Goal: Task Accomplishment & Management: Manage account settings

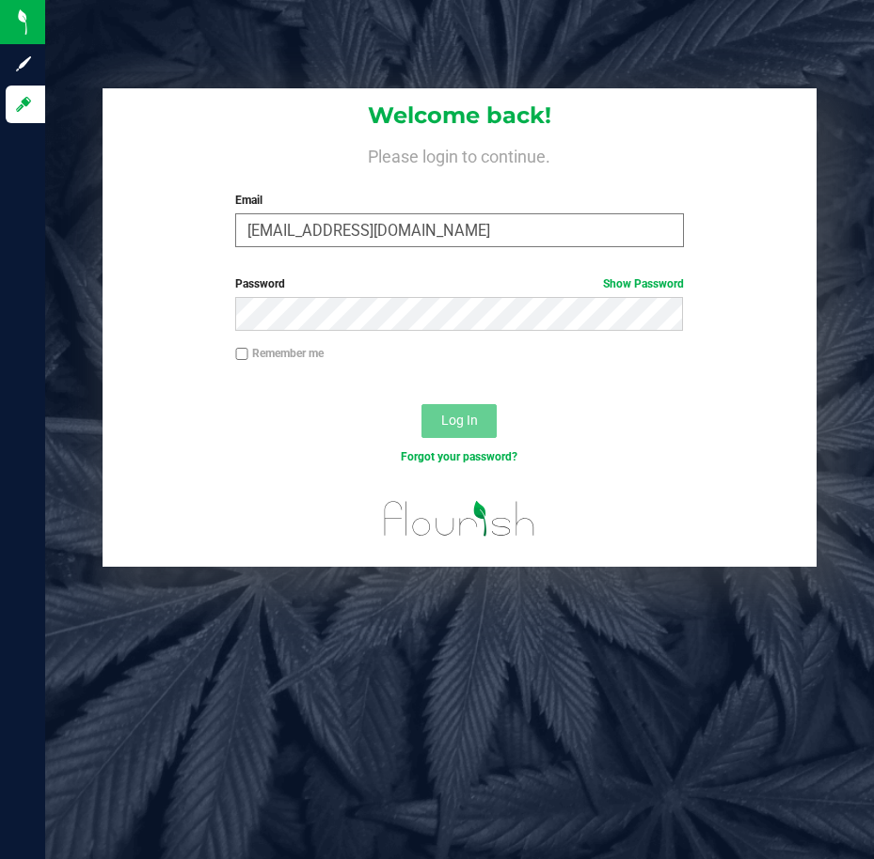
type input "[EMAIL_ADDRESS][DOMAIN_NAME]"
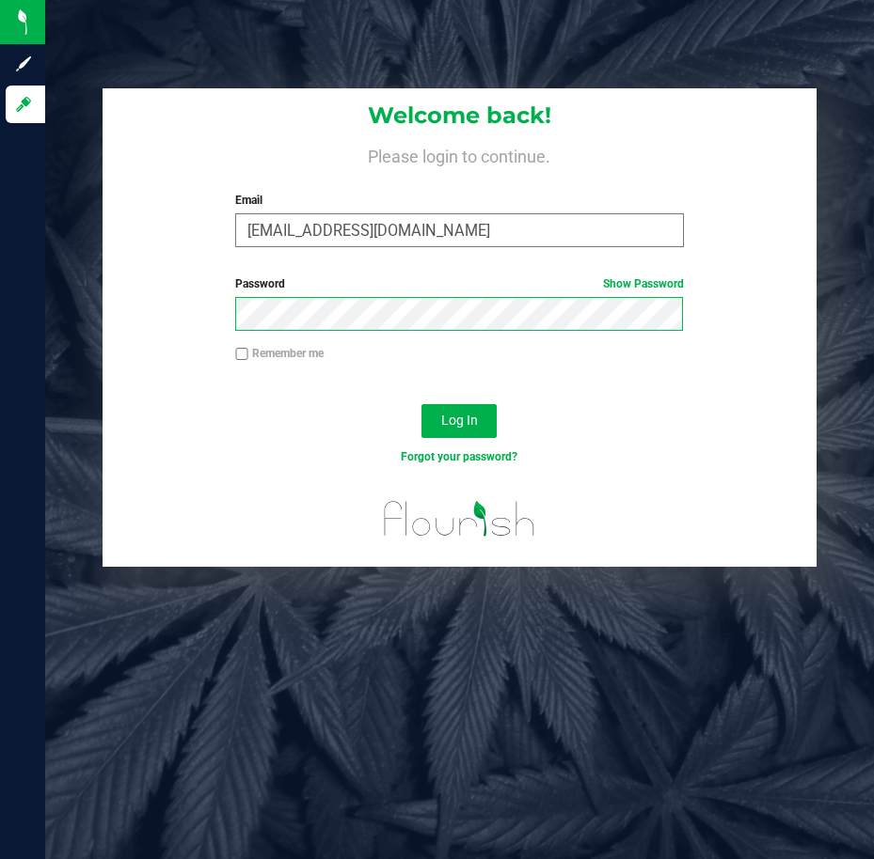
click at [421, 404] on button "Log In" at bounding box center [458, 421] width 75 height 34
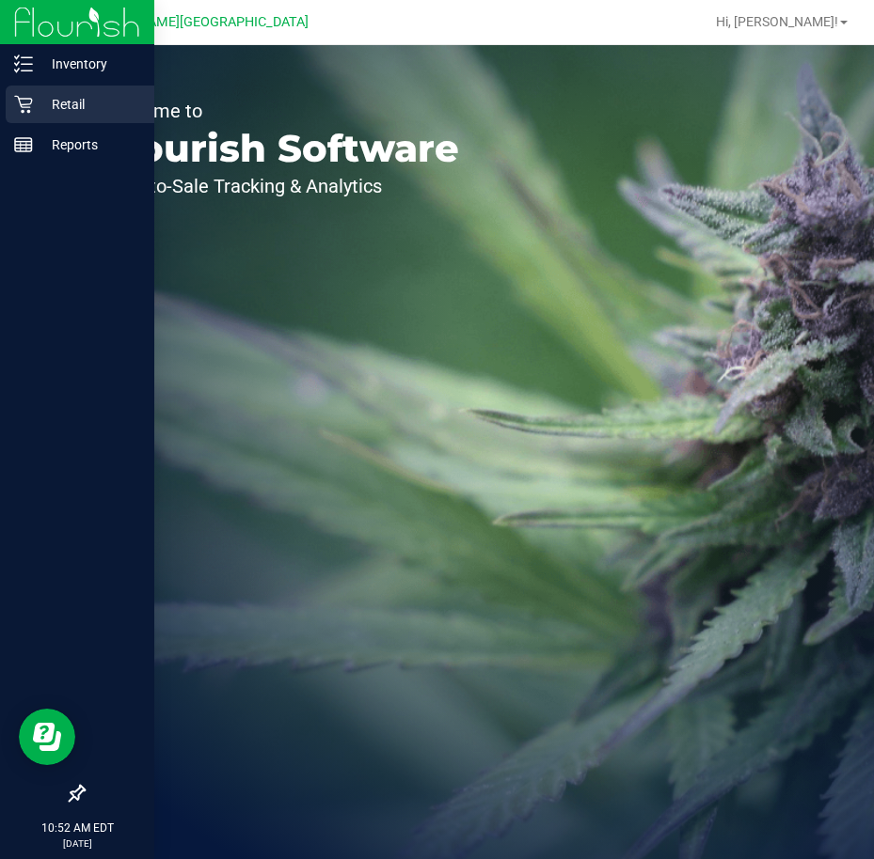
click at [41, 104] on p "Retail" at bounding box center [89, 104] width 113 height 23
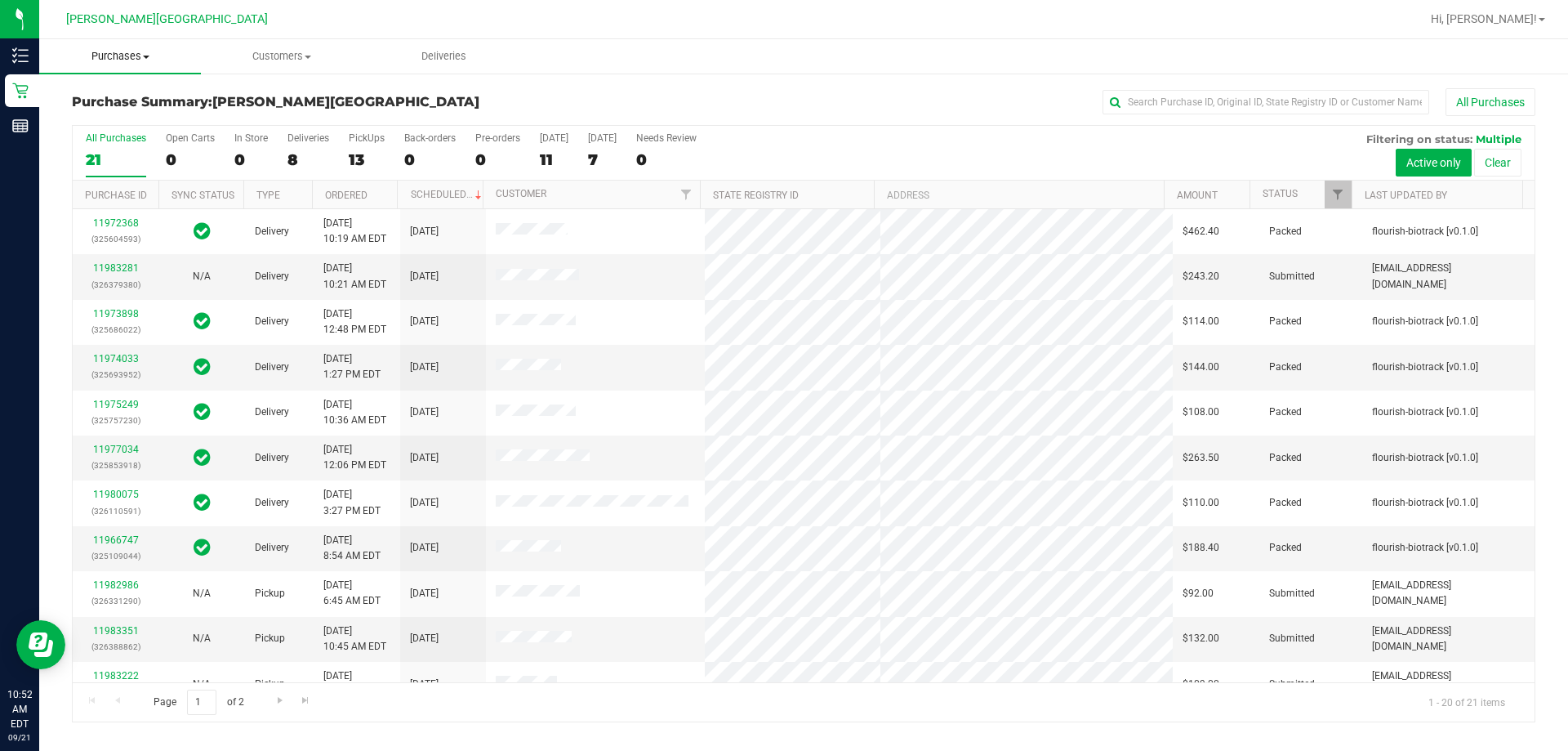
click at [157, 49] on uib-tab-heading "Purchases Summary of purchases Fulfillment All purchases" at bounding box center [120, 56] width 162 height 34
click at [135, 123] on span "Fulfillment" at bounding box center [89, 118] width 102 height 14
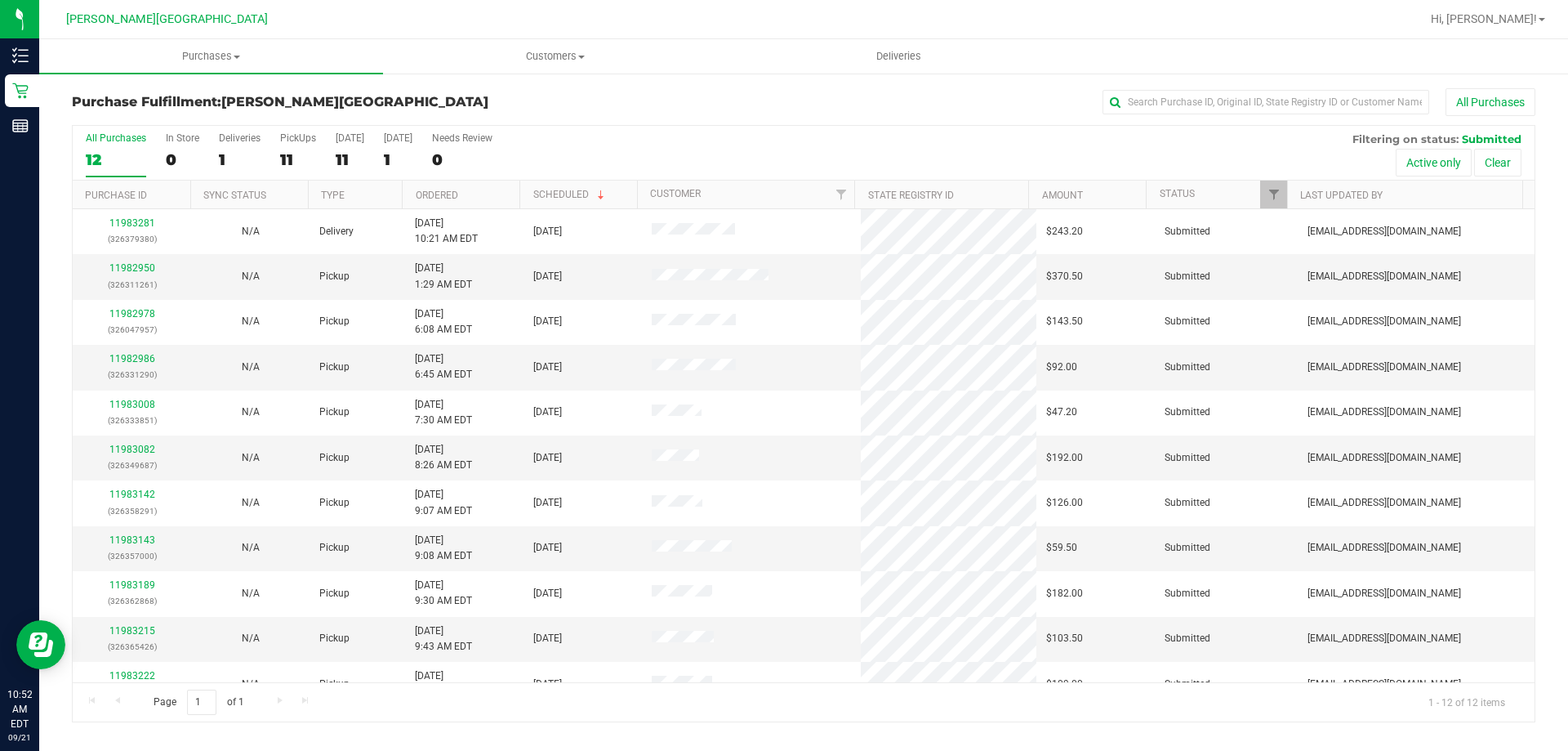
click at [381, 206] on th "Type" at bounding box center [354, 195] width 94 height 29
click at [495, 195] on th "Ordered" at bounding box center [460, 195] width 117 height 29
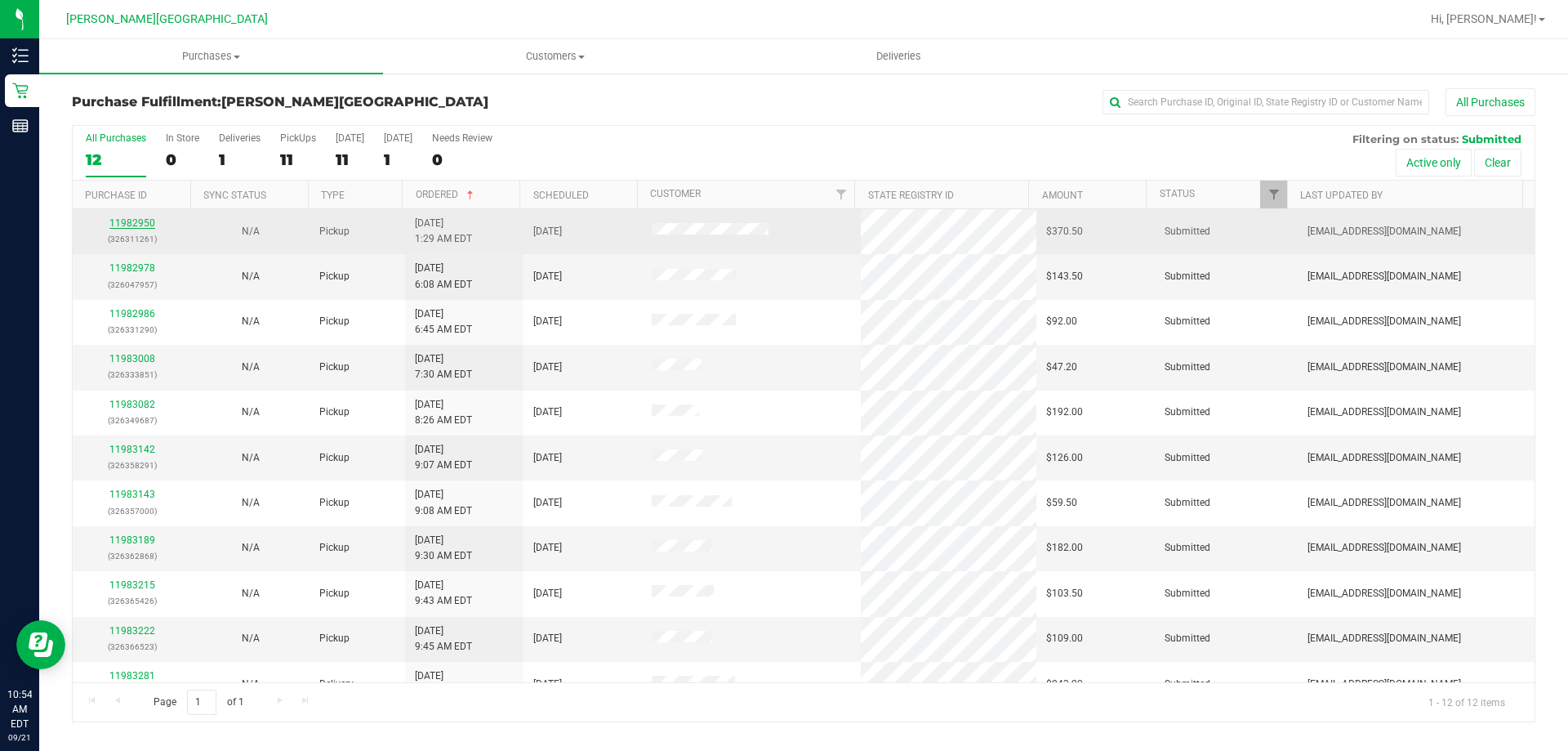
click at [132, 223] on link "11982950" at bounding box center [132, 223] width 46 height 11
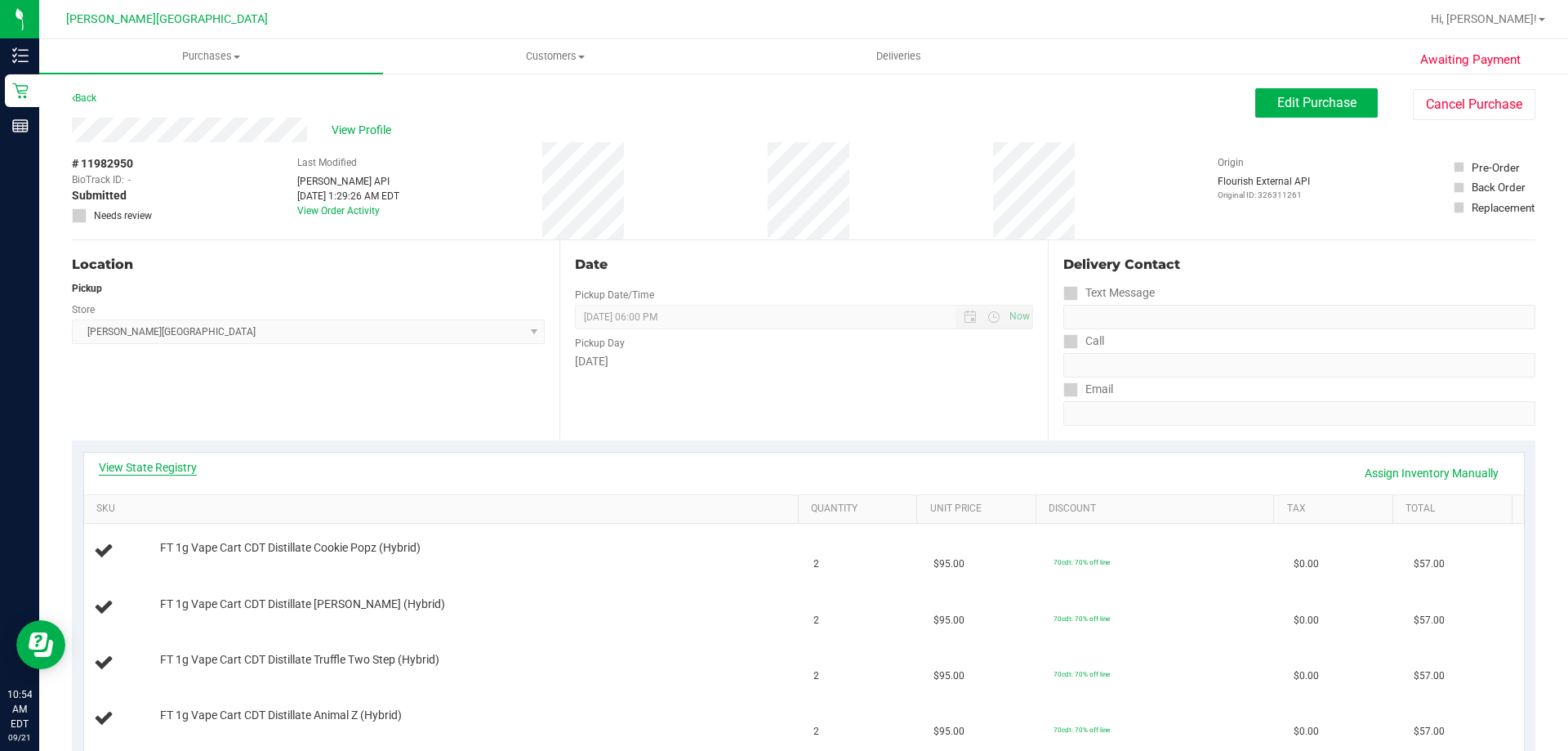
click at [183, 473] on link "View State Registry" at bounding box center [148, 467] width 98 height 17
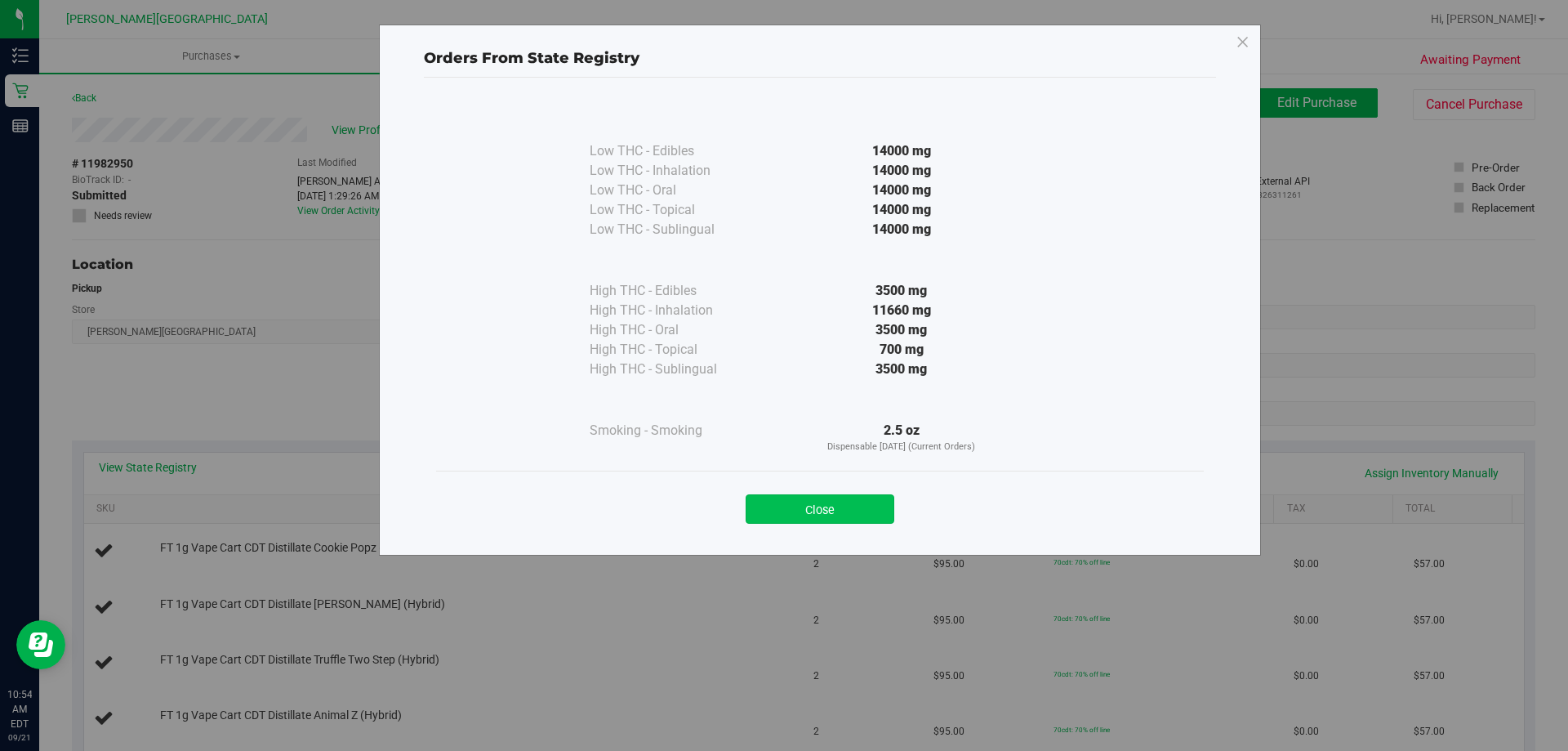
click at [758, 496] on button "Close" at bounding box center [819, 509] width 149 height 30
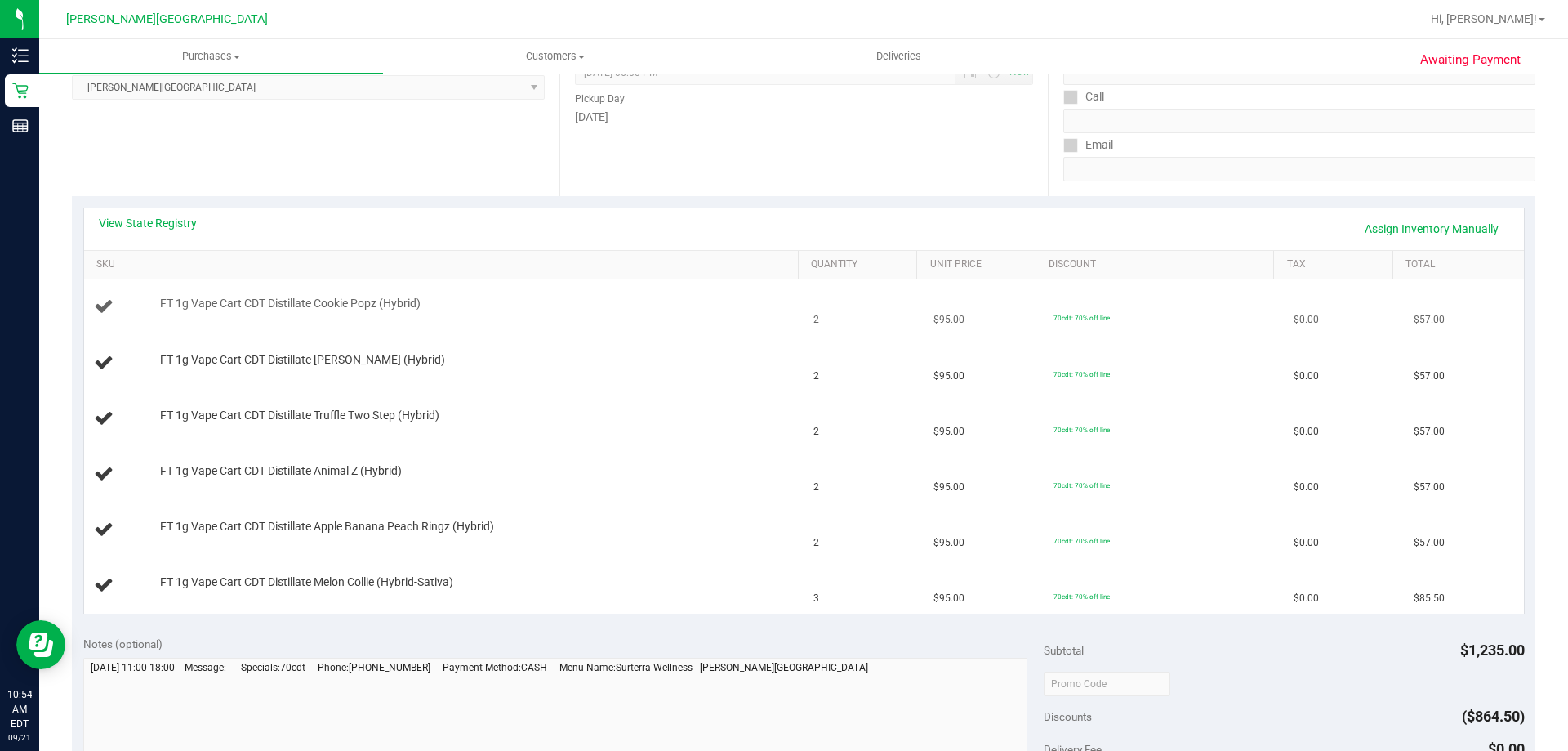
scroll to position [245, 0]
click at [178, 232] on div "View State Registry Assign Inventory Manually" at bounding box center [804, 228] width 1411 height 28
click at [186, 228] on link "View State Registry" at bounding box center [148, 222] width 98 height 17
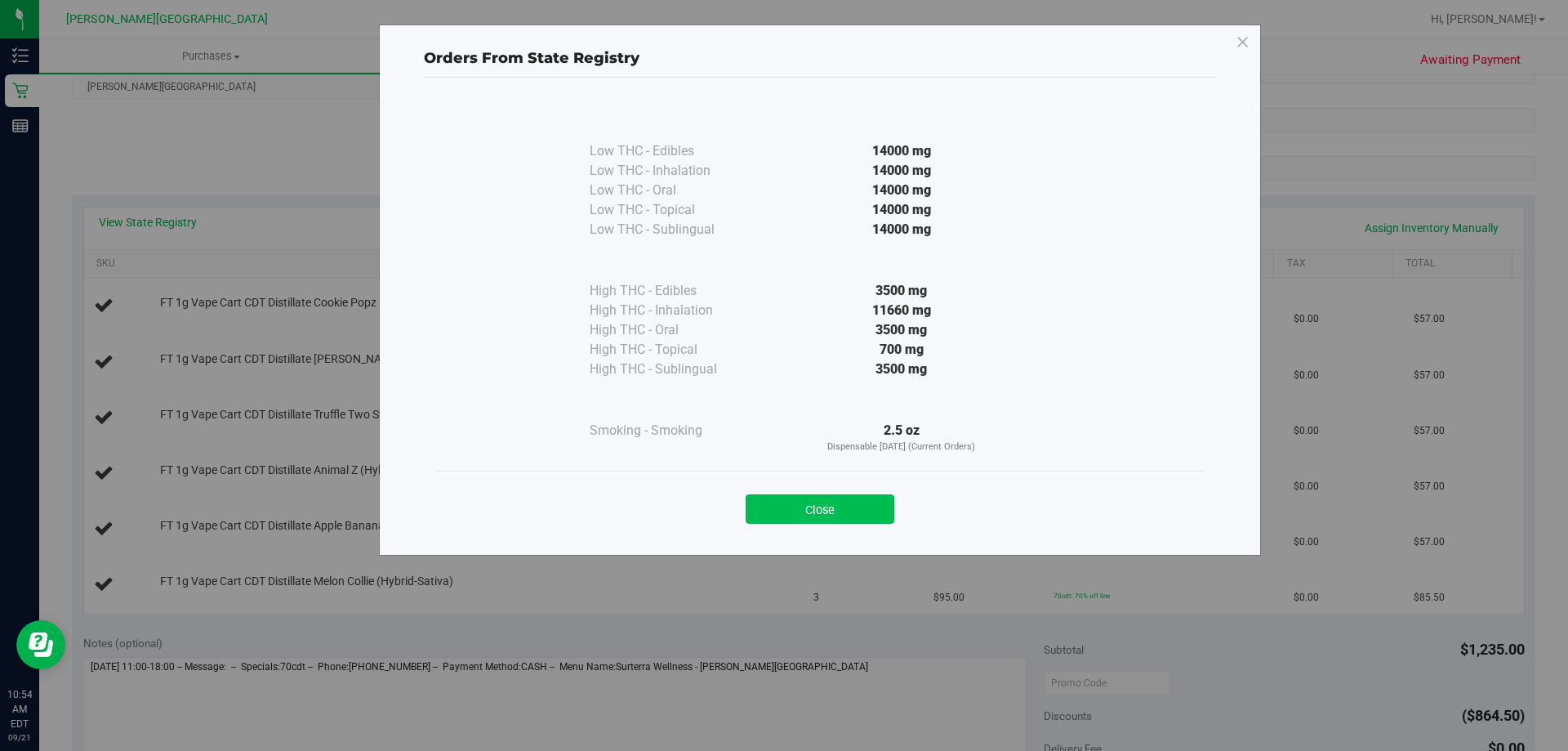
click at [758, 511] on button "Close" at bounding box center [819, 509] width 149 height 30
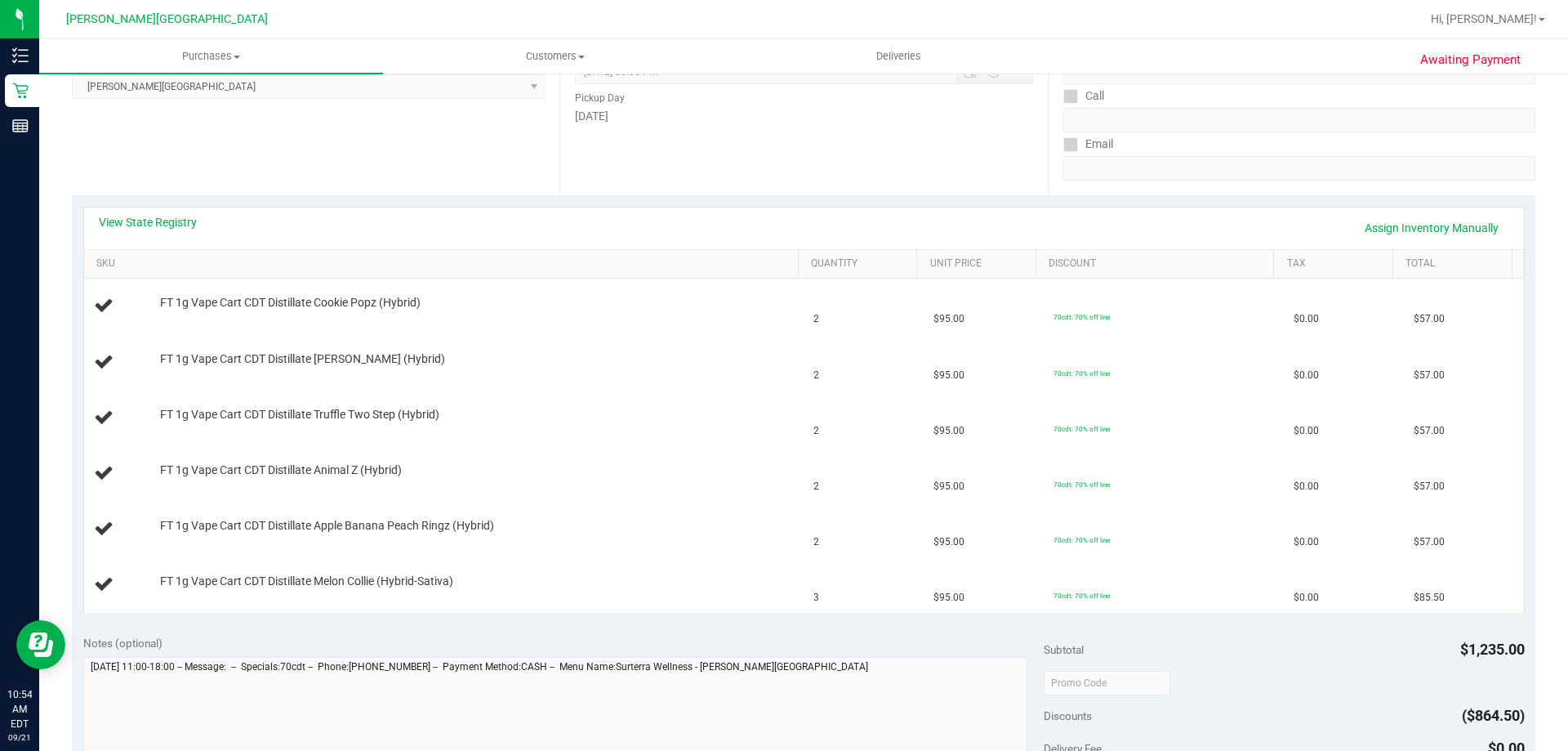
click at [667, 629] on purchase-details "Back Edit Purchase Cancel Purchase View Profile # 11982950 BioTrack ID: - Submi…" at bounding box center [804, 570] width 1464 height 1456
click at [189, 220] on link "View State Registry" at bounding box center [148, 222] width 98 height 17
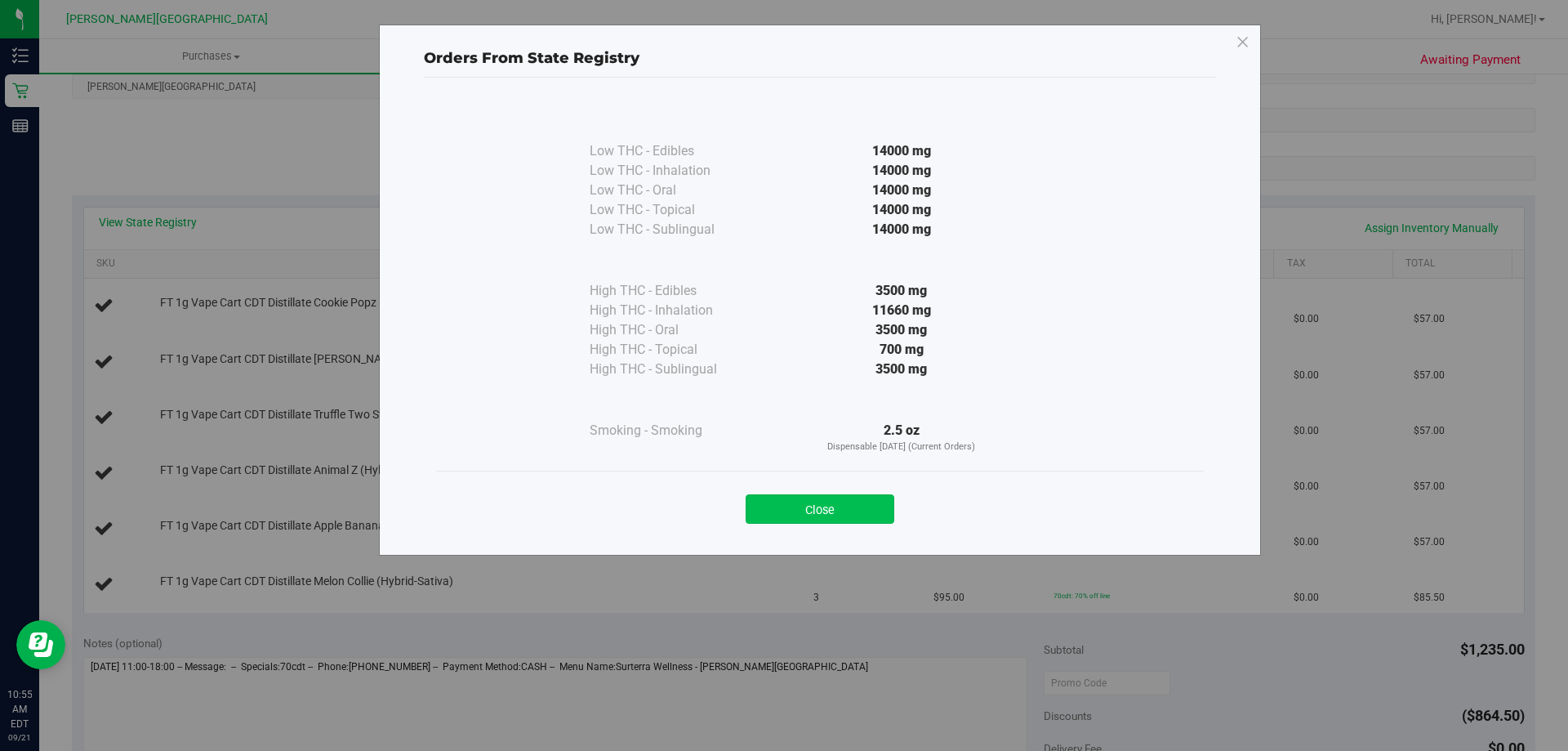
click at [758, 514] on button "Close" at bounding box center [819, 509] width 149 height 30
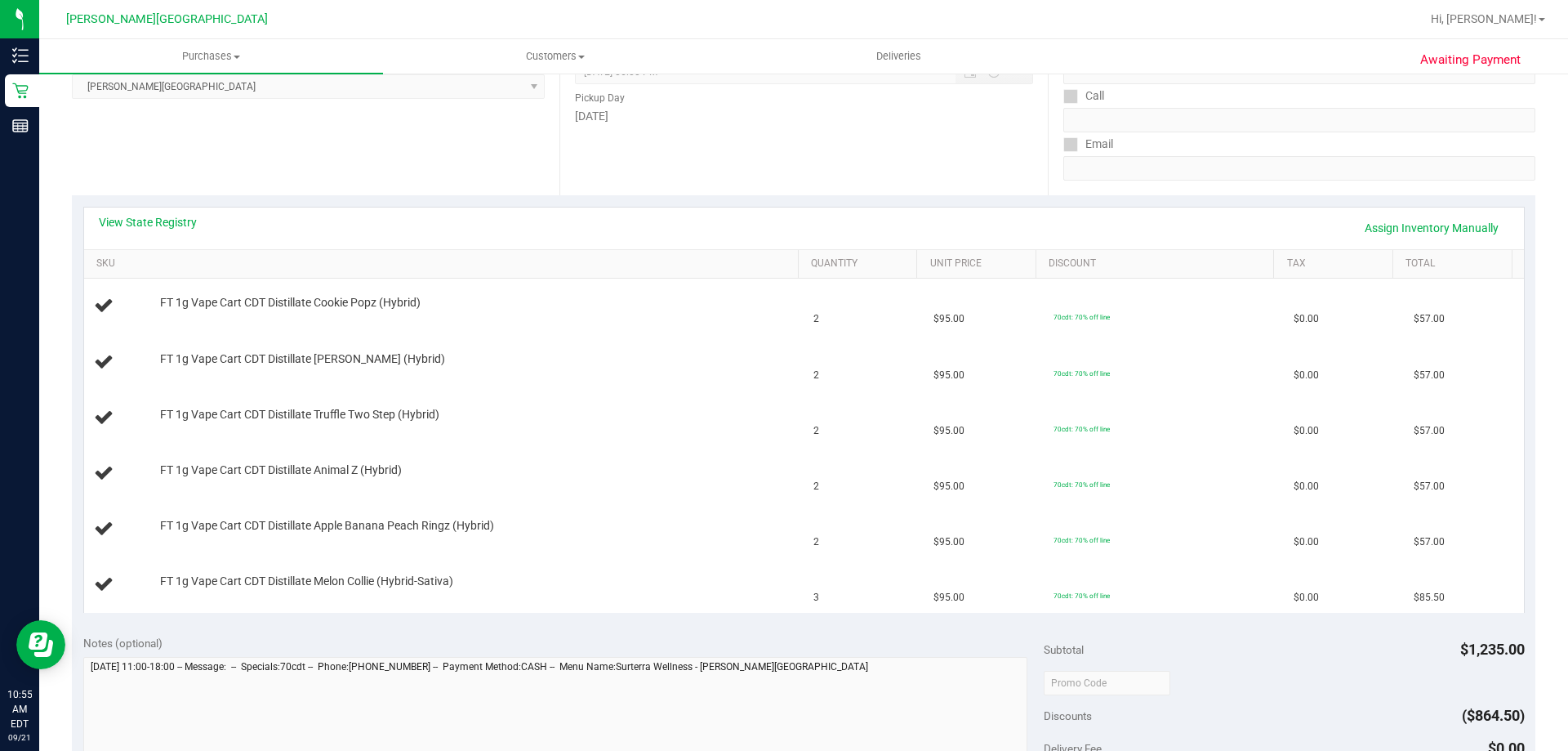
click at [758, 645] on div "Notes (optional)" at bounding box center [564, 643] width 962 height 17
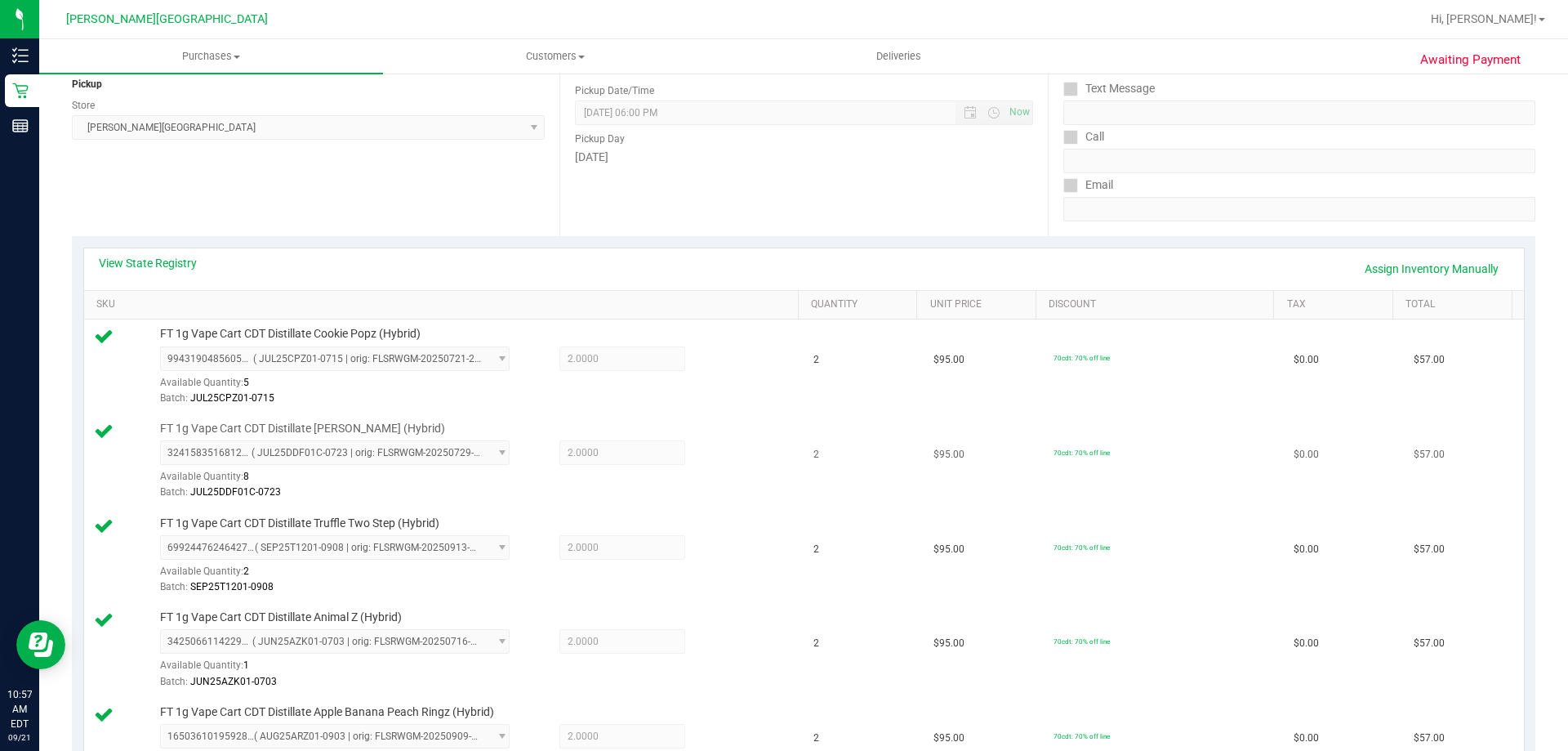
scroll to position [0, 0]
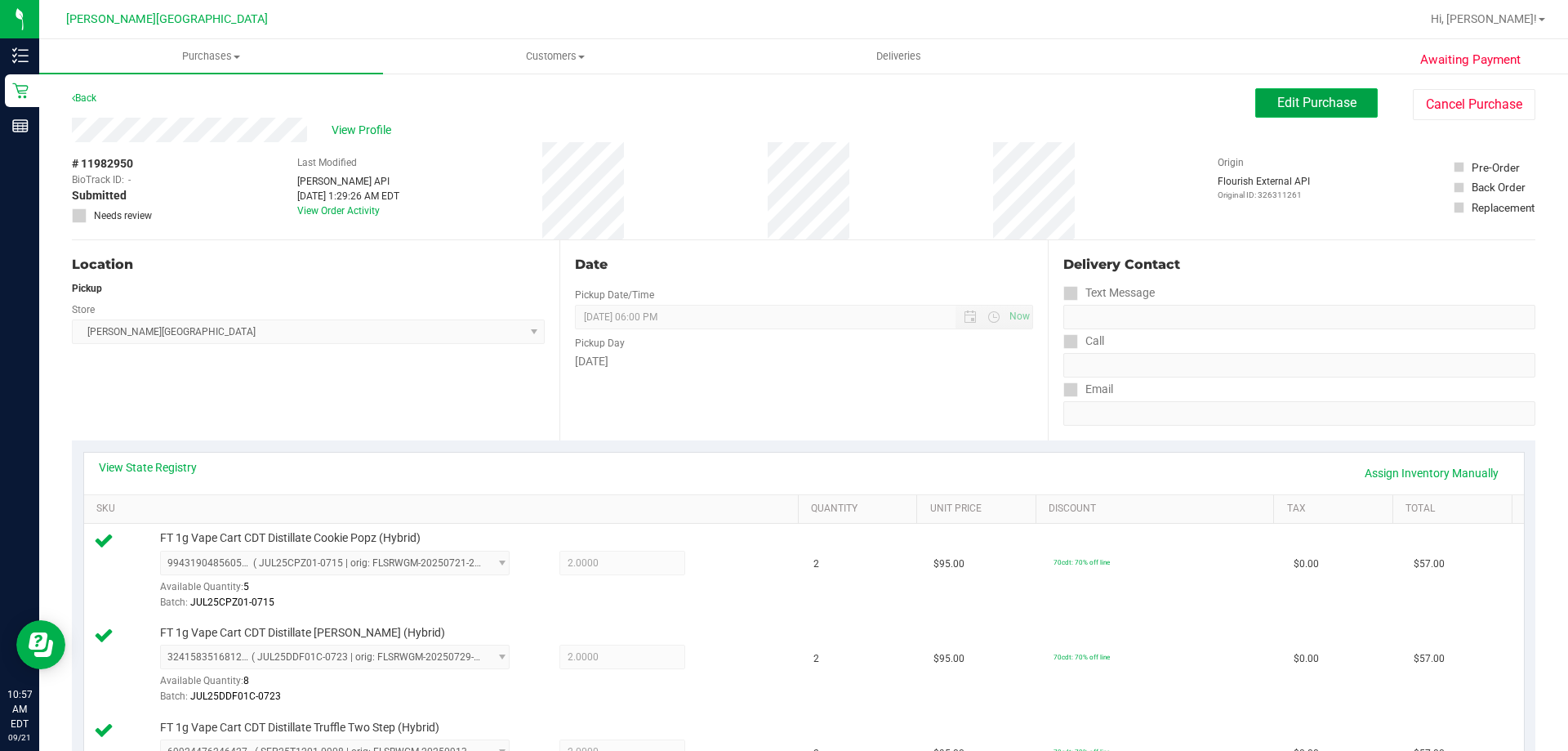
click at [758, 103] on span "Edit Purchase" at bounding box center [1317, 103] width 79 height 16
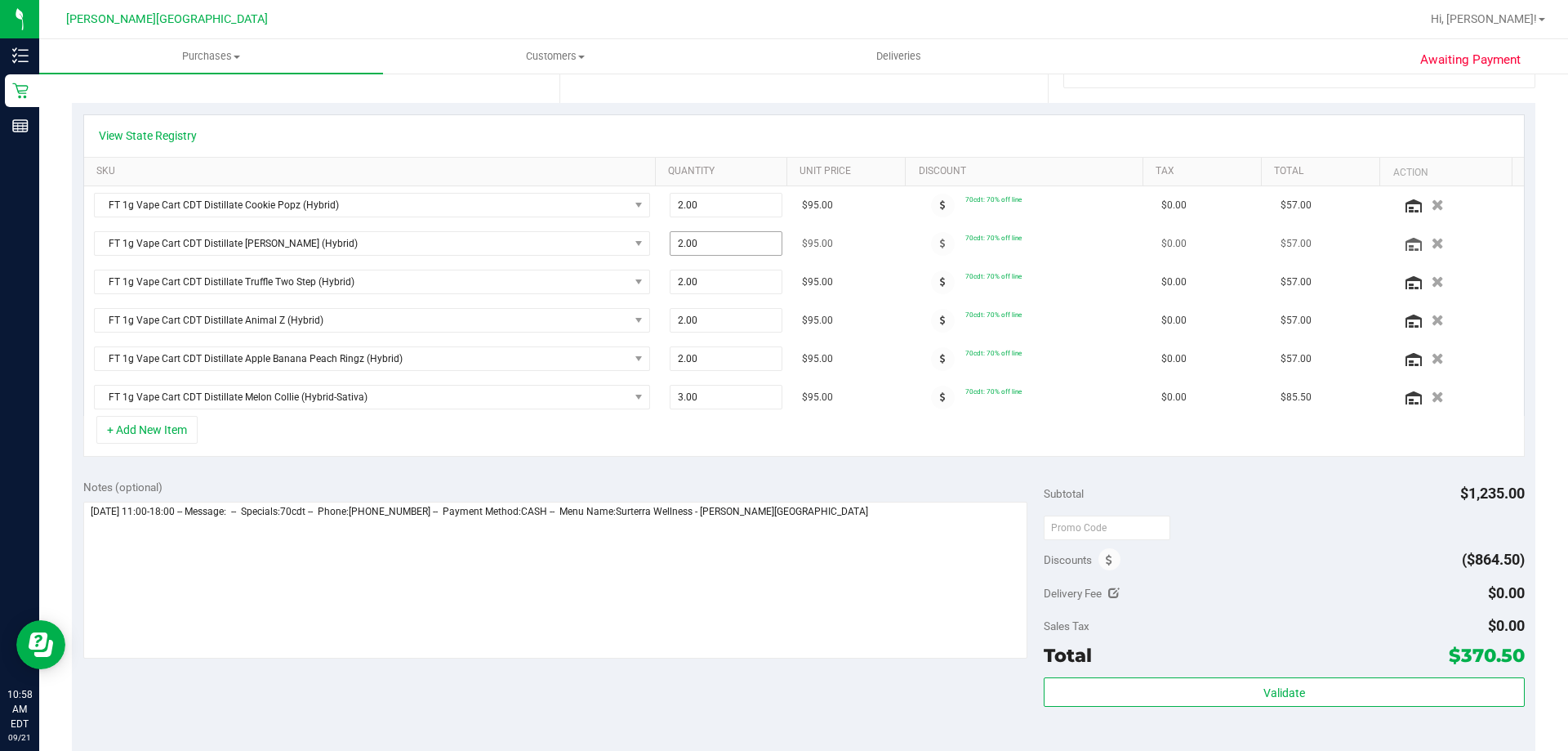
scroll to position [409, 0]
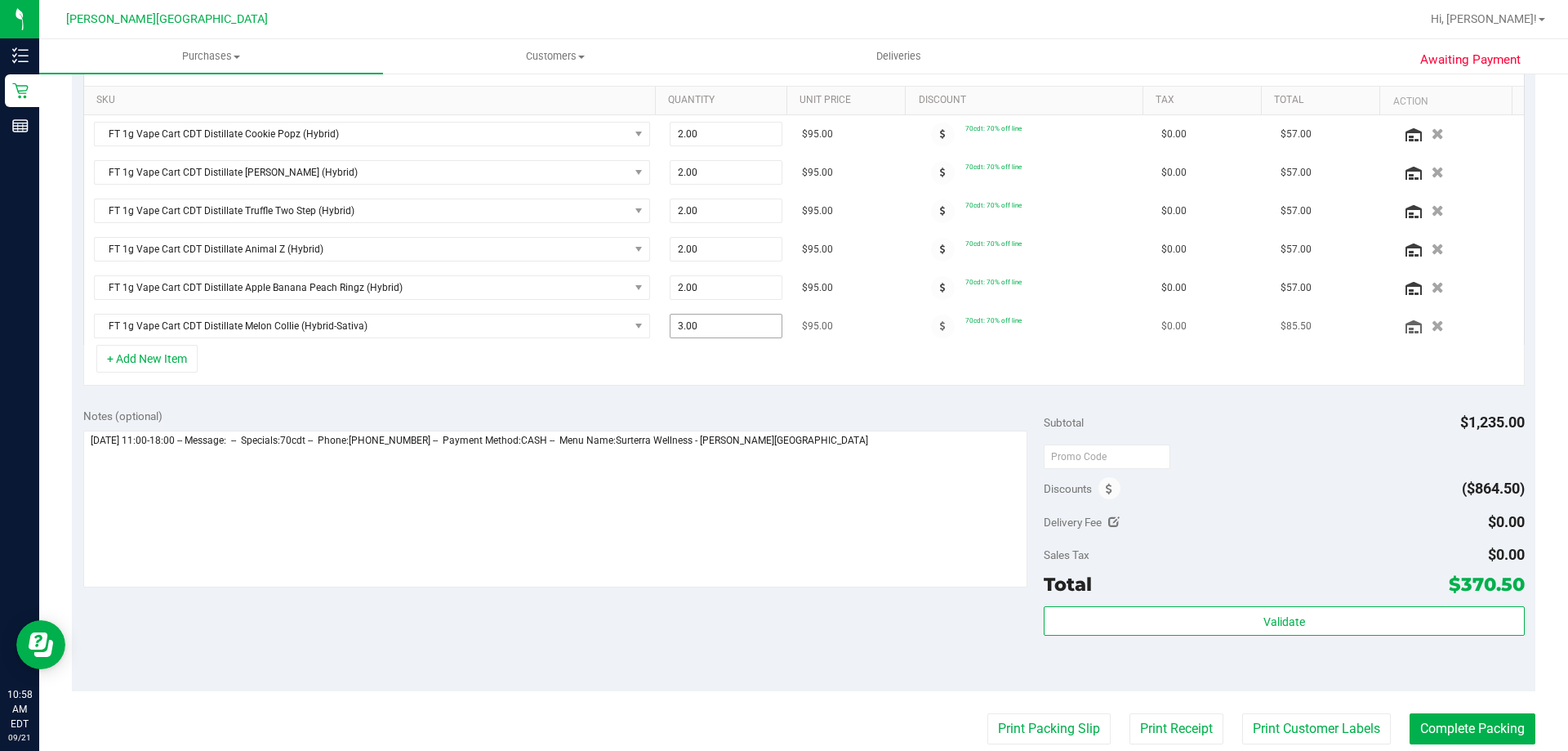
click at [705, 329] on span "3.00 3" at bounding box center [726, 326] width 114 height 24
type input "1"
type input "1.00"
click at [758, 411] on div "Notes (optional)" at bounding box center [564, 415] width 962 height 17
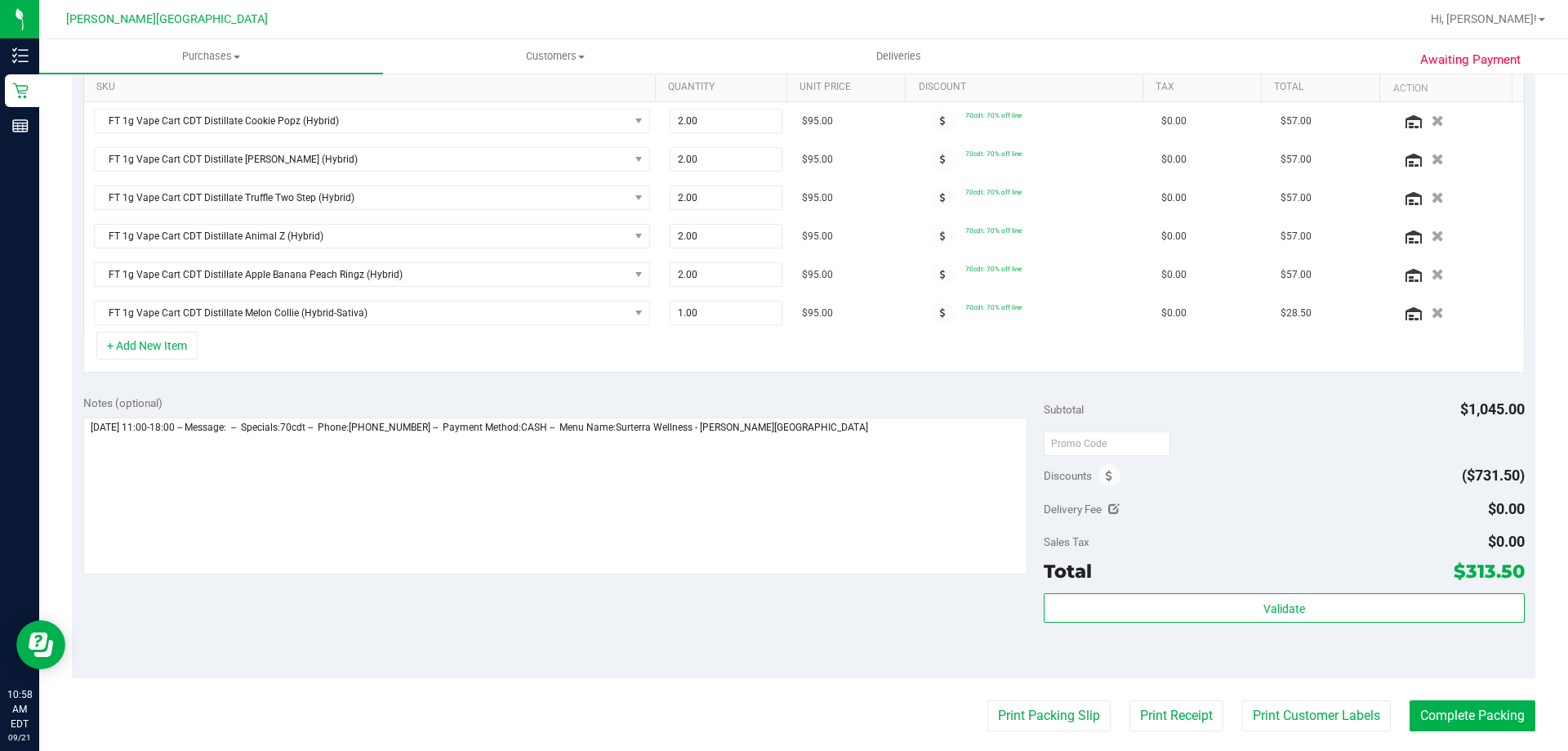
scroll to position [572, 0]
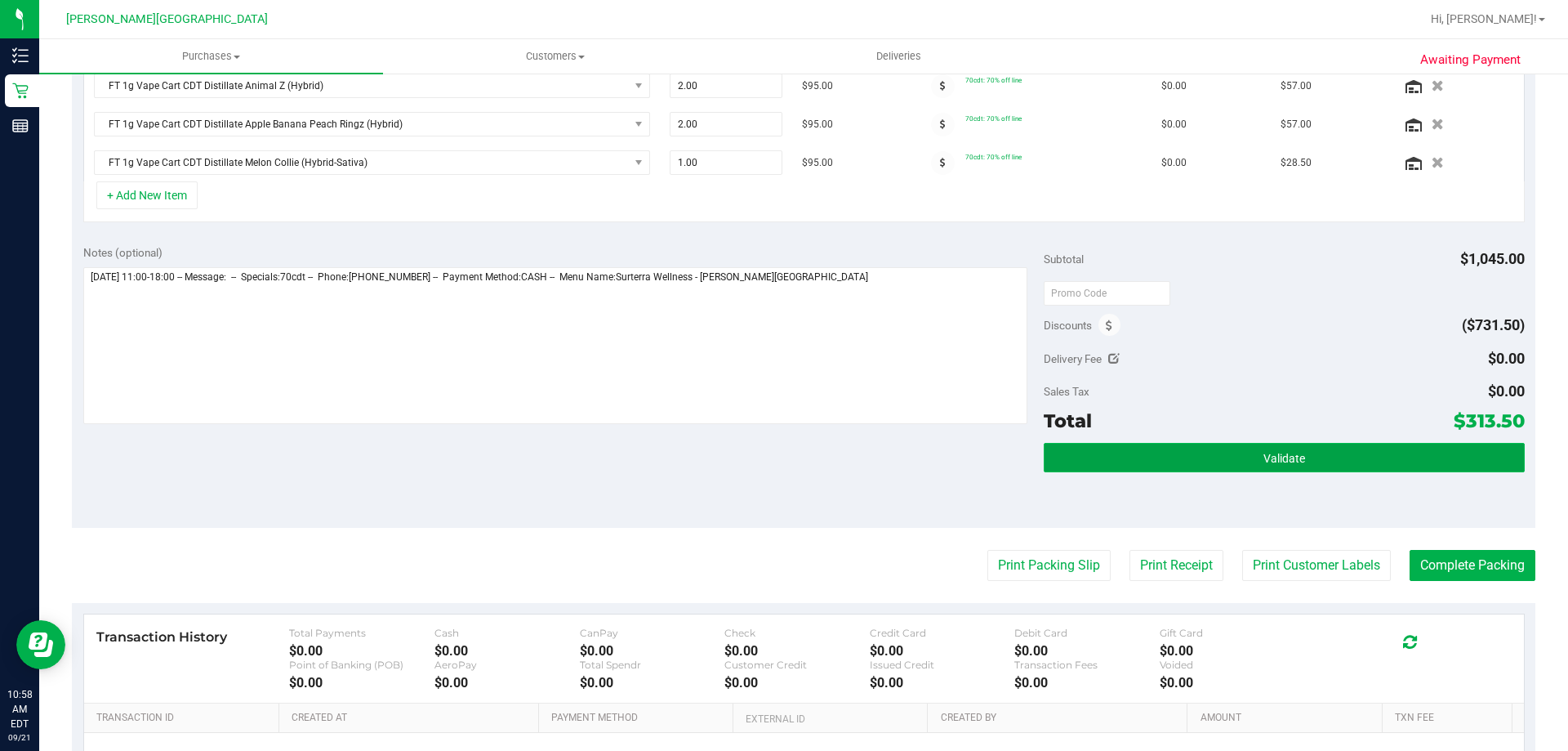
click at [758, 469] on button "Validate" at bounding box center [1284, 458] width 480 height 30
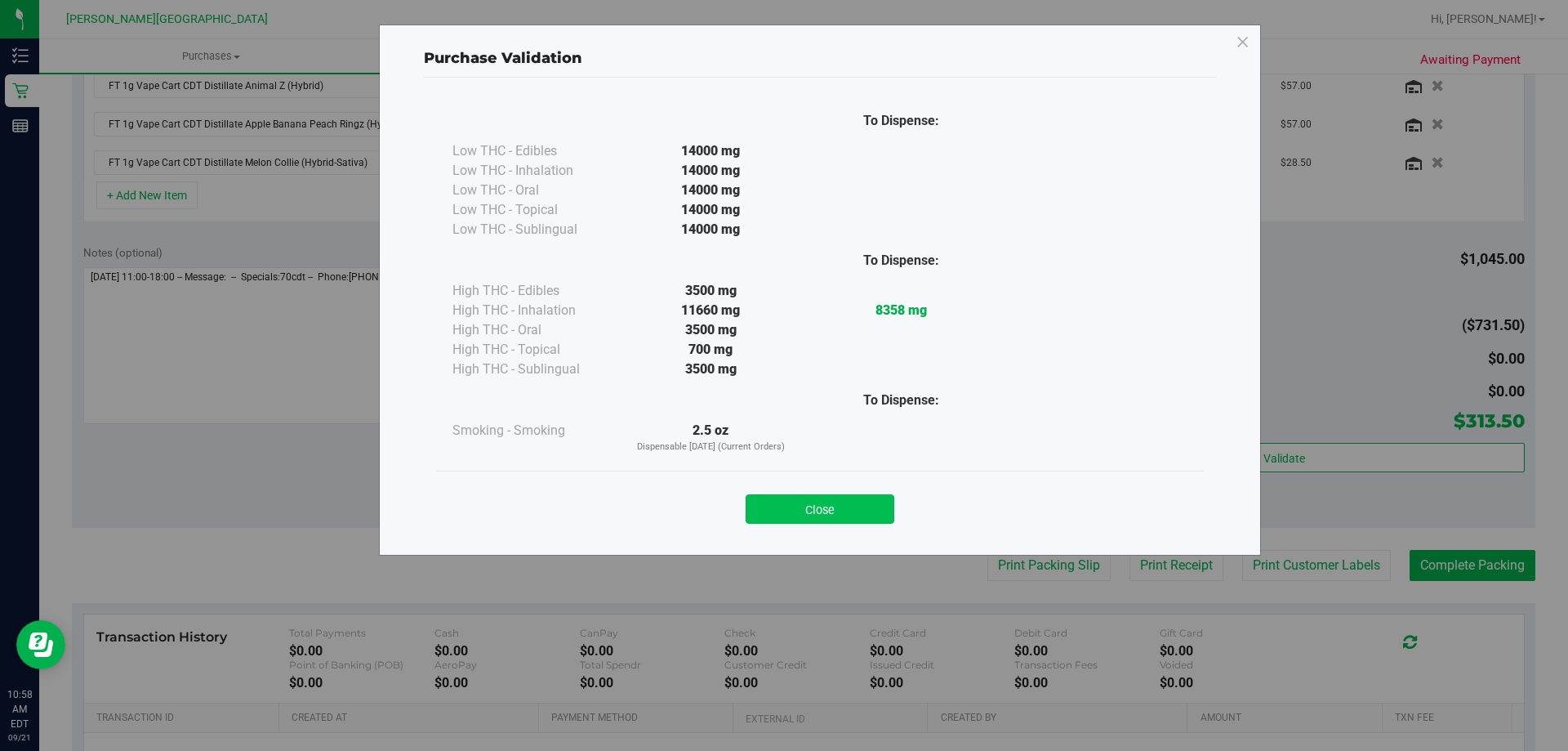
click at [758, 500] on button "Close" at bounding box center [819, 509] width 149 height 30
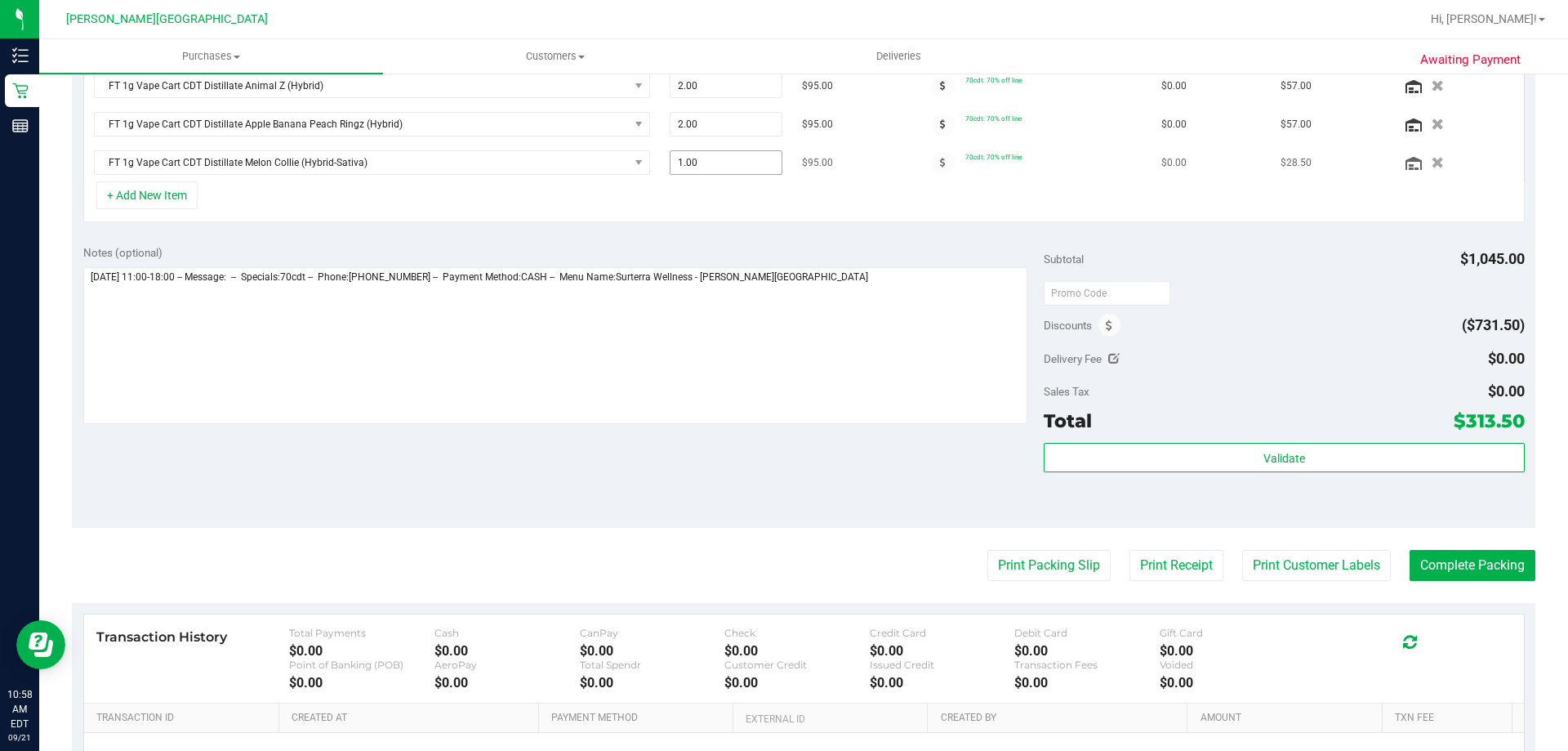
click at [688, 161] on span "1.00 1" at bounding box center [726, 163] width 114 height 24
type input "3"
type input "3.00"
click at [758, 249] on div "Notes (optional)" at bounding box center [564, 252] width 962 height 17
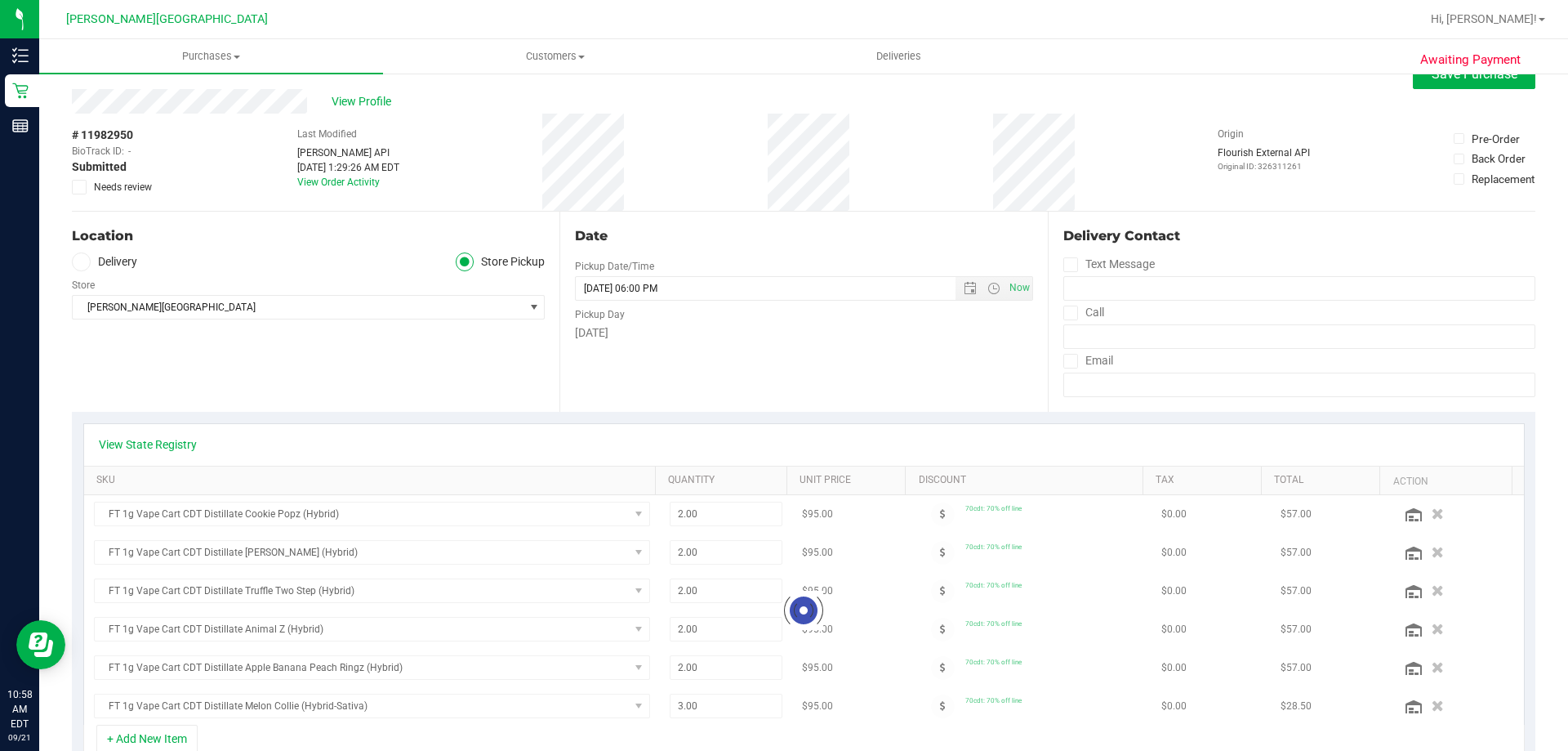
scroll to position [0, 0]
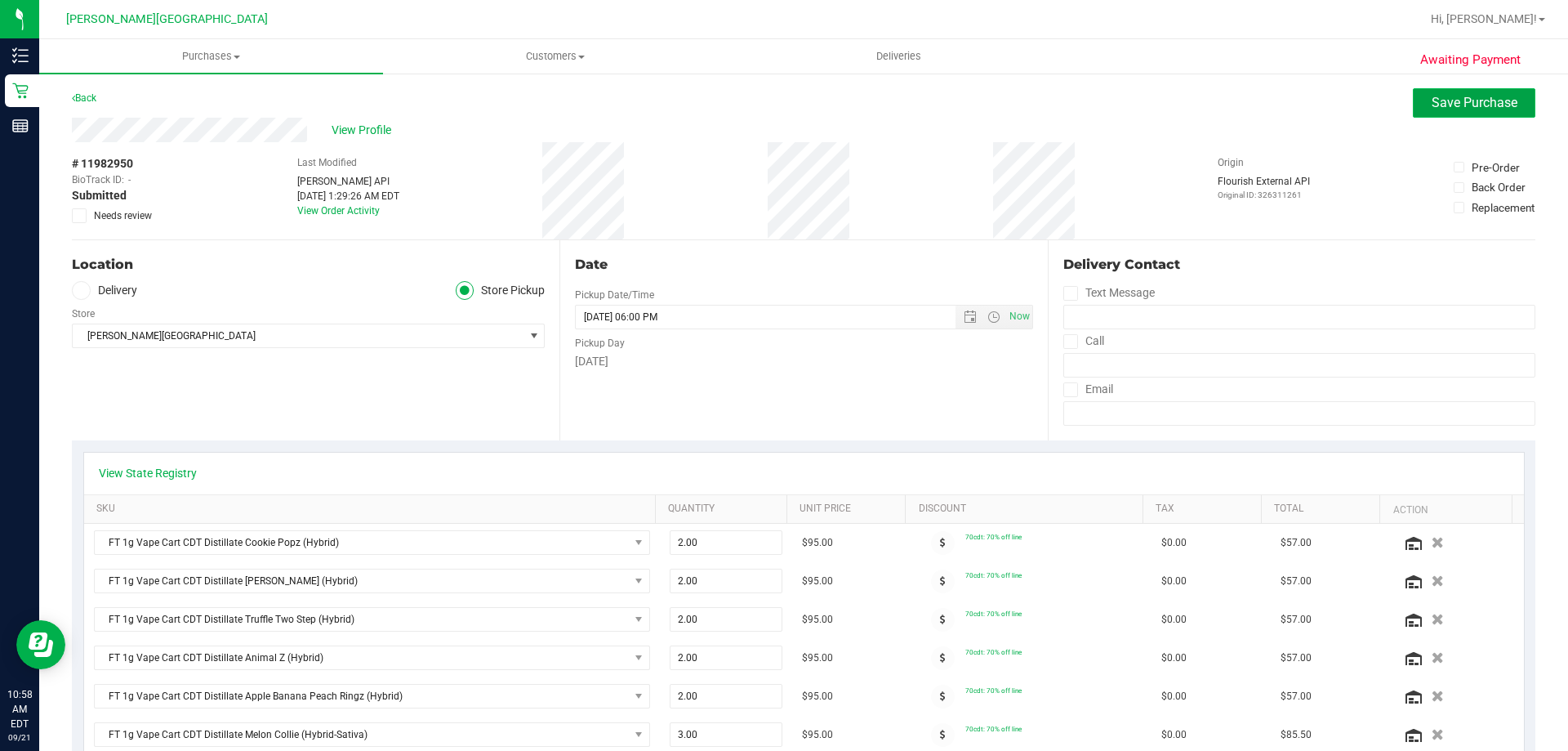
click at [758, 116] on button "Save Purchase" at bounding box center [1474, 103] width 122 height 30
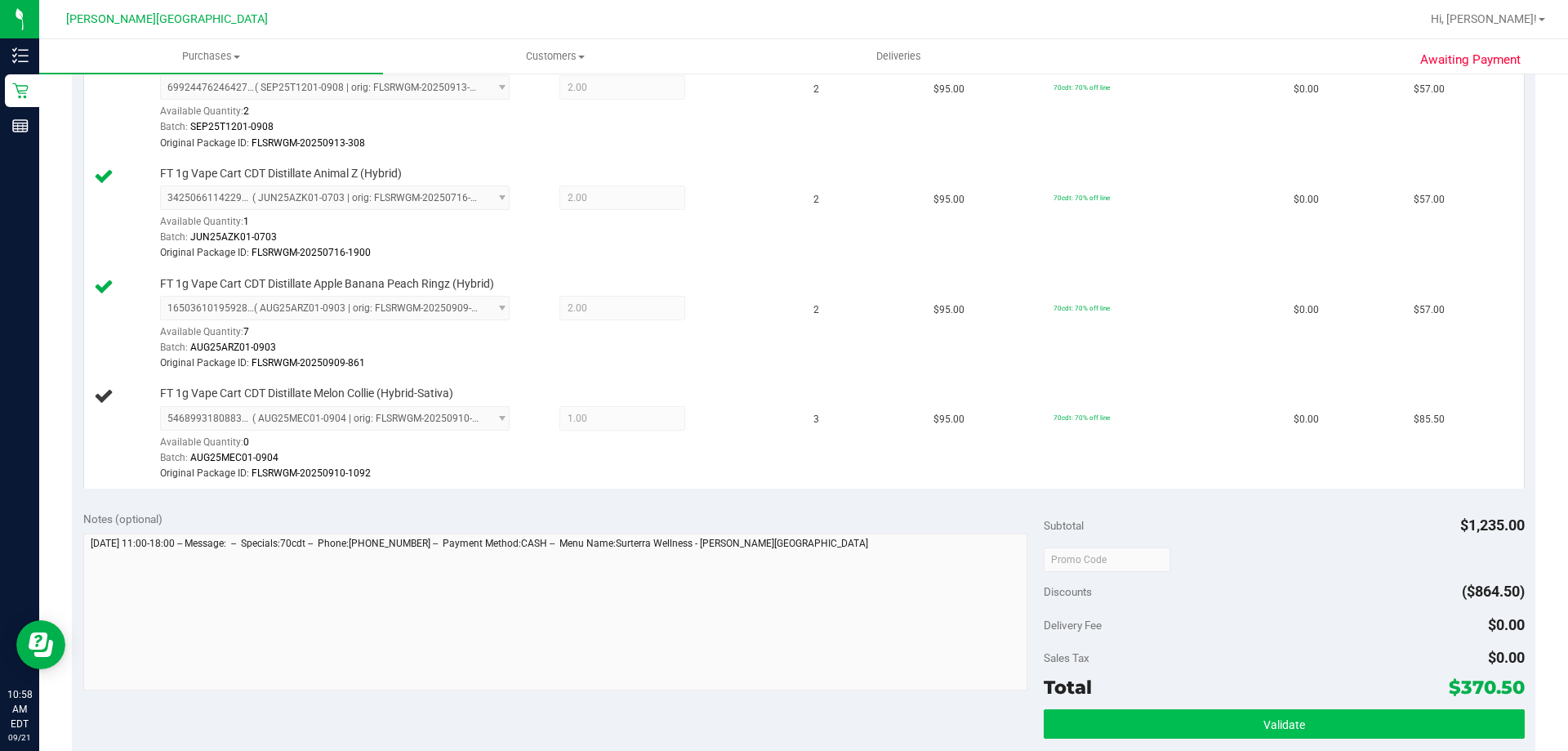
scroll to position [899, 0]
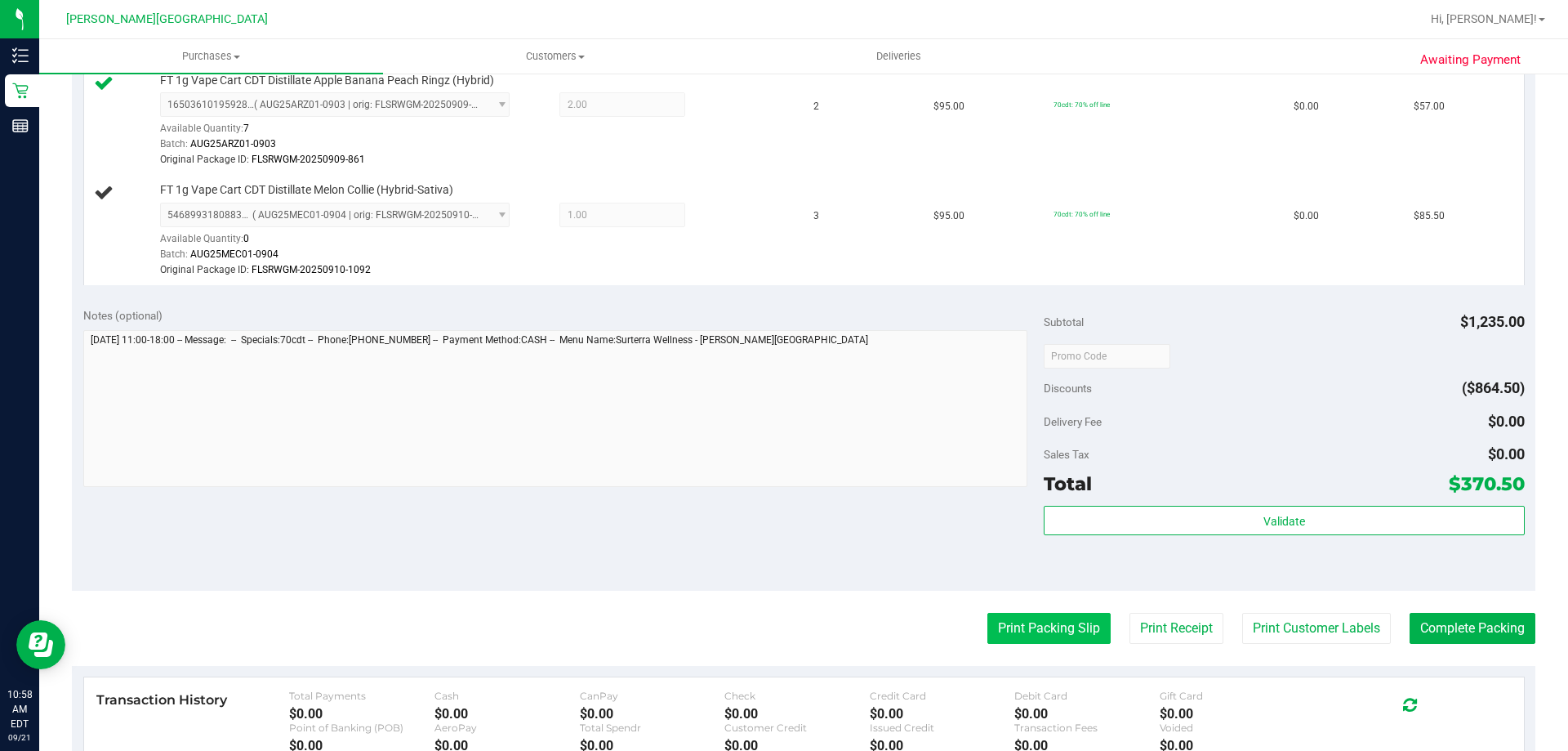
click at [758, 634] on button "Print Packing Slip" at bounding box center [1049, 628] width 123 height 31
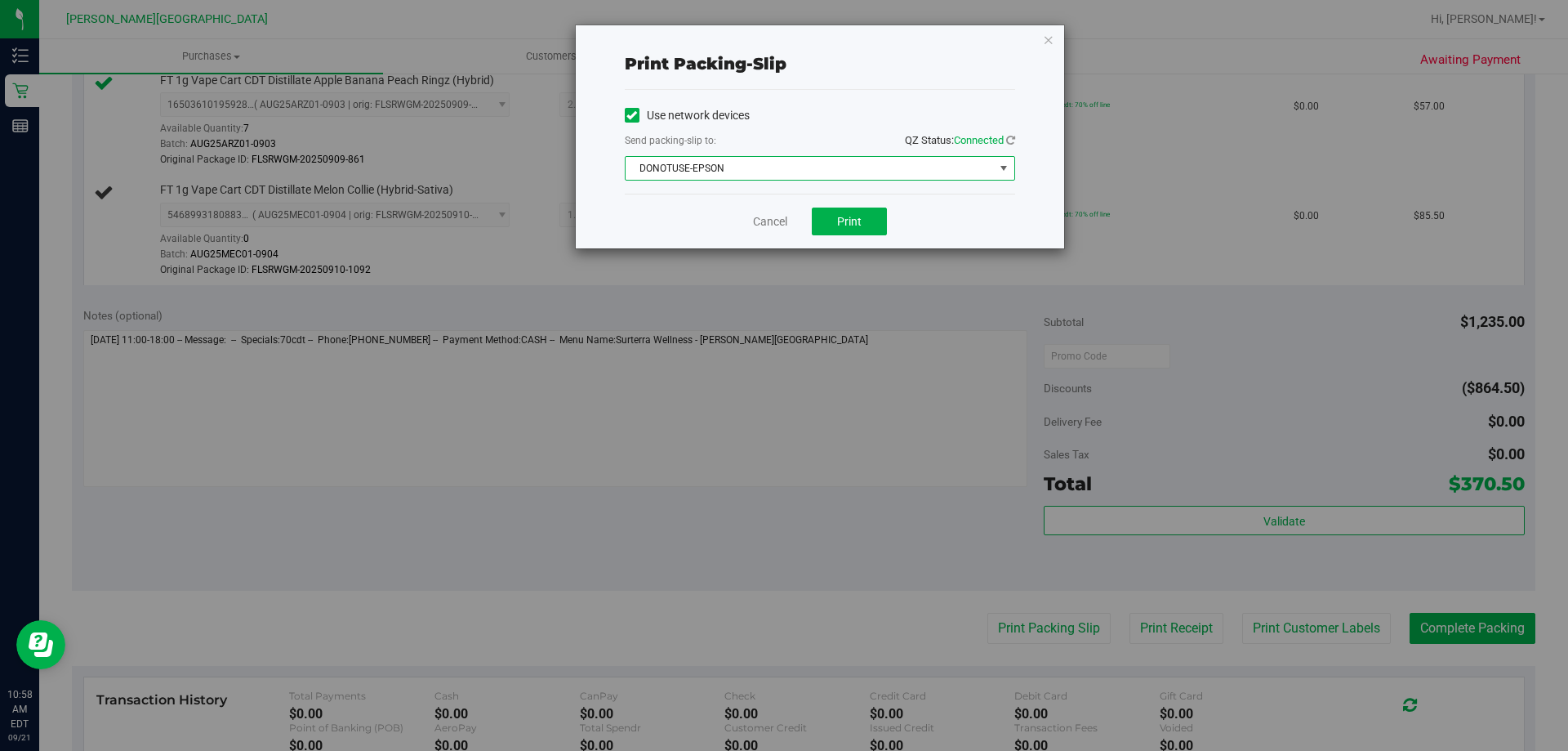
click at [758, 163] on span "DONOTUSE-EPSON" at bounding box center [810, 169] width 368 height 23
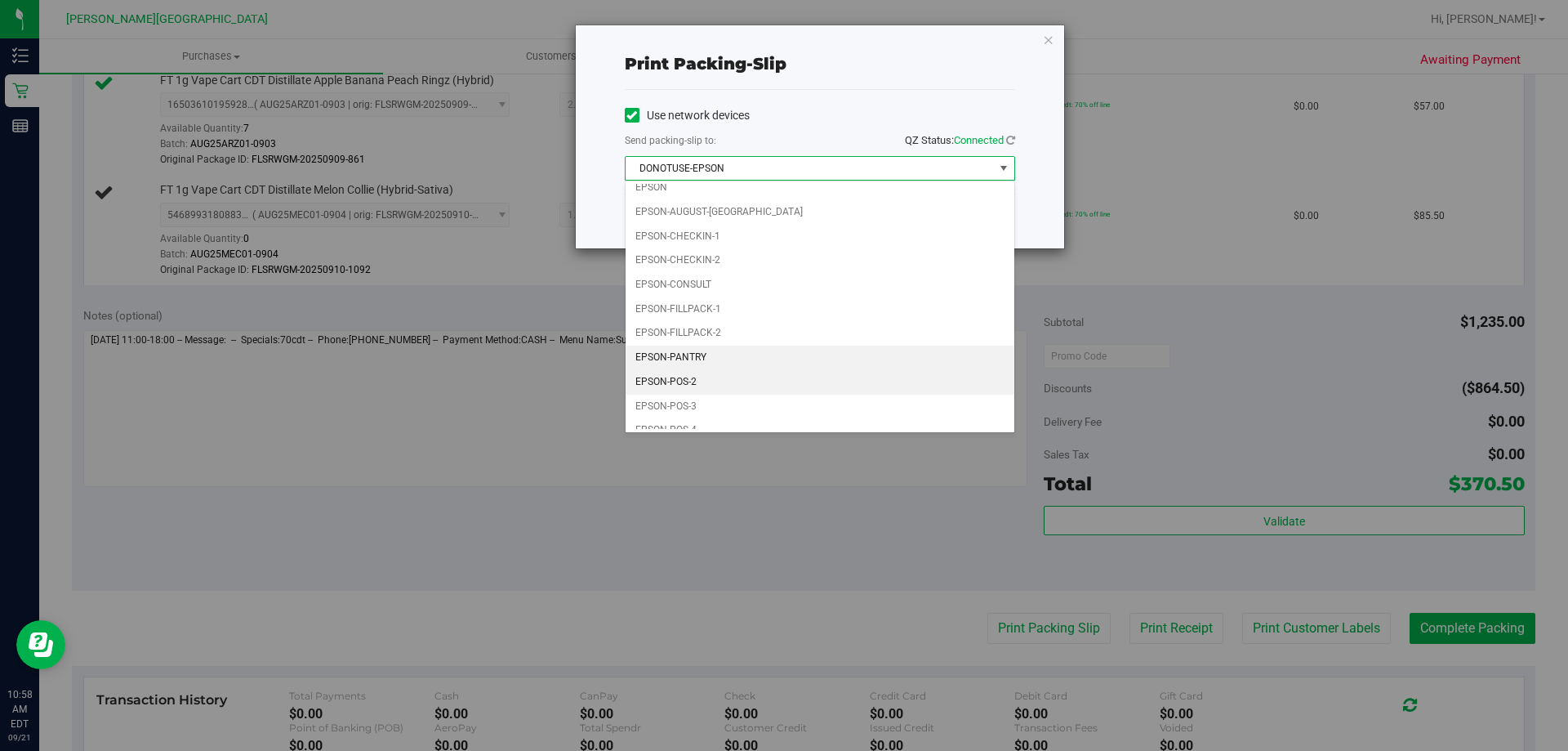
scroll to position [47, 0]
click at [688, 395] on li "EPSON-POS-3" at bounding box center [820, 393] width 389 height 24
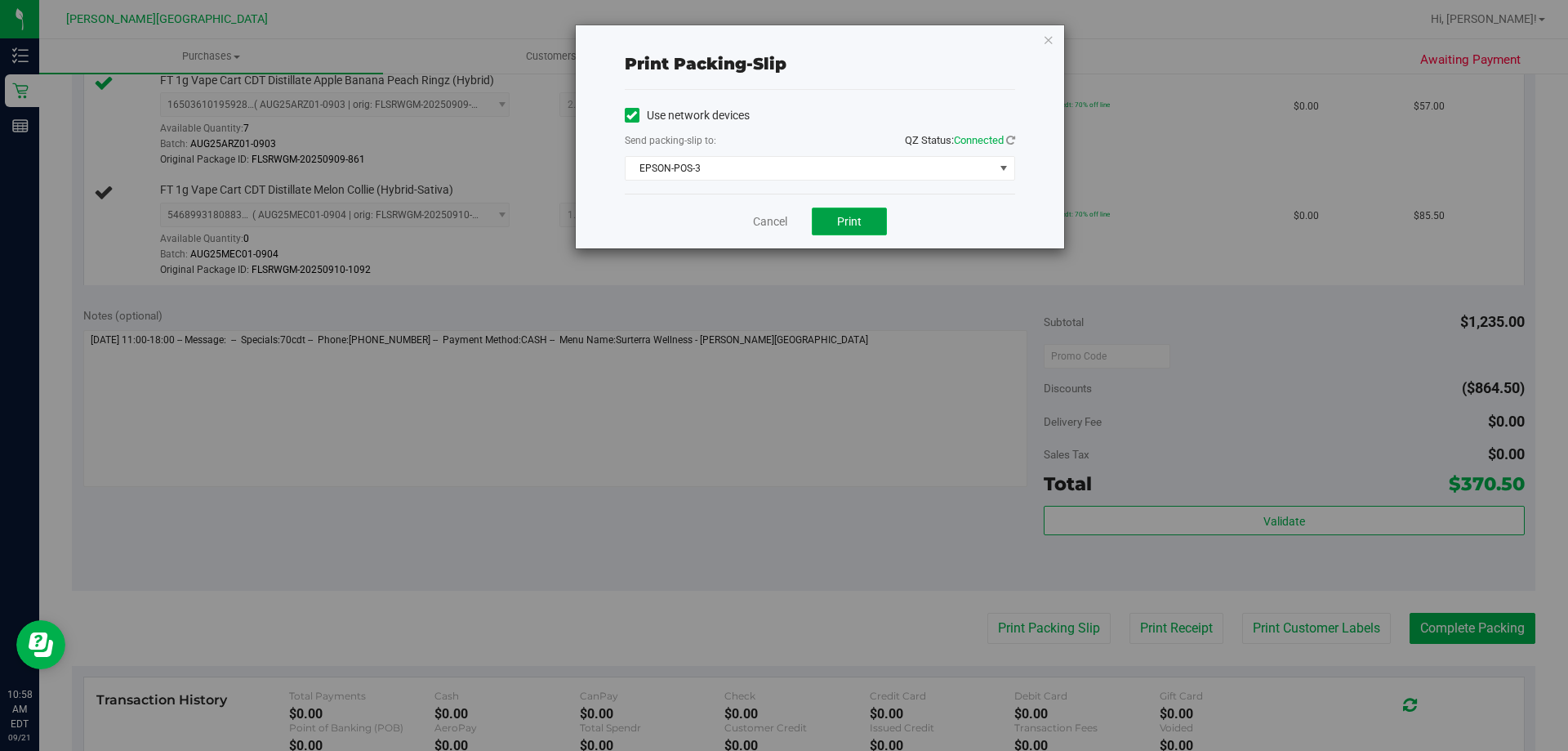
click at [758, 221] on span "Print" at bounding box center [850, 221] width 24 height 13
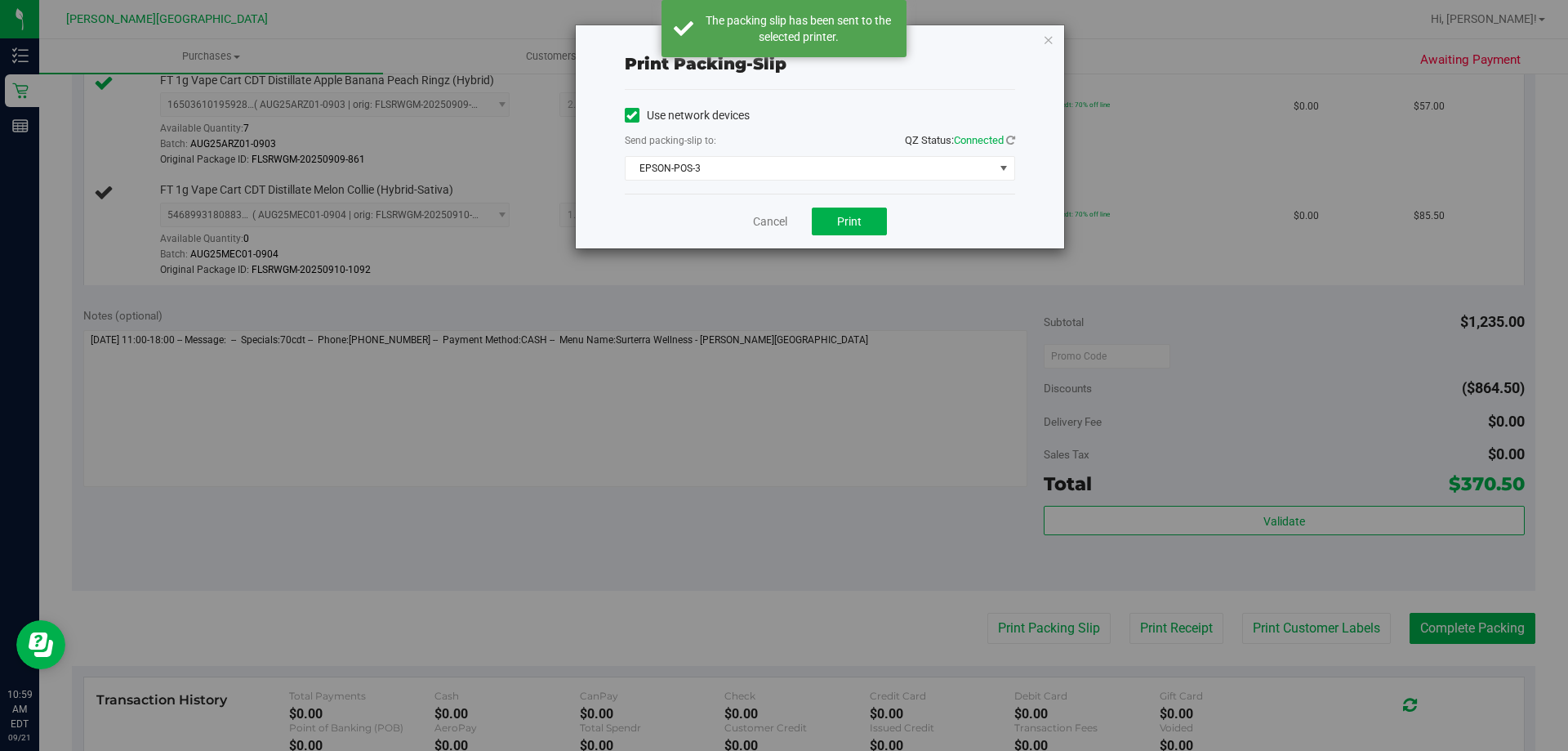
click at [758, 36] on icon "button" at bounding box center [1049, 39] width 11 height 20
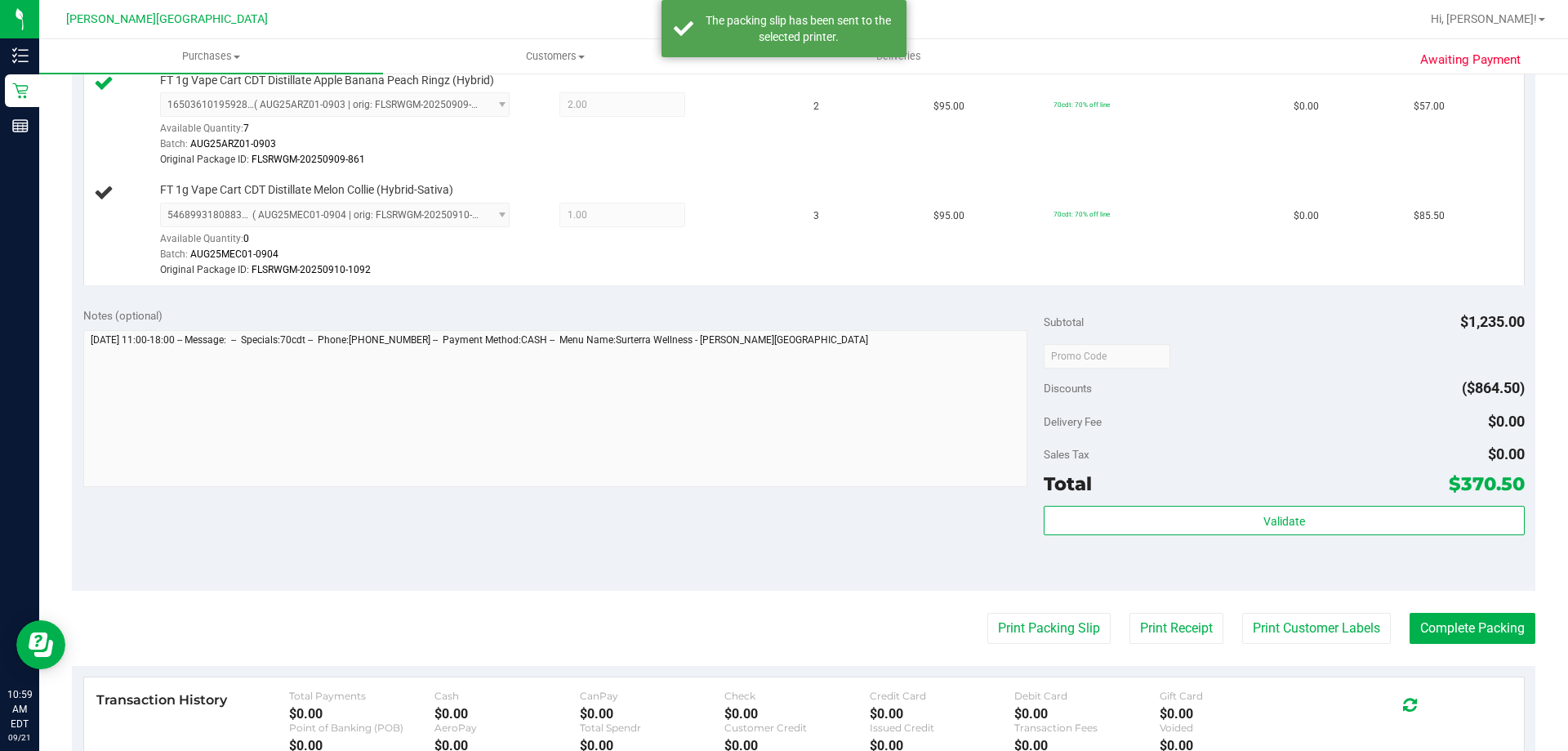
click at [758, 548] on div "Notes (optional) Subtotal $1,235.00 Discounts ($864.50) Delivery Fee $0.00 Sale…" at bounding box center [804, 443] width 1464 height 295
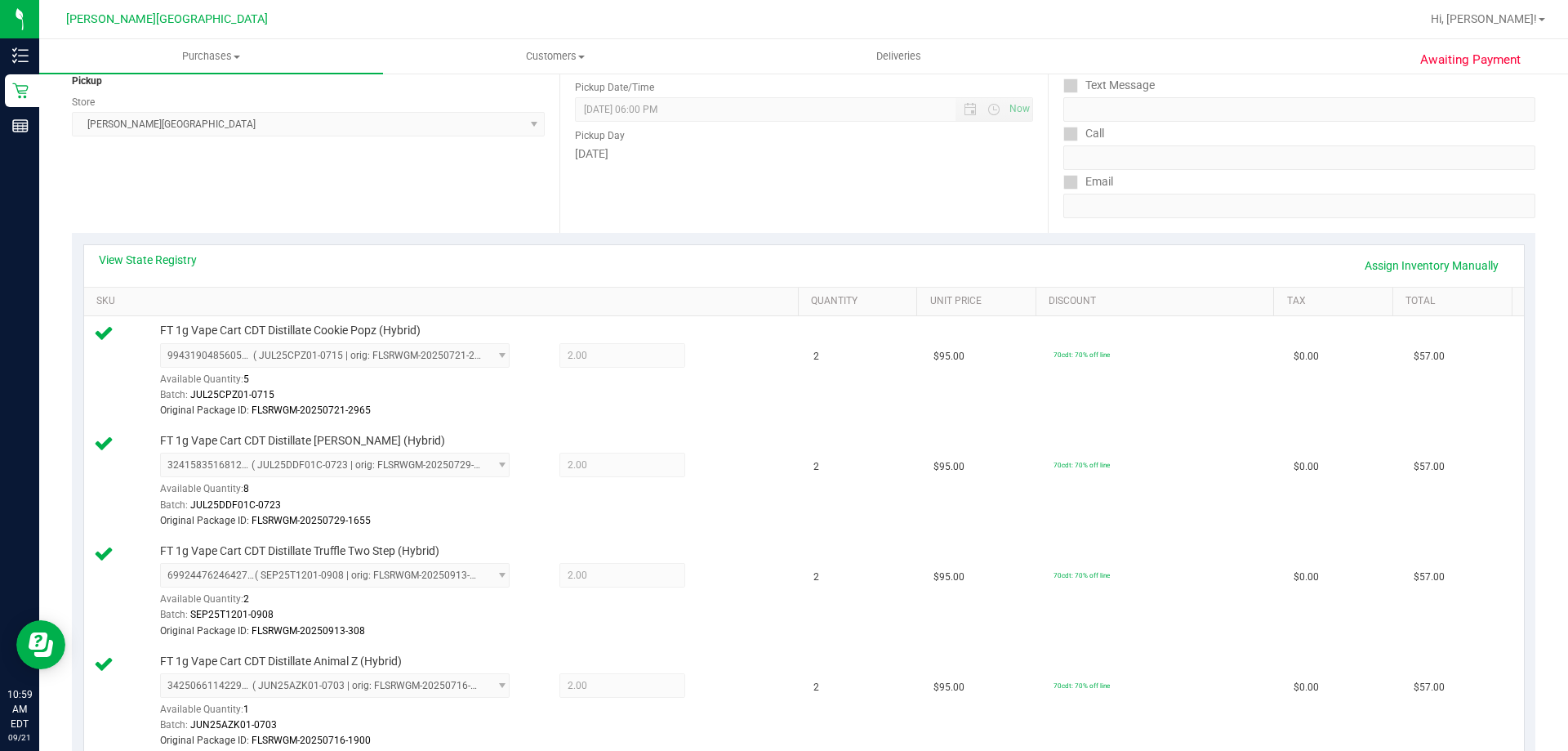
scroll to position [0, 0]
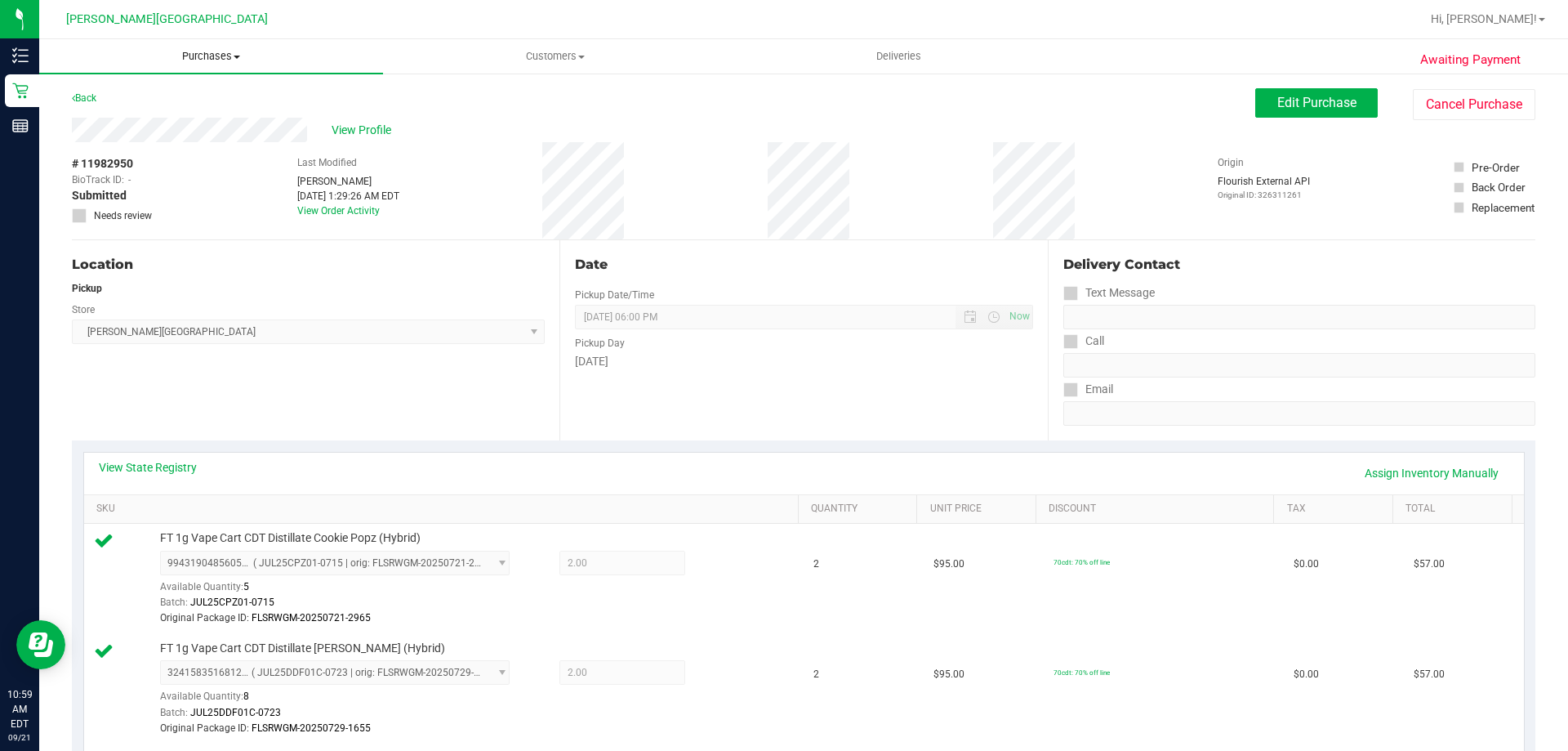
click at [240, 50] on span "Purchases" at bounding box center [211, 56] width 344 height 15
click at [166, 121] on li "Fulfillment" at bounding box center [211, 118] width 344 height 20
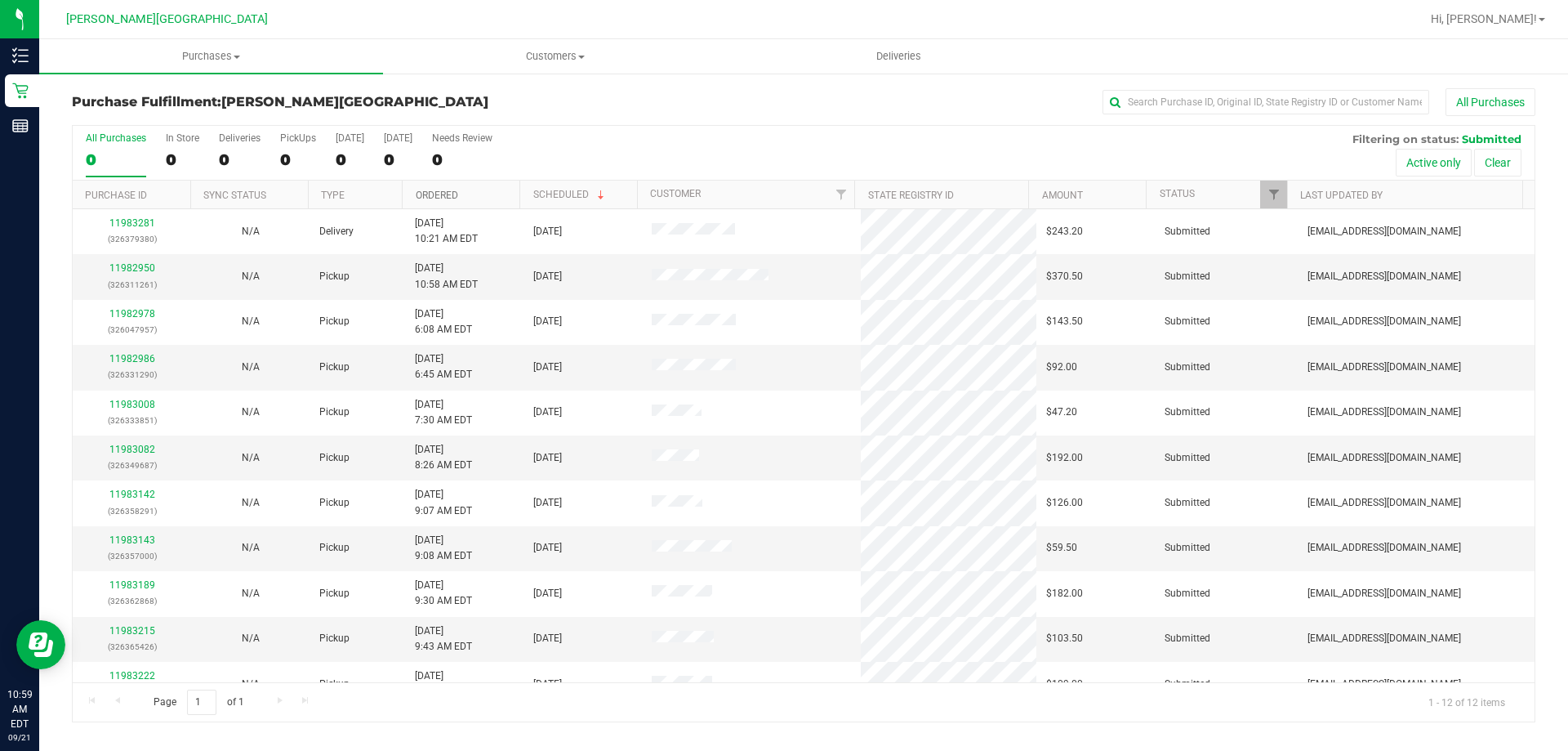
click at [446, 198] on link "Ordered" at bounding box center [437, 195] width 43 height 11
click at [139, 269] on link "11982986" at bounding box center [132, 268] width 46 height 11
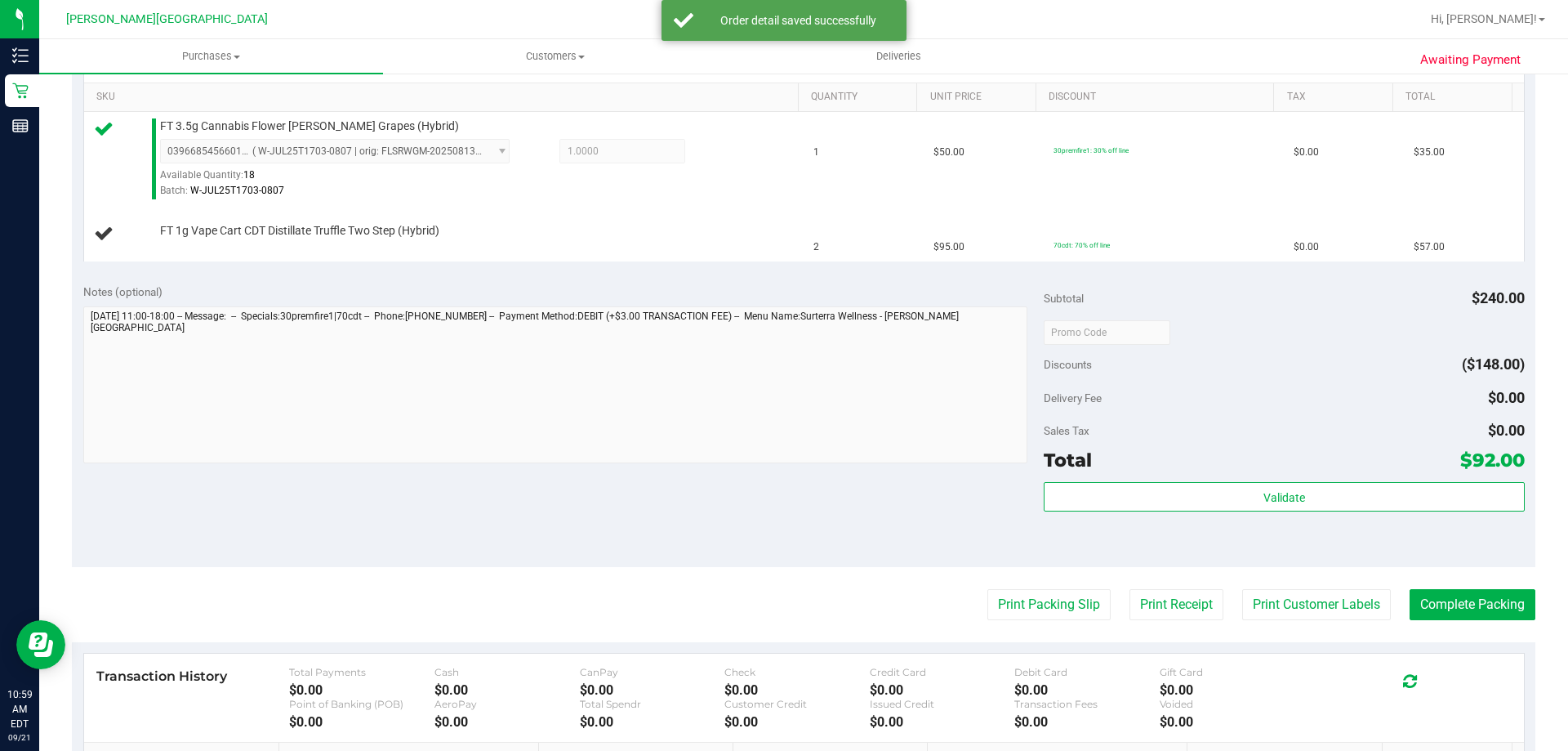
scroll to position [490, 0]
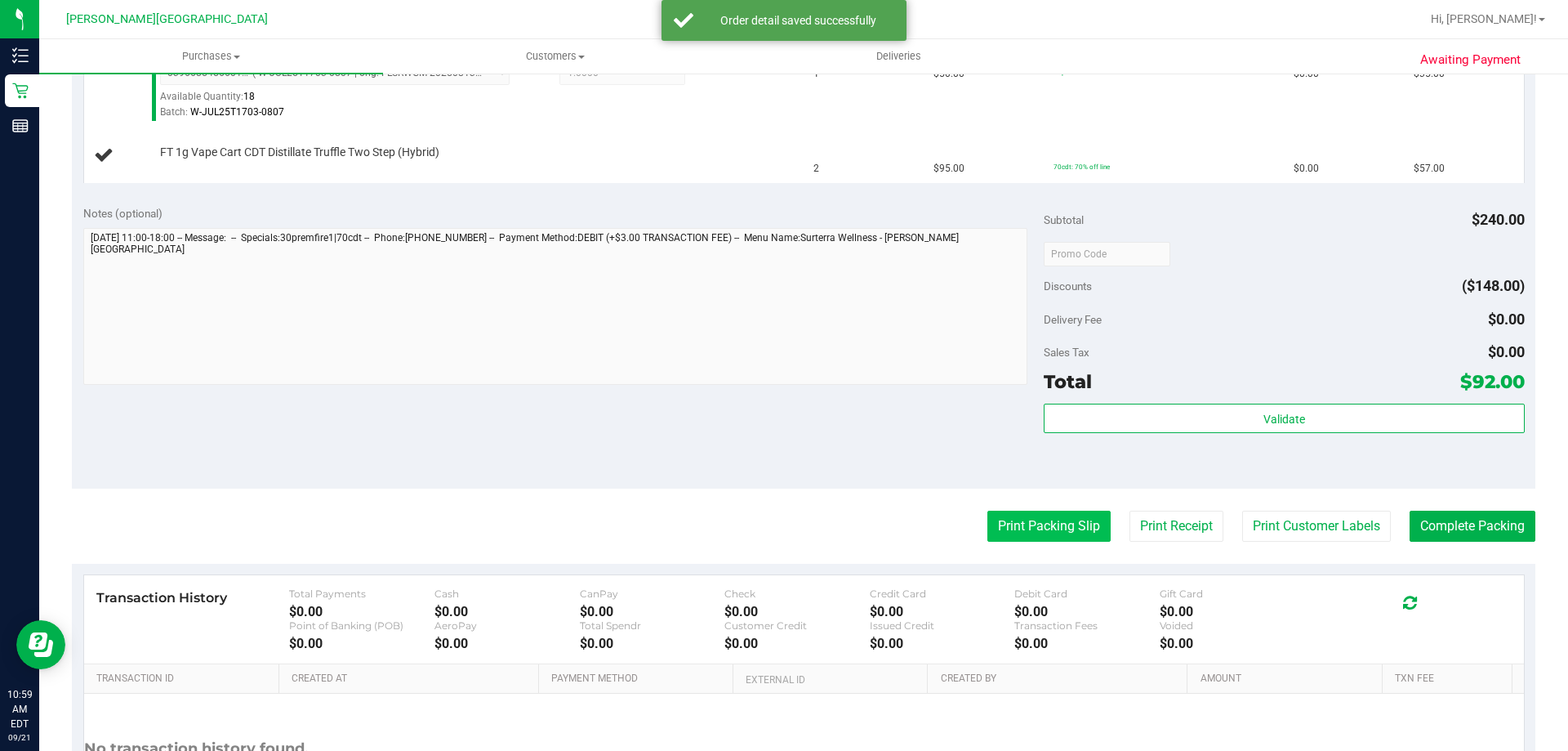
click at [758, 527] on button "Print Packing Slip" at bounding box center [1049, 527] width 123 height 31
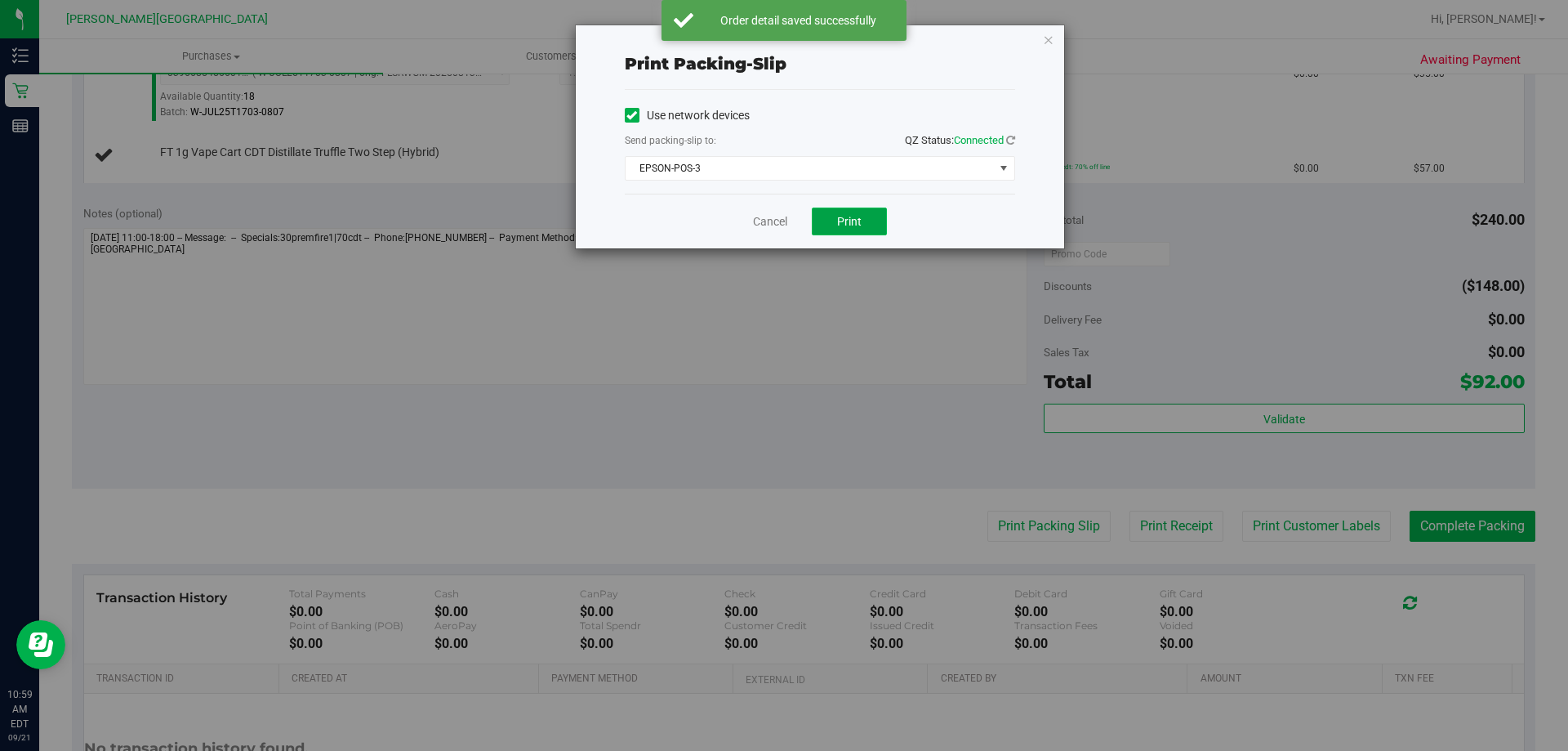
click at [758, 216] on span "Print" at bounding box center [850, 221] width 24 height 13
click at [758, 31] on icon "button" at bounding box center [1049, 39] width 11 height 20
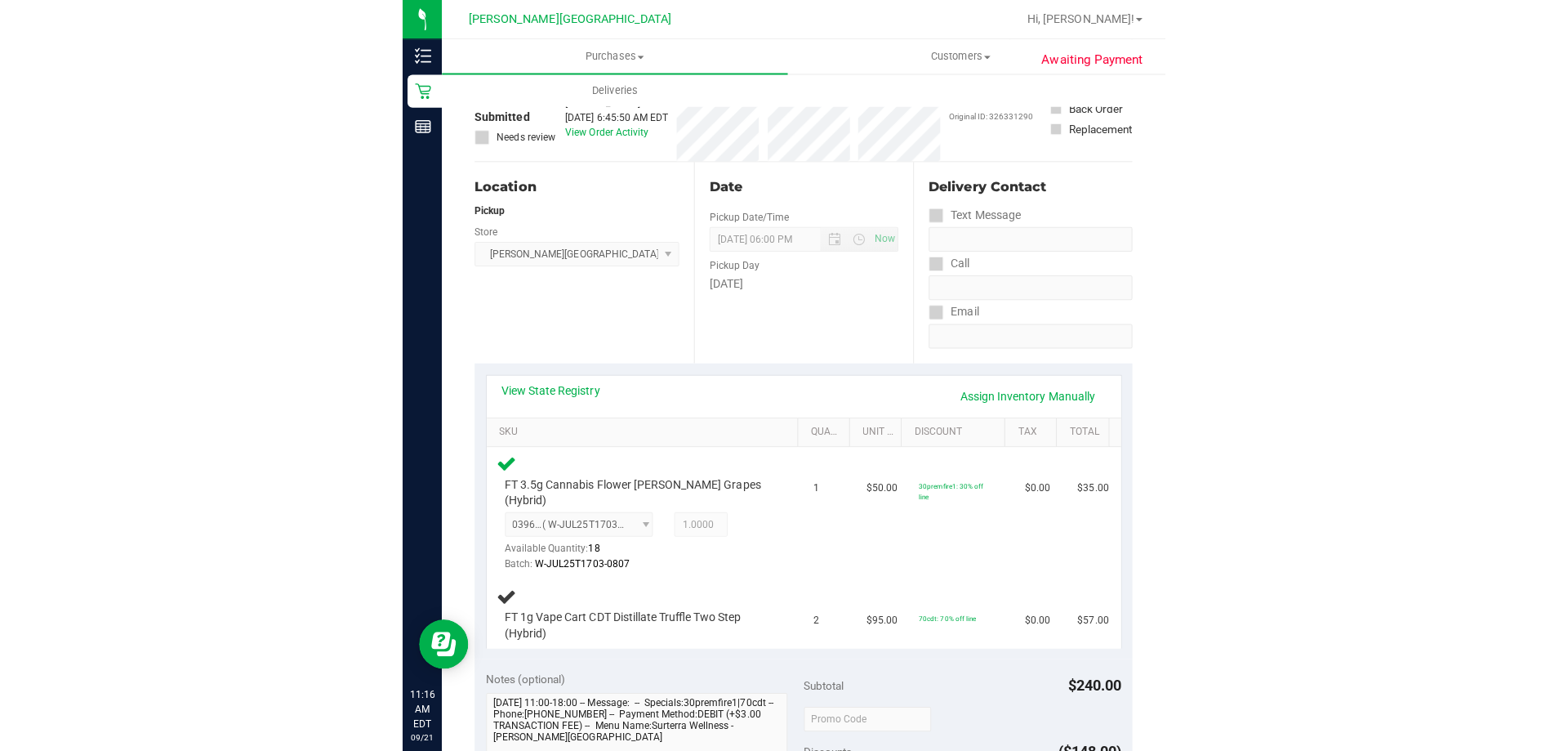
scroll to position [0, 0]
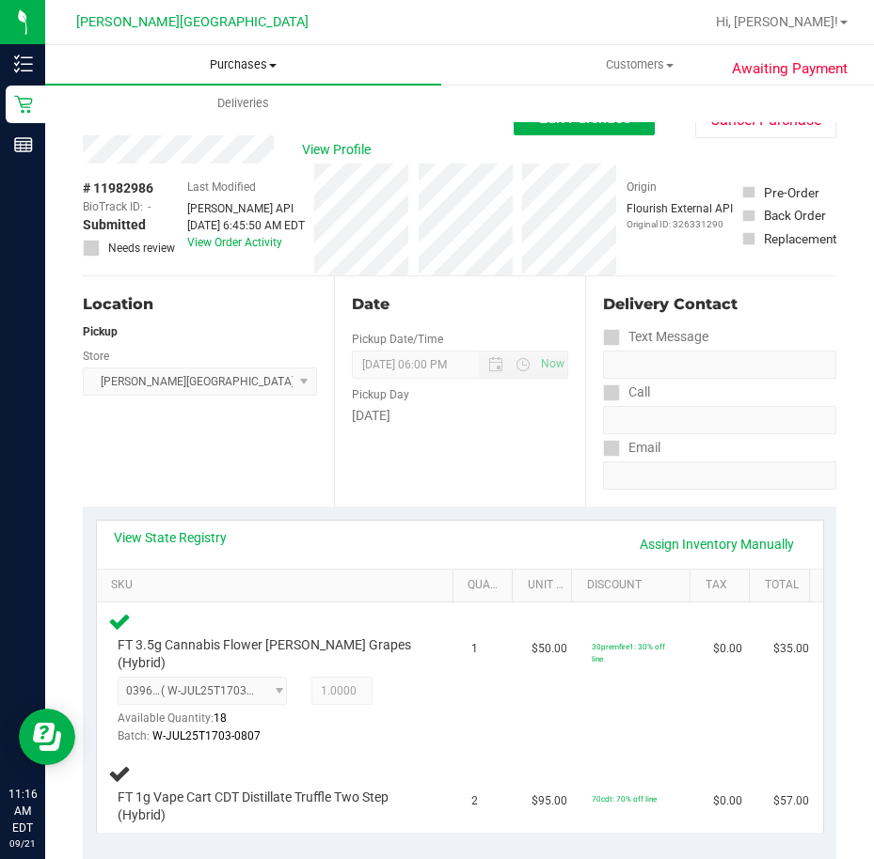
click at [245, 66] on span "Purchases" at bounding box center [243, 64] width 396 height 17
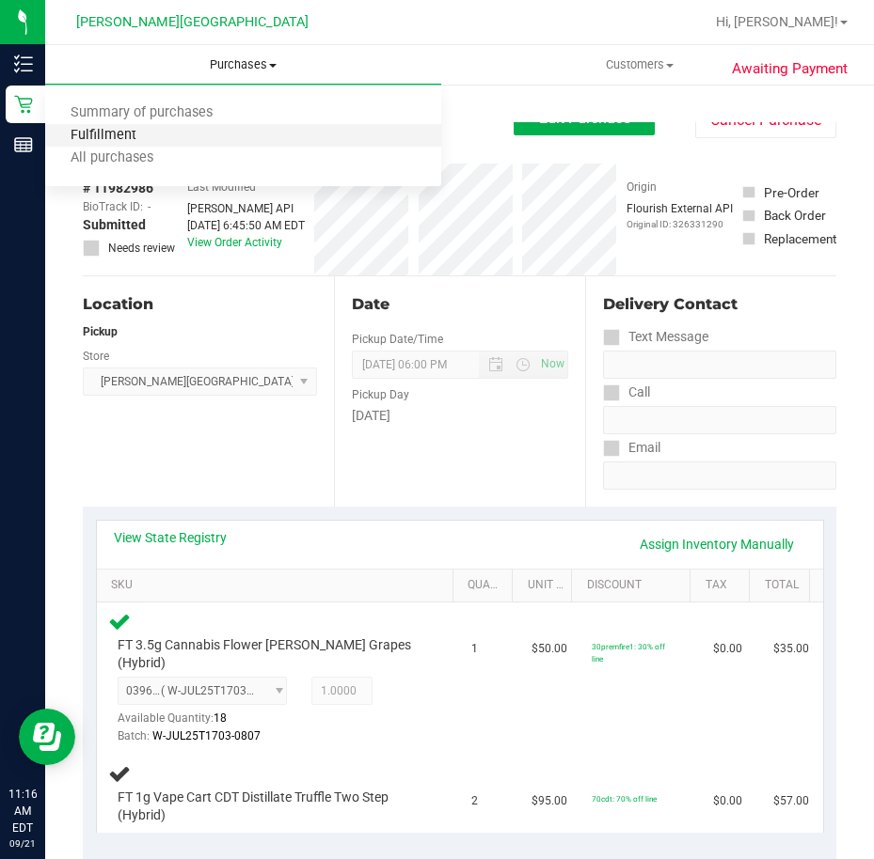
click at [149, 131] on span "Fulfillment" at bounding box center [103, 136] width 117 height 16
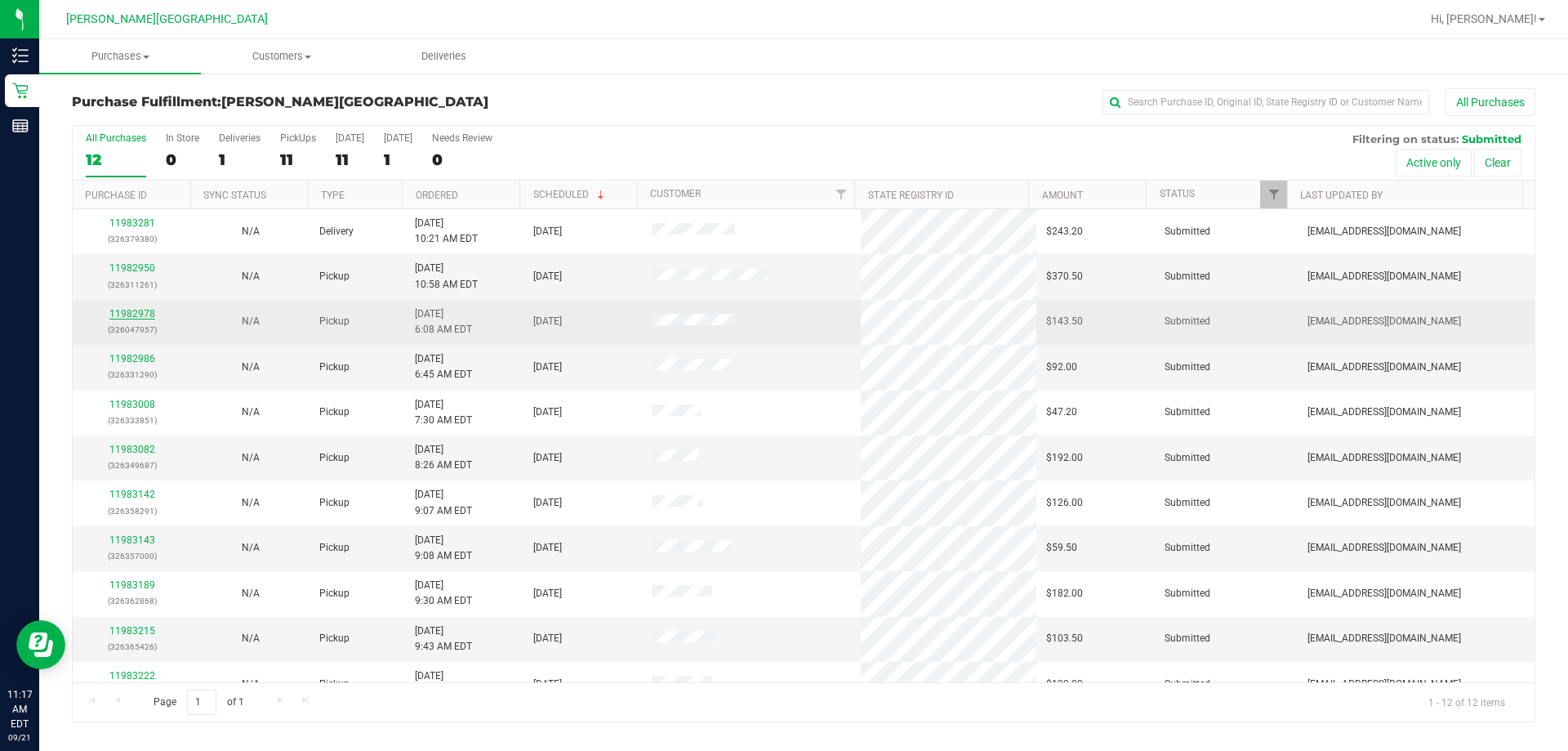
click at [120, 315] on link "11982978" at bounding box center [132, 313] width 46 height 11
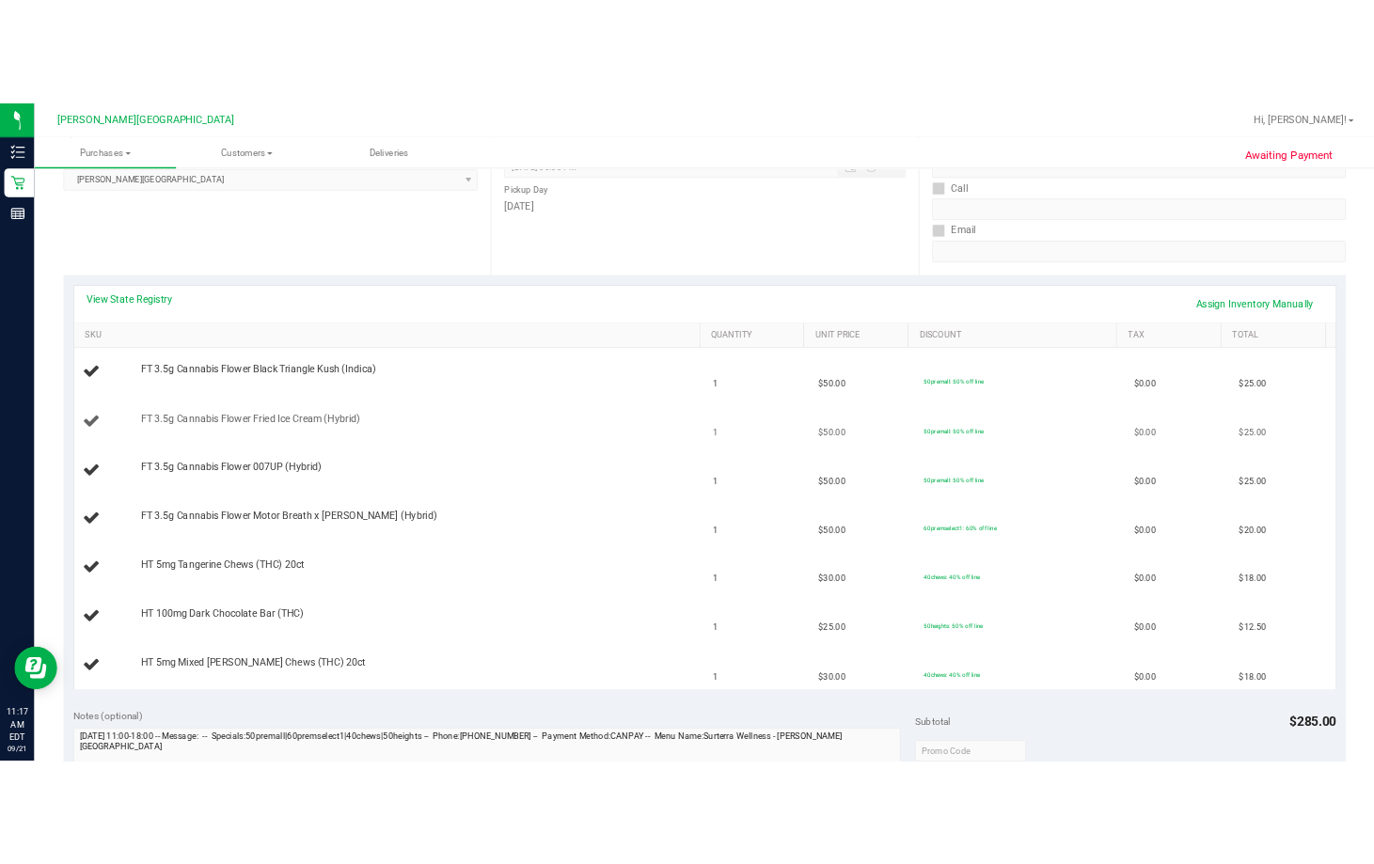
scroll to position [282, 0]
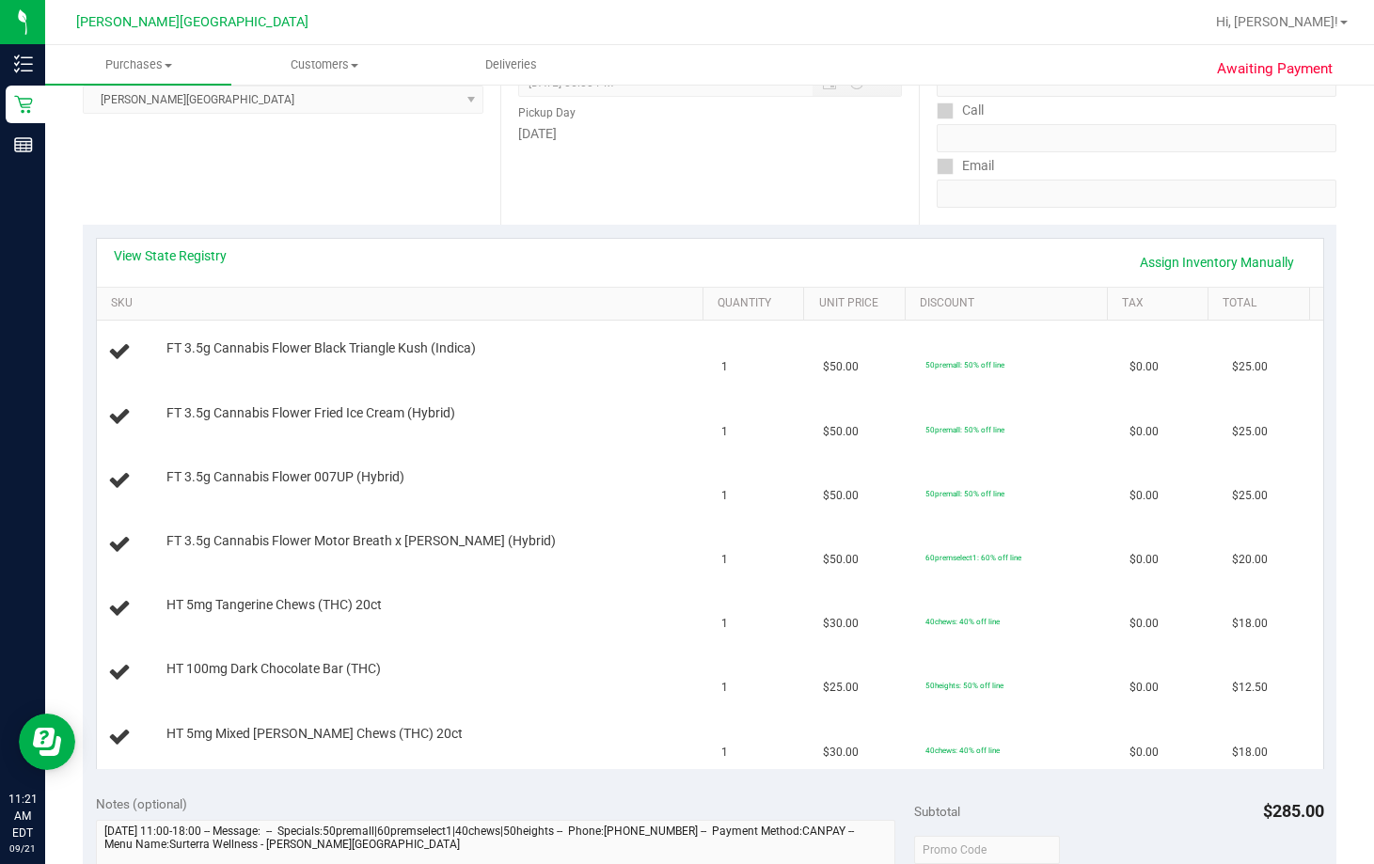
click at [385, 246] on div "View State Registry Assign Inventory Manually" at bounding box center [710, 262] width 1192 height 32
click at [383, 272] on div "View State Registry Assign Inventory Manually" at bounding box center [710, 262] width 1192 height 32
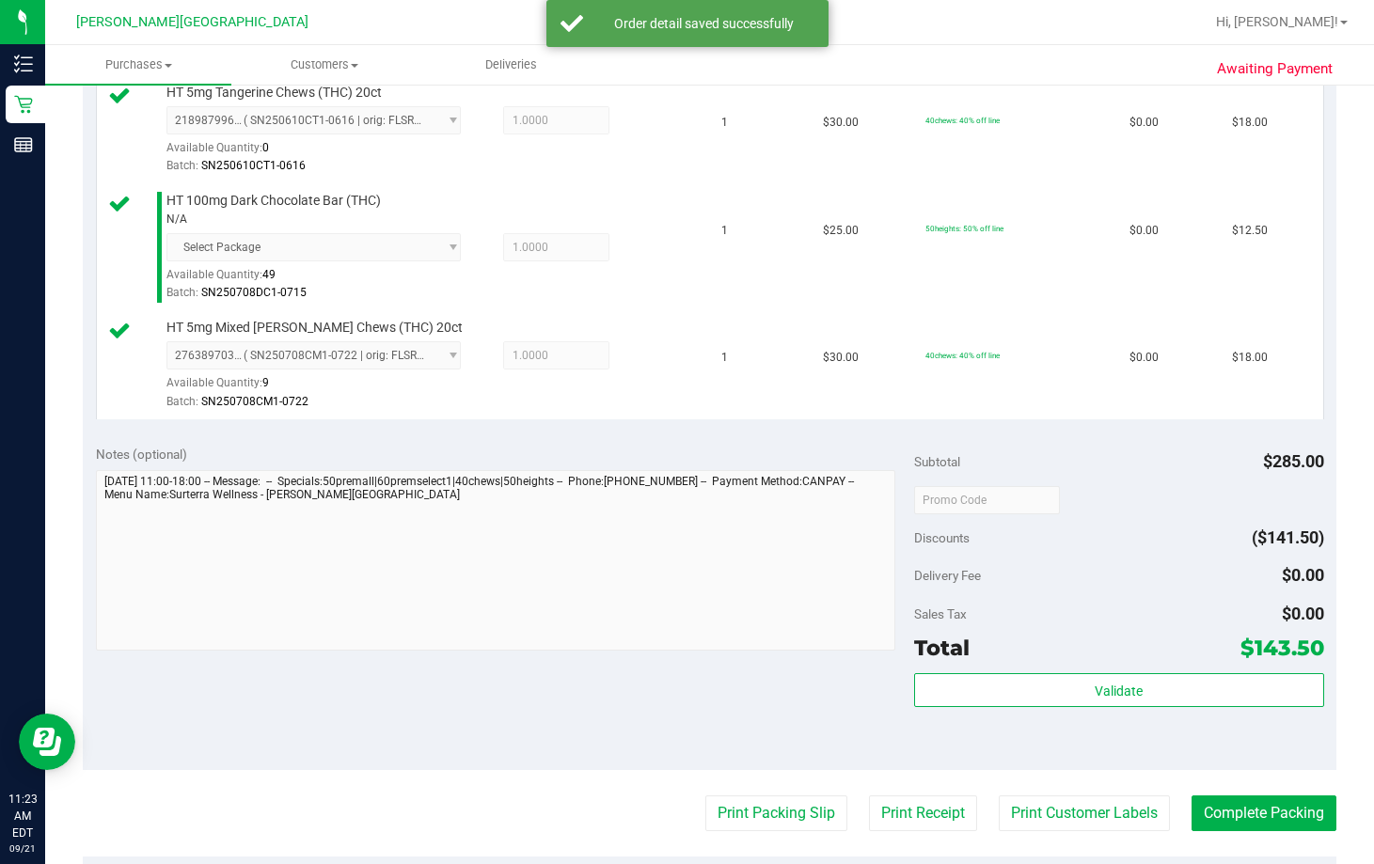
scroll to position [1222, 0]
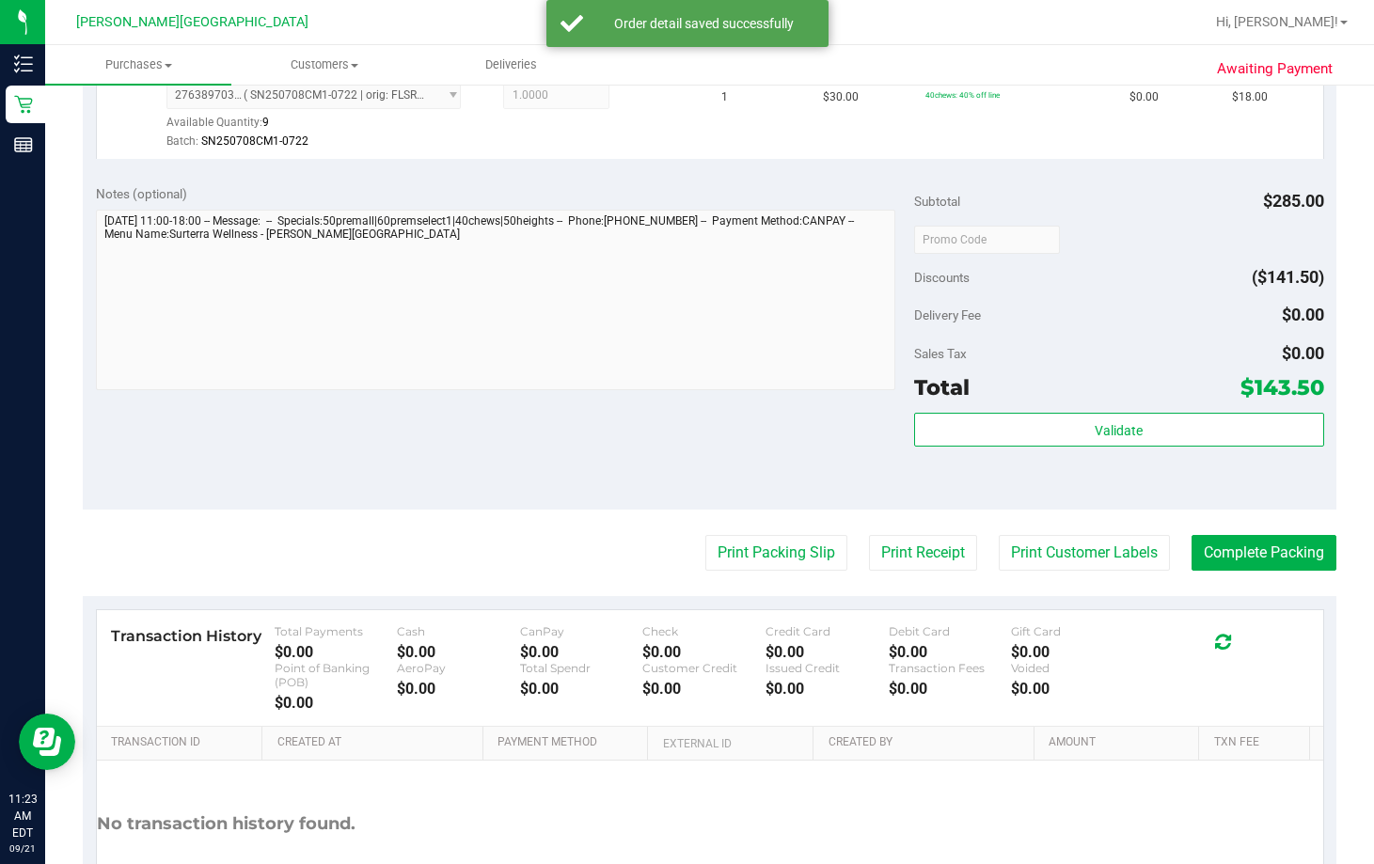
click at [873, 450] on div "Validate" at bounding box center [1118, 455] width 409 height 85
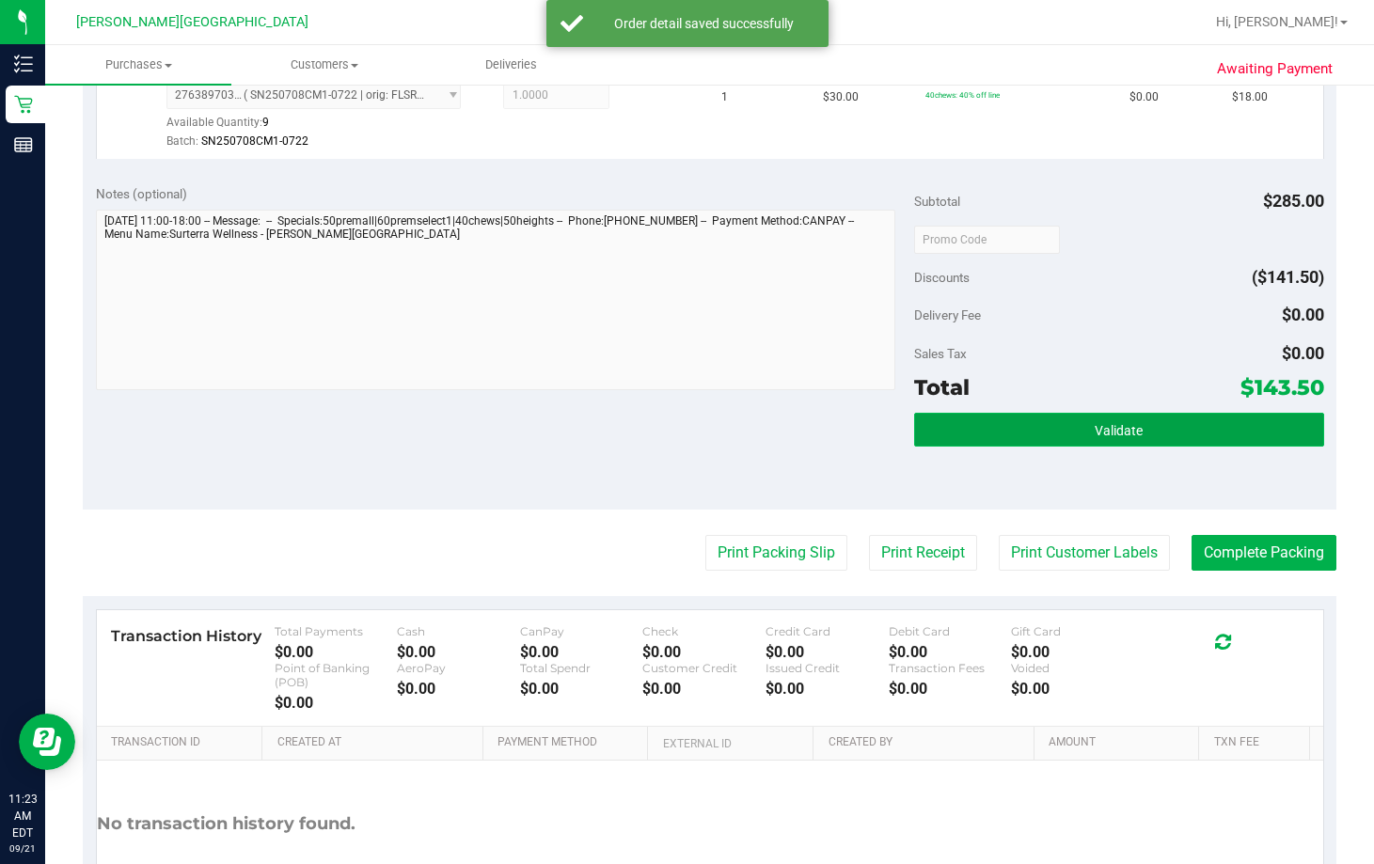
click at [873, 436] on button "Validate" at bounding box center [1118, 430] width 409 height 34
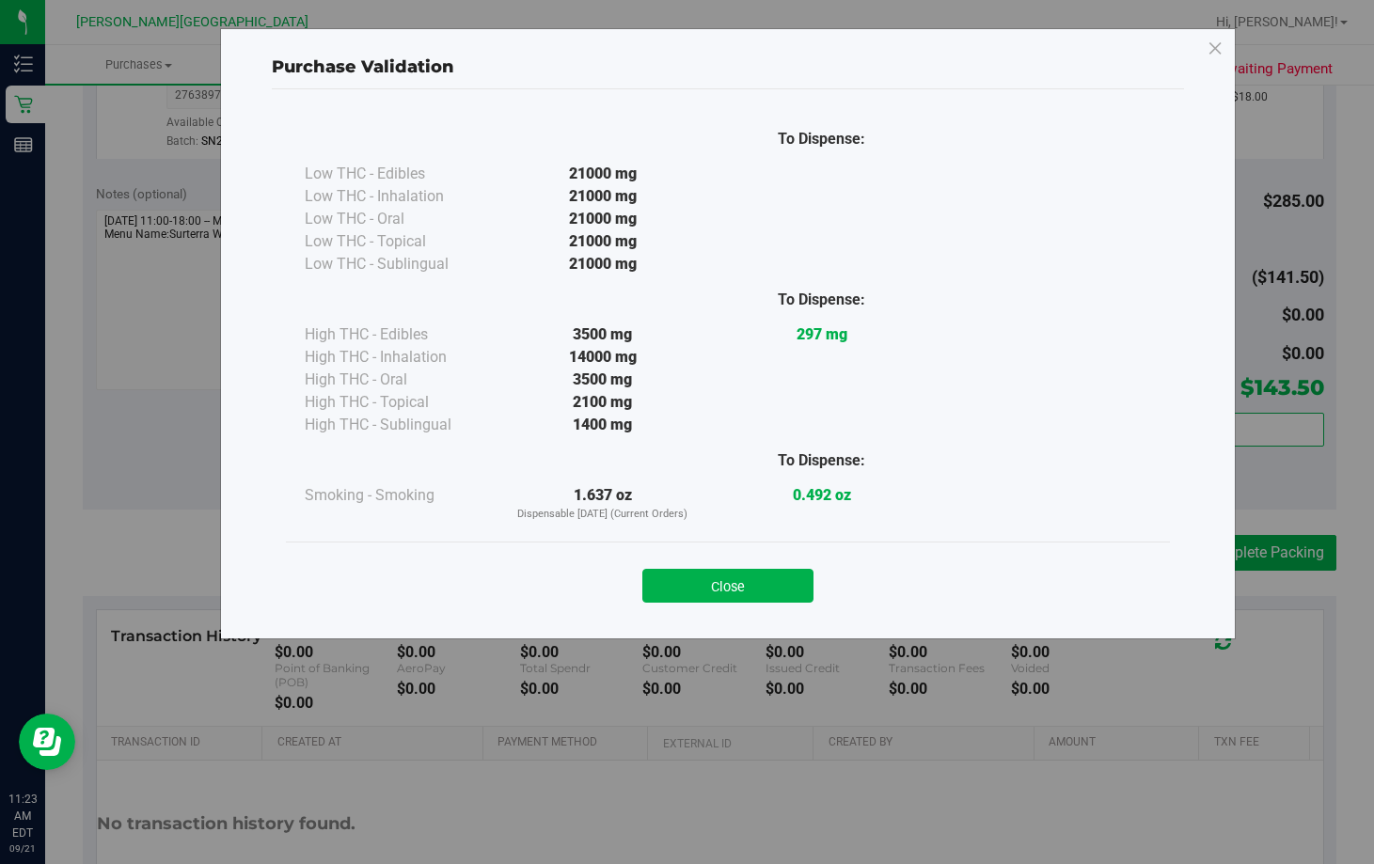
drag, startPoint x: 730, startPoint y: 583, endPoint x: 919, endPoint y: 573, distance: 189.3
click at [731, 584] on button "Close" at bounding box center [727, 586] width 171 height 34
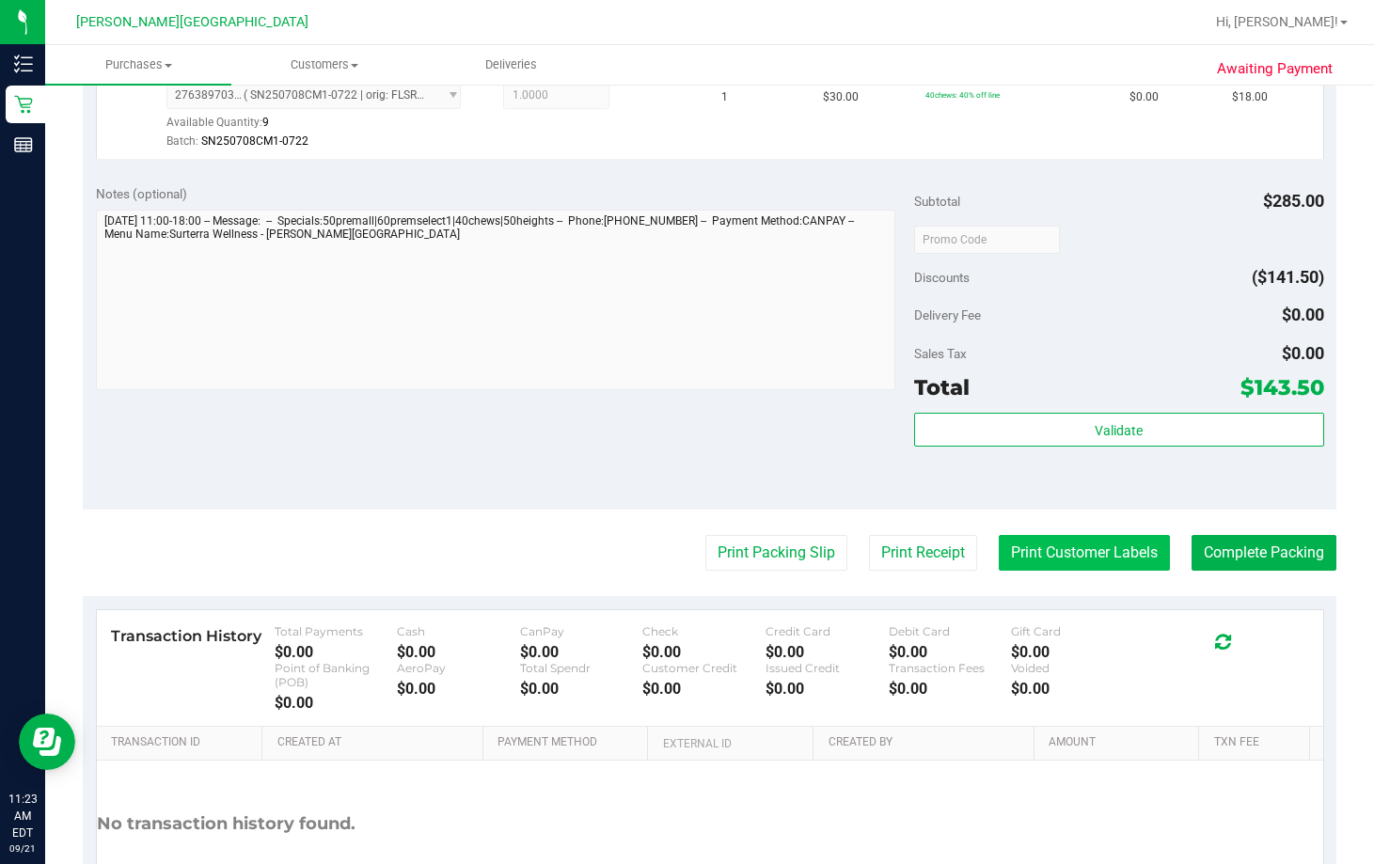
click at [873, 567] on button "Print Customer Labels" at bounding box center [1084, 553] width 171 height 36
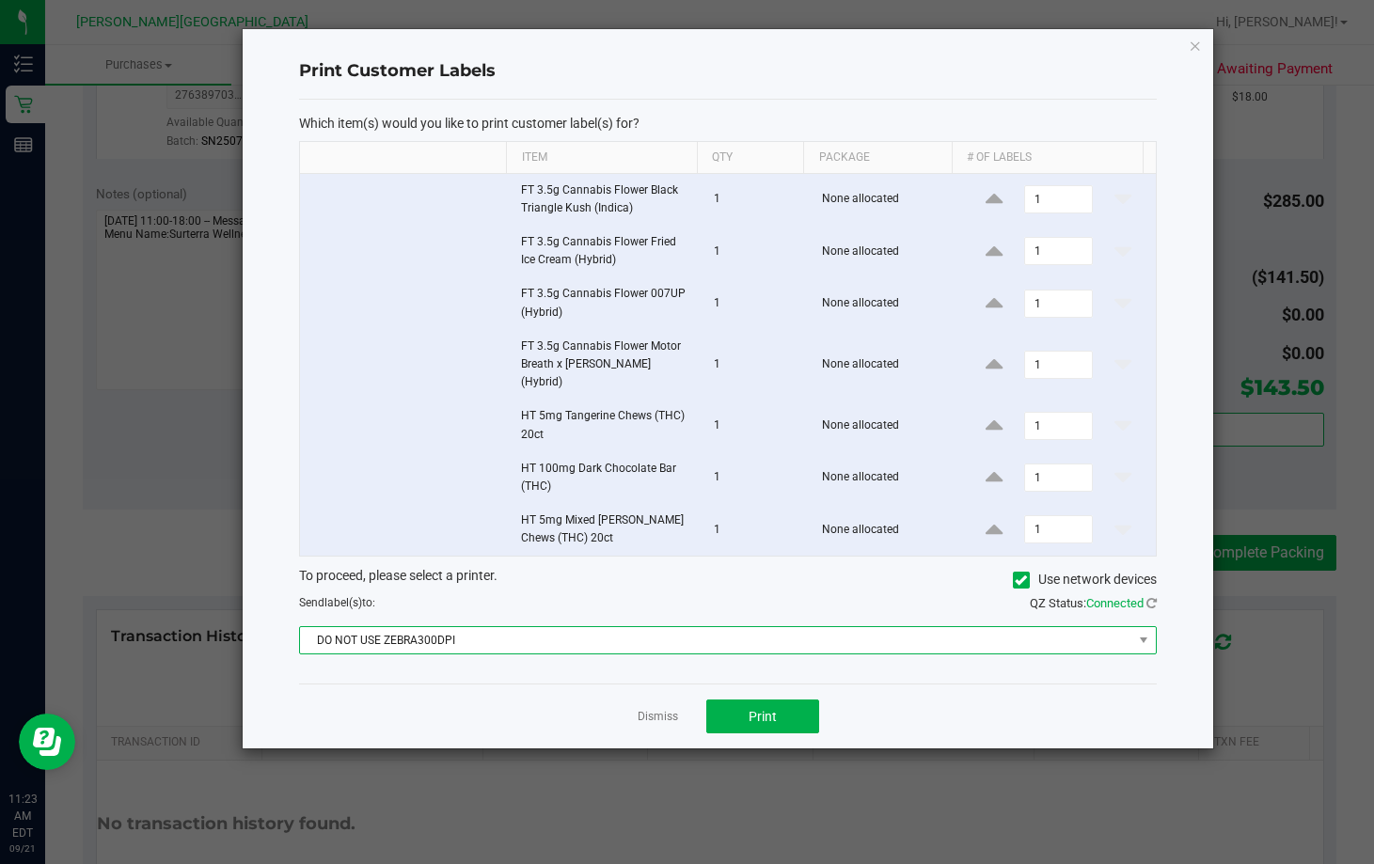
click at [759, 632] on span "DO NOT USE ZEBRA300DPI" at bounding box center [715, 640] width 831 height 26
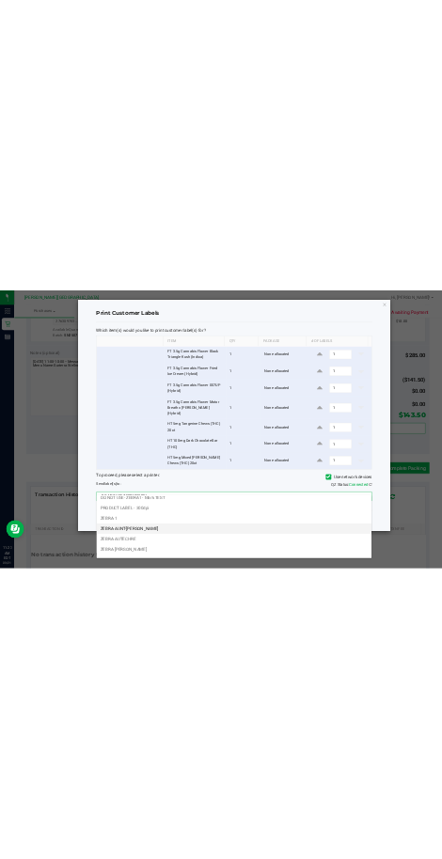
scroll to position [68, 0]
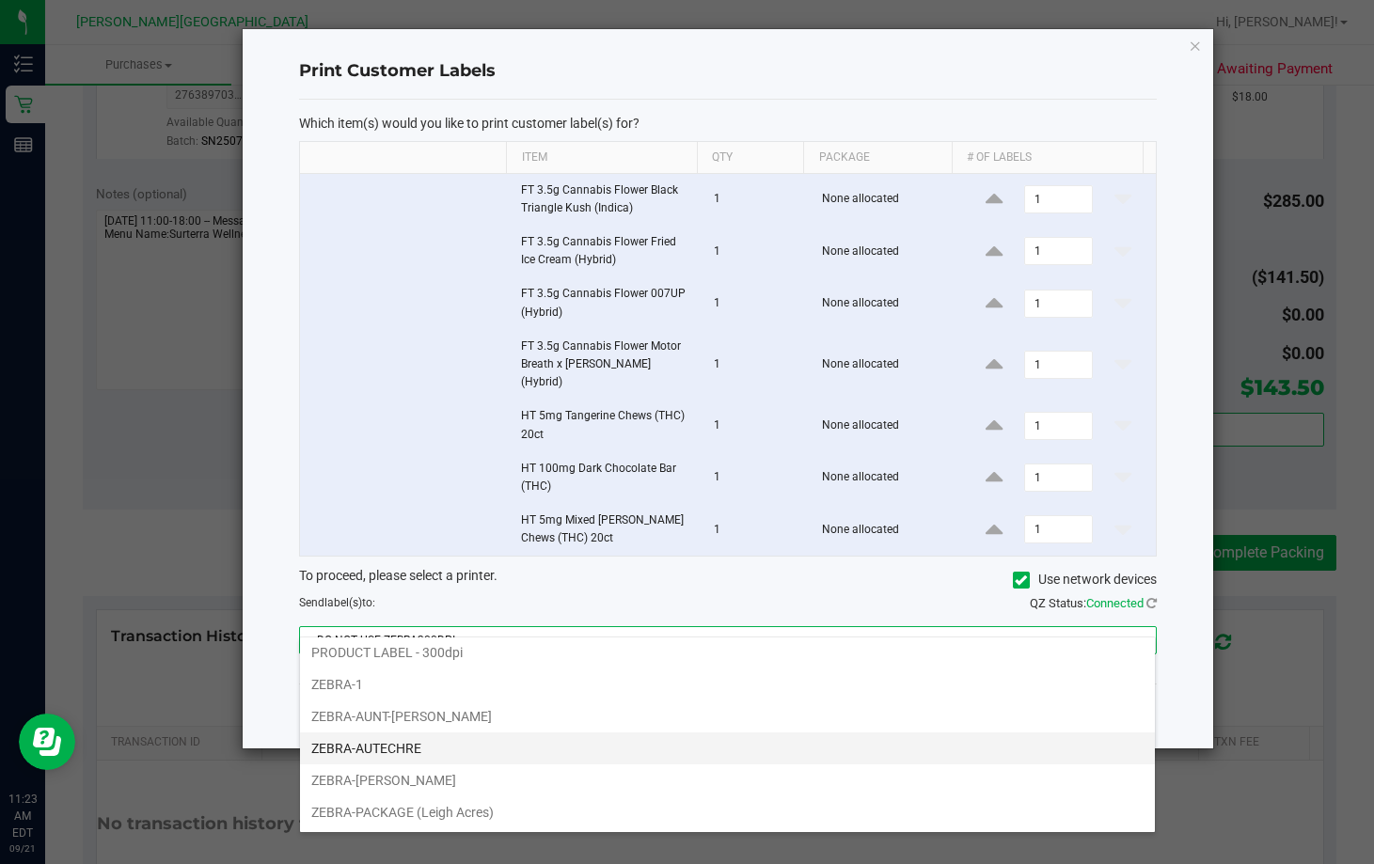
click at [406, 755] on li "ZEBRA-AUTECHRE" at bounding box center [727, 748] width 855 height 32
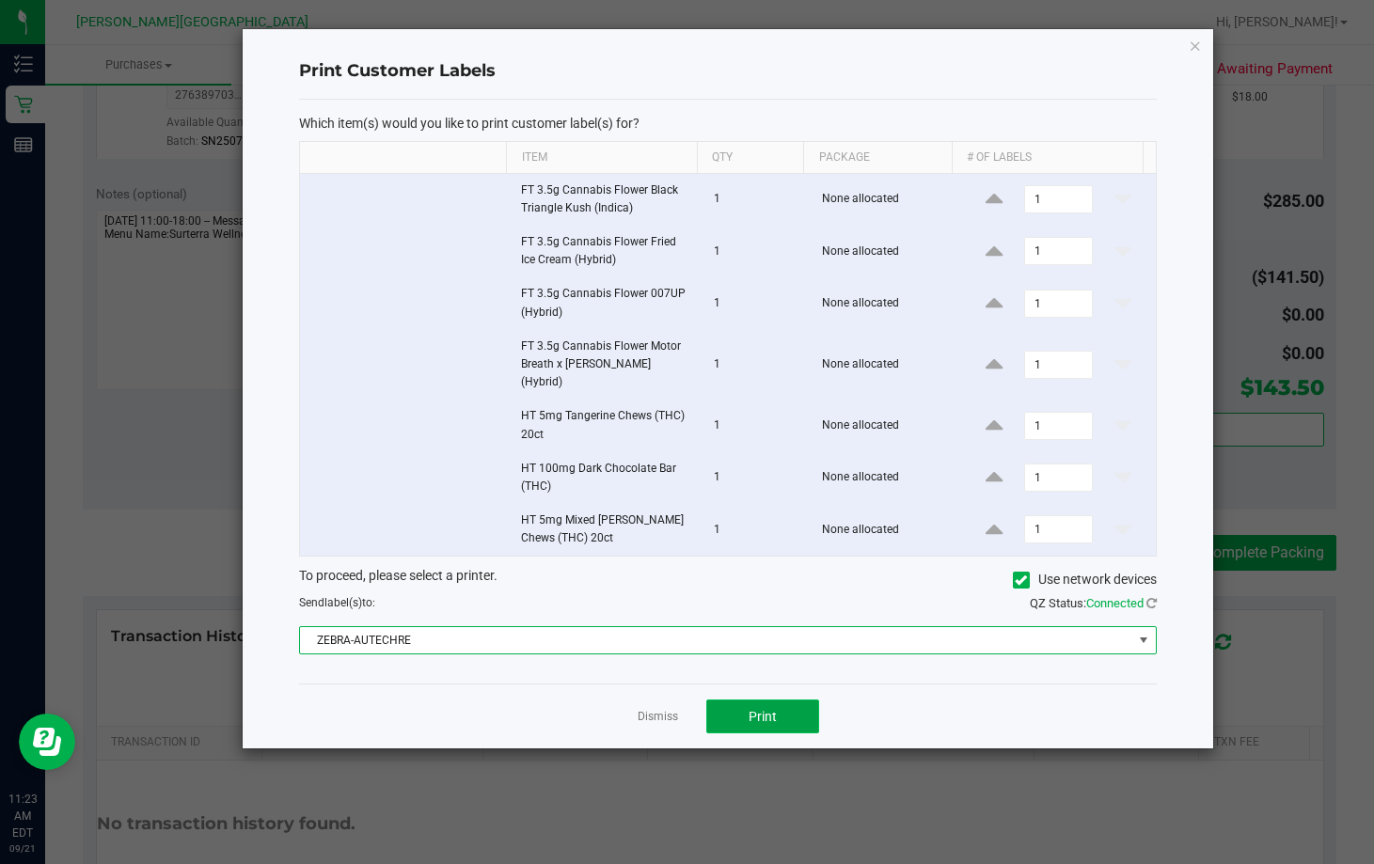
click at [737, 704] on button "Print" at bounding box center [762, 717] width 113 height 34
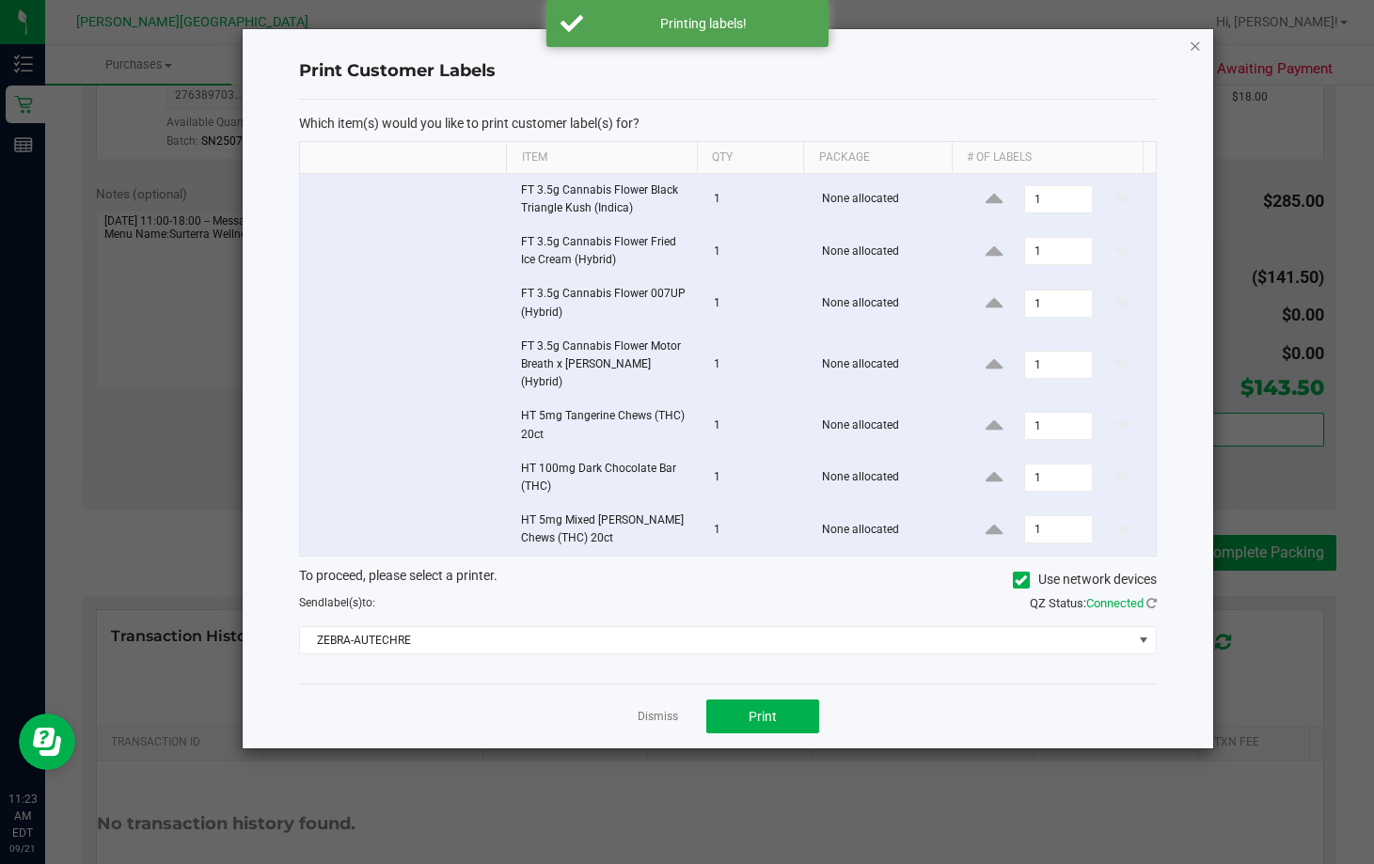
click at [873, 50] on icon "button" at bounding box center [1195, 45] width 13 height 23
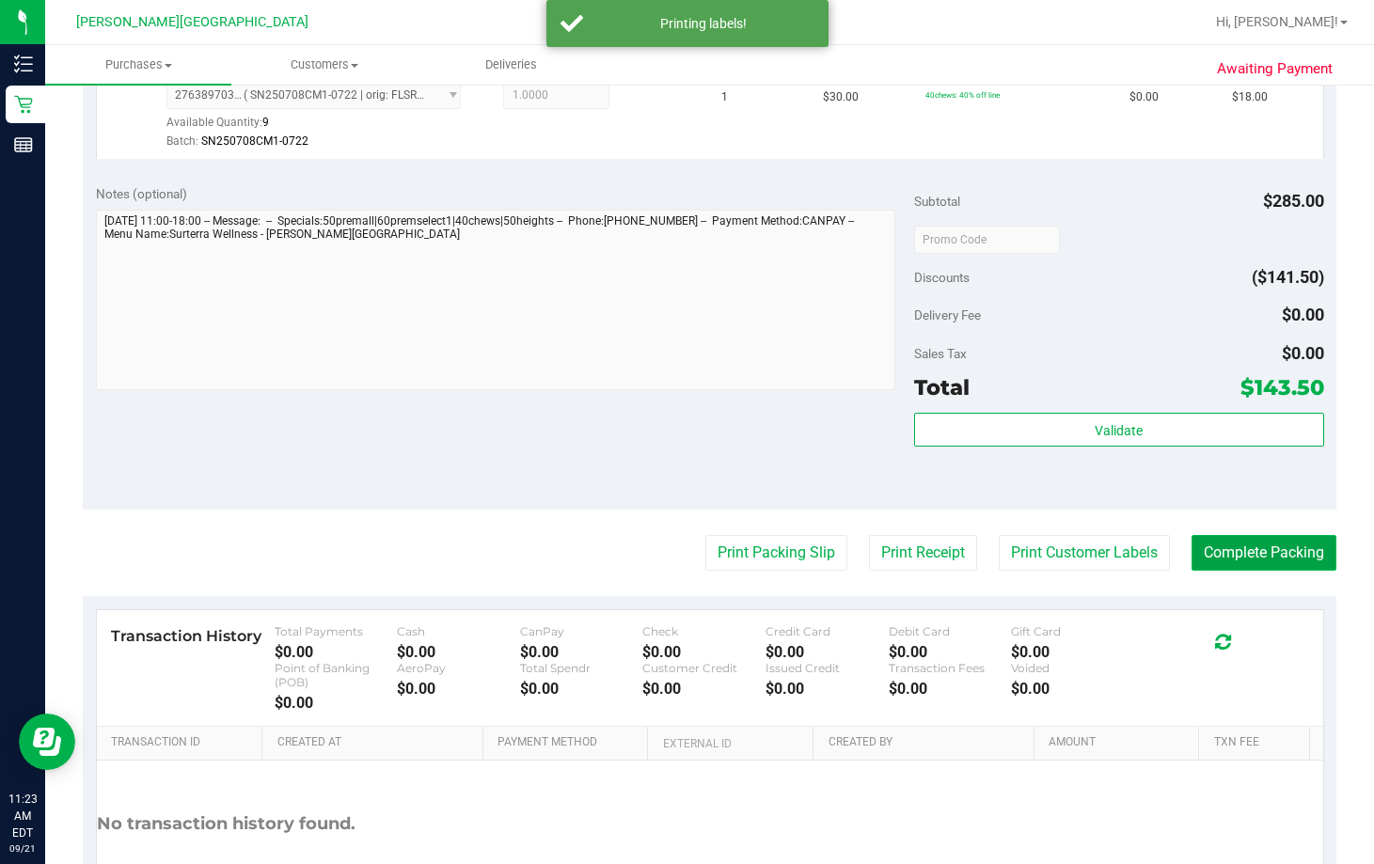
click at [873, 563] on button "Complete Packing" at bounding box center [1263, 553] width 145 height 36
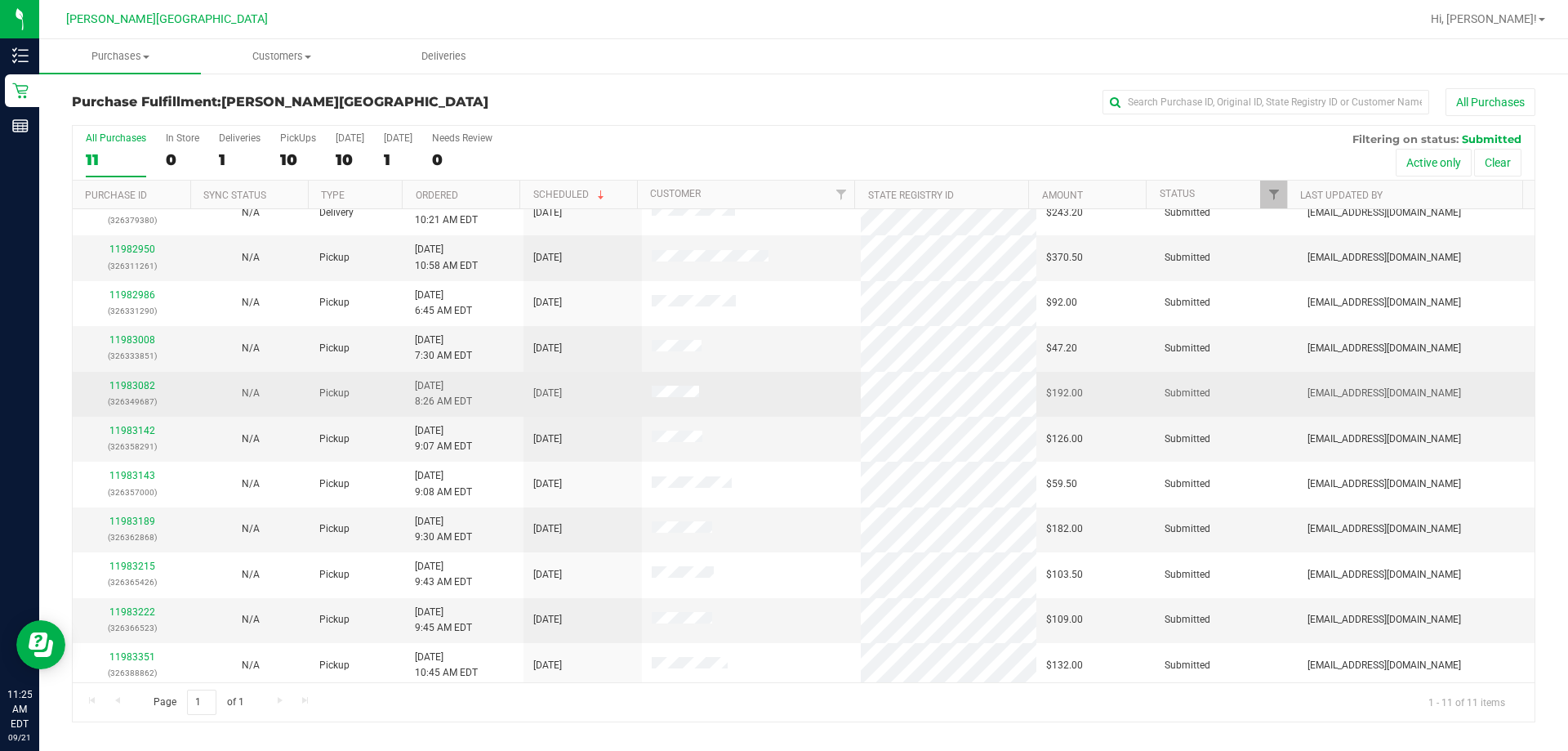
scroll to position [23, 0]
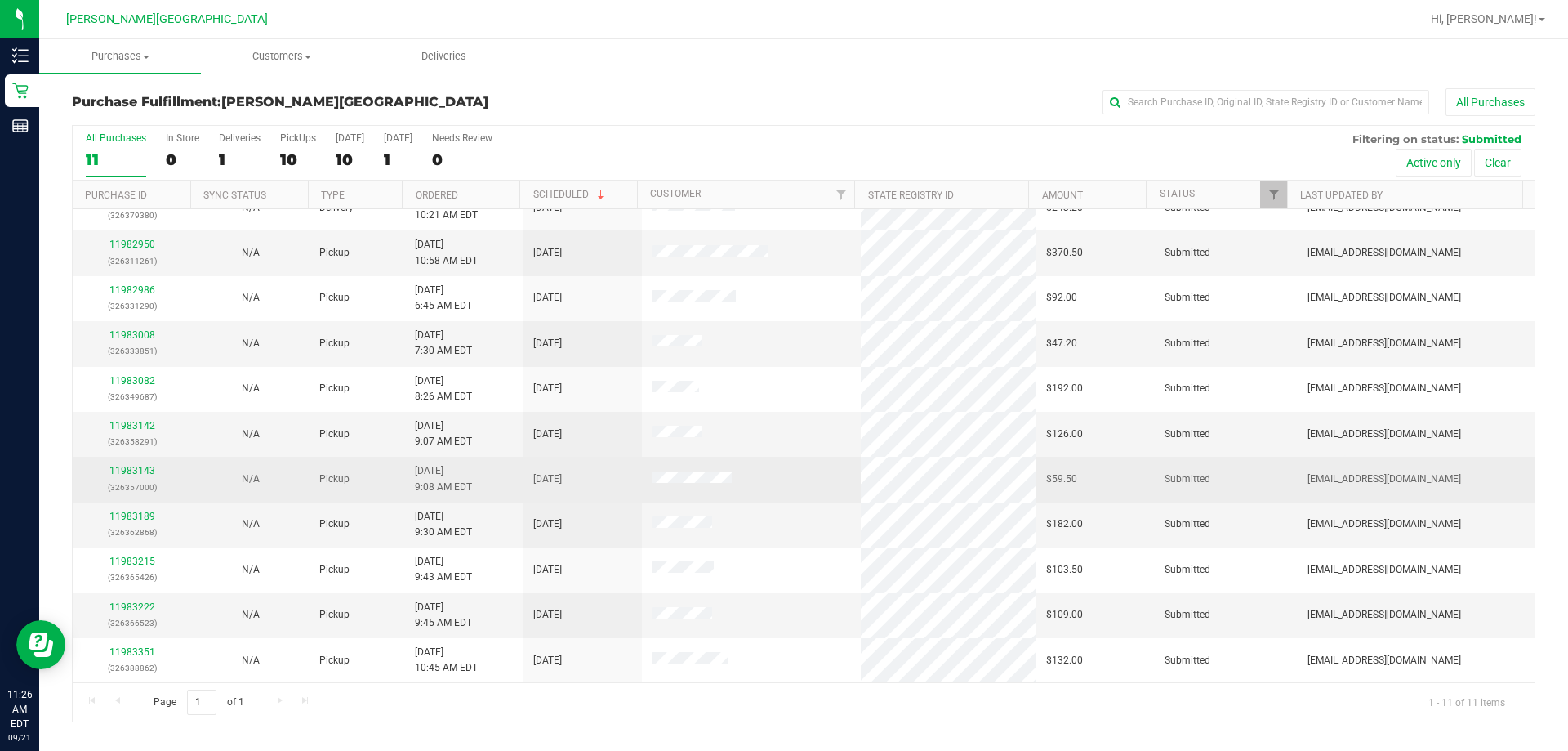
click at [127, 472] on link "11983143" at bounding box center [132, 470] width 46 height 11
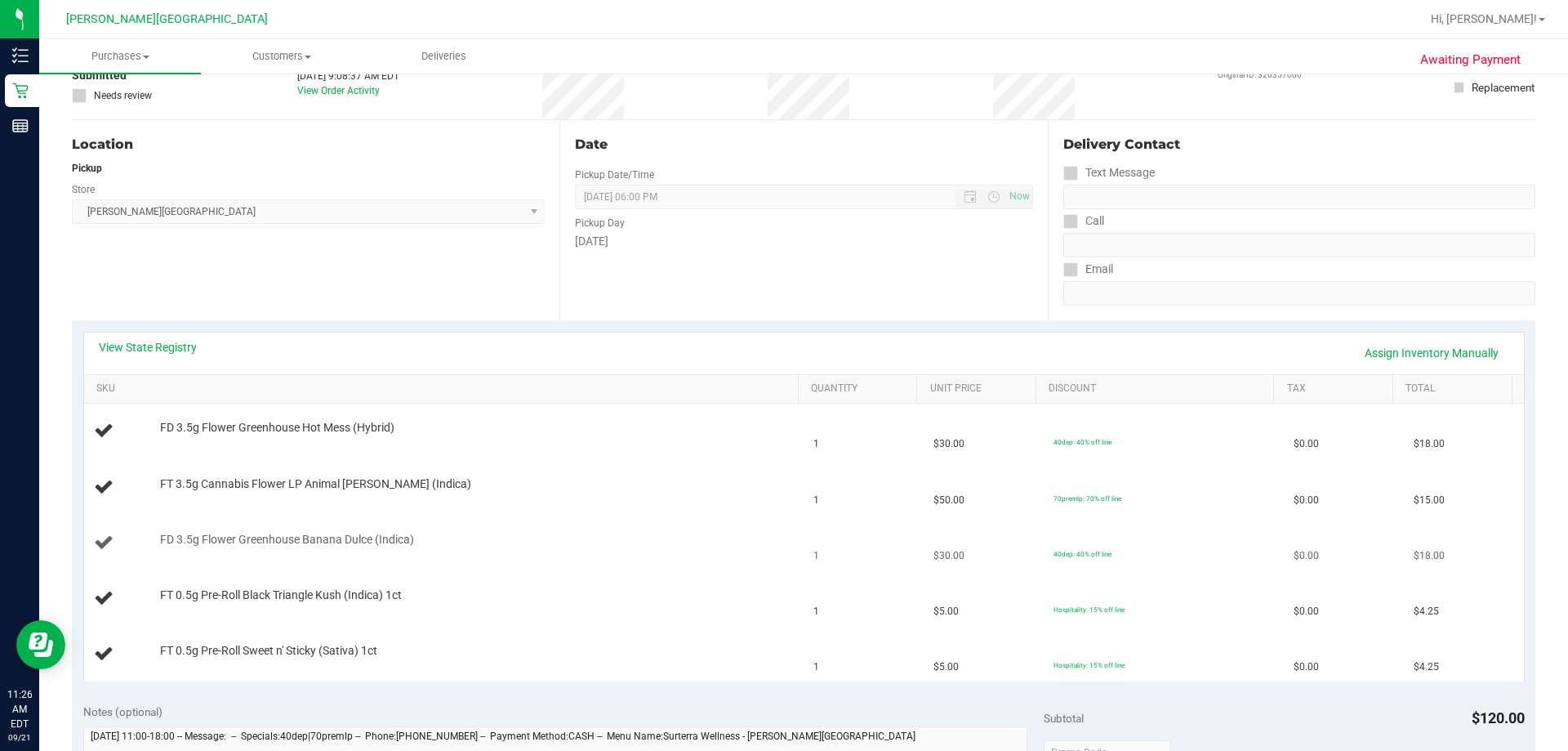
scroll to position [163, 0]
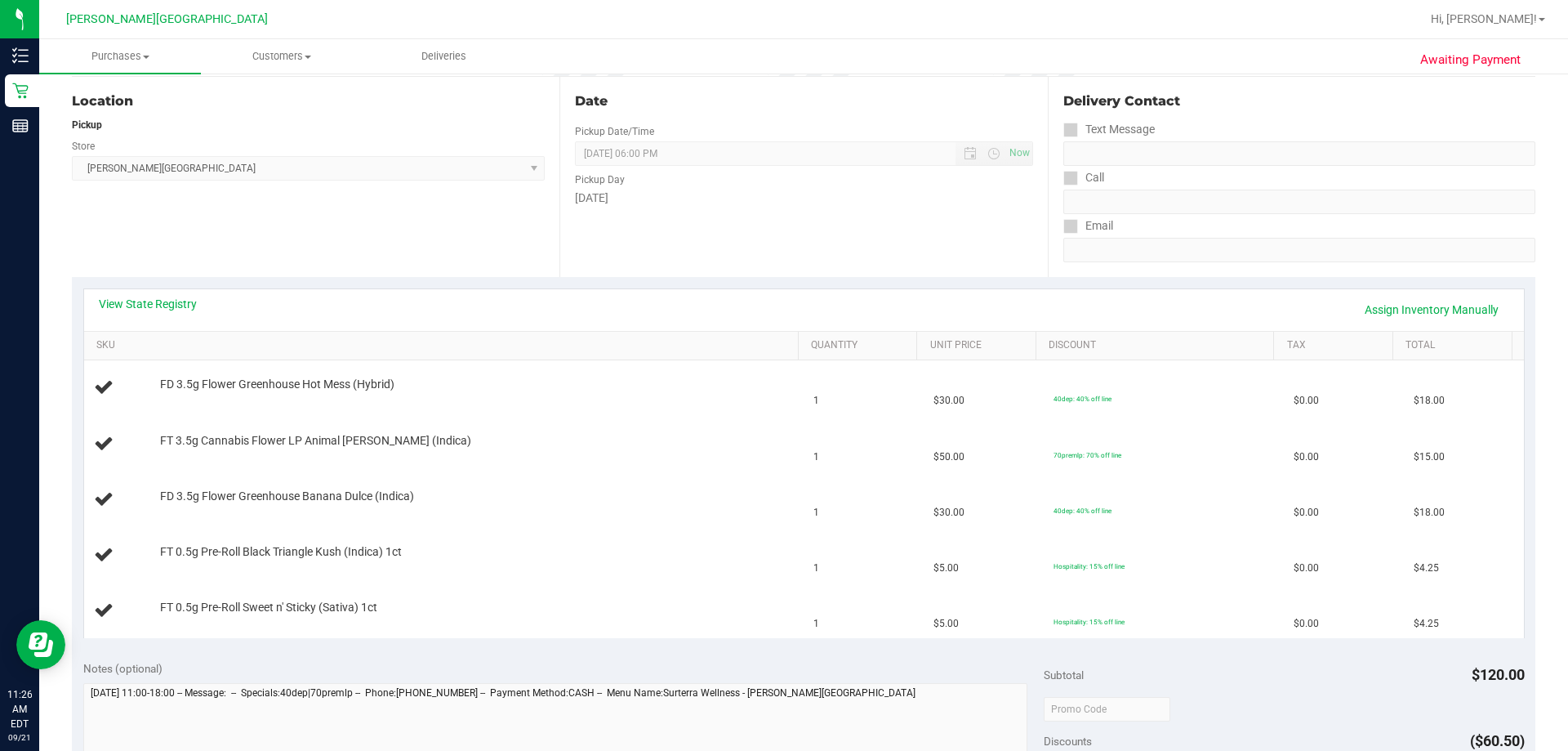
click at [758, 663] on div "Notes (optional)" at bounding box center [564, 668] width 962 height 17
click at [504, 670] on div "Notes (optional)" at bounding box center [564, 668] width 962 height 17
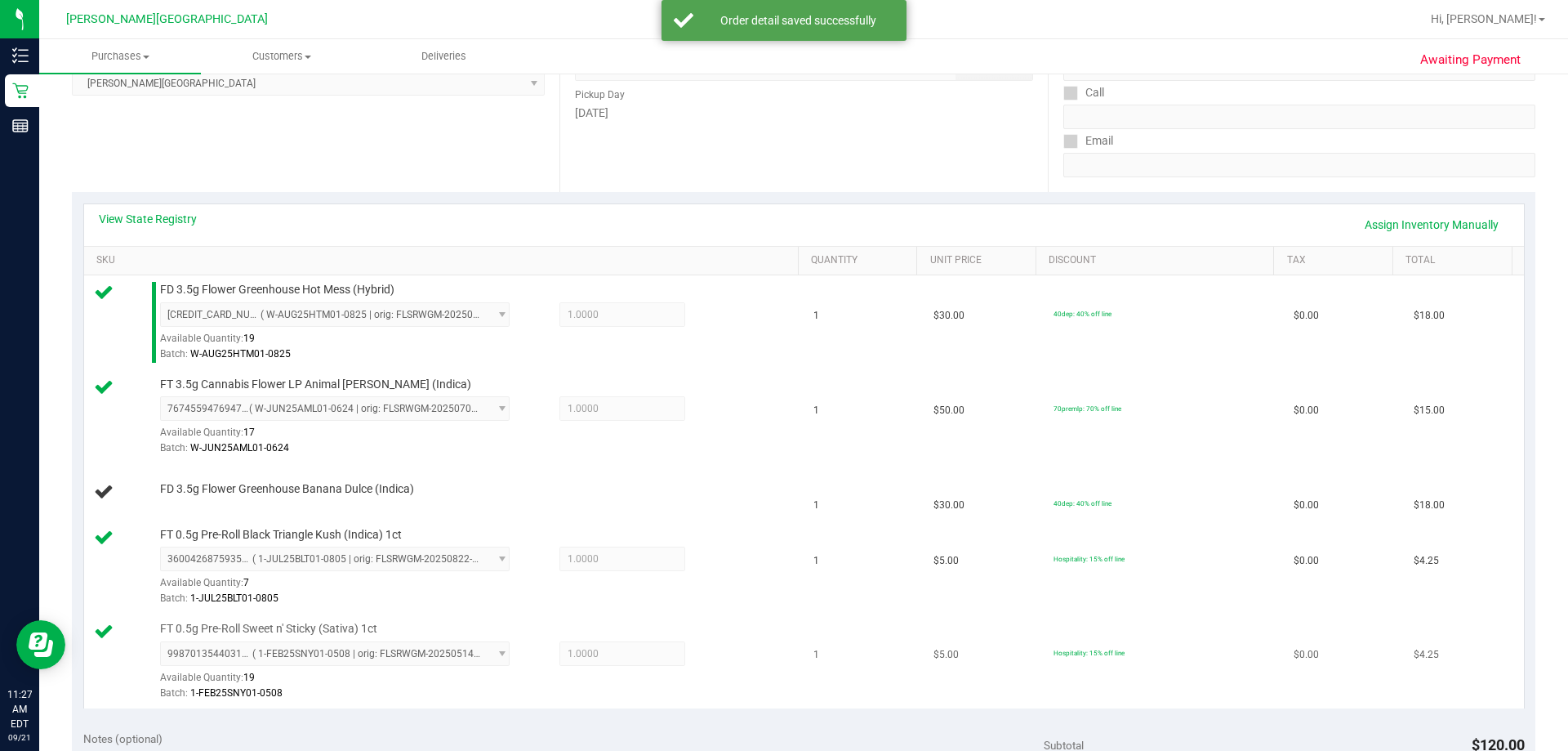
scroll to position [409, 0]
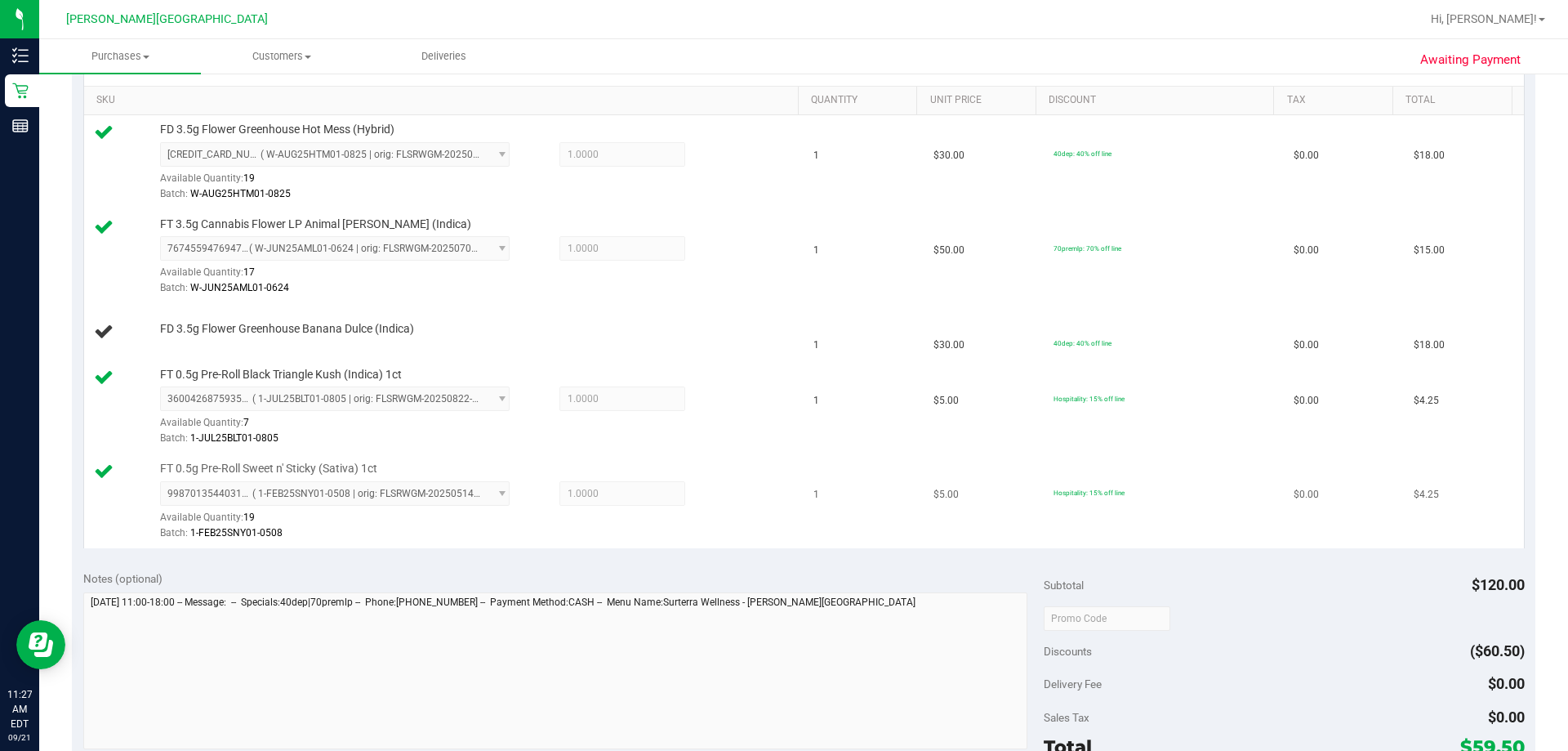
click at [758, 547] on td "1" at bounding box center [863, 502] width 120 height 94
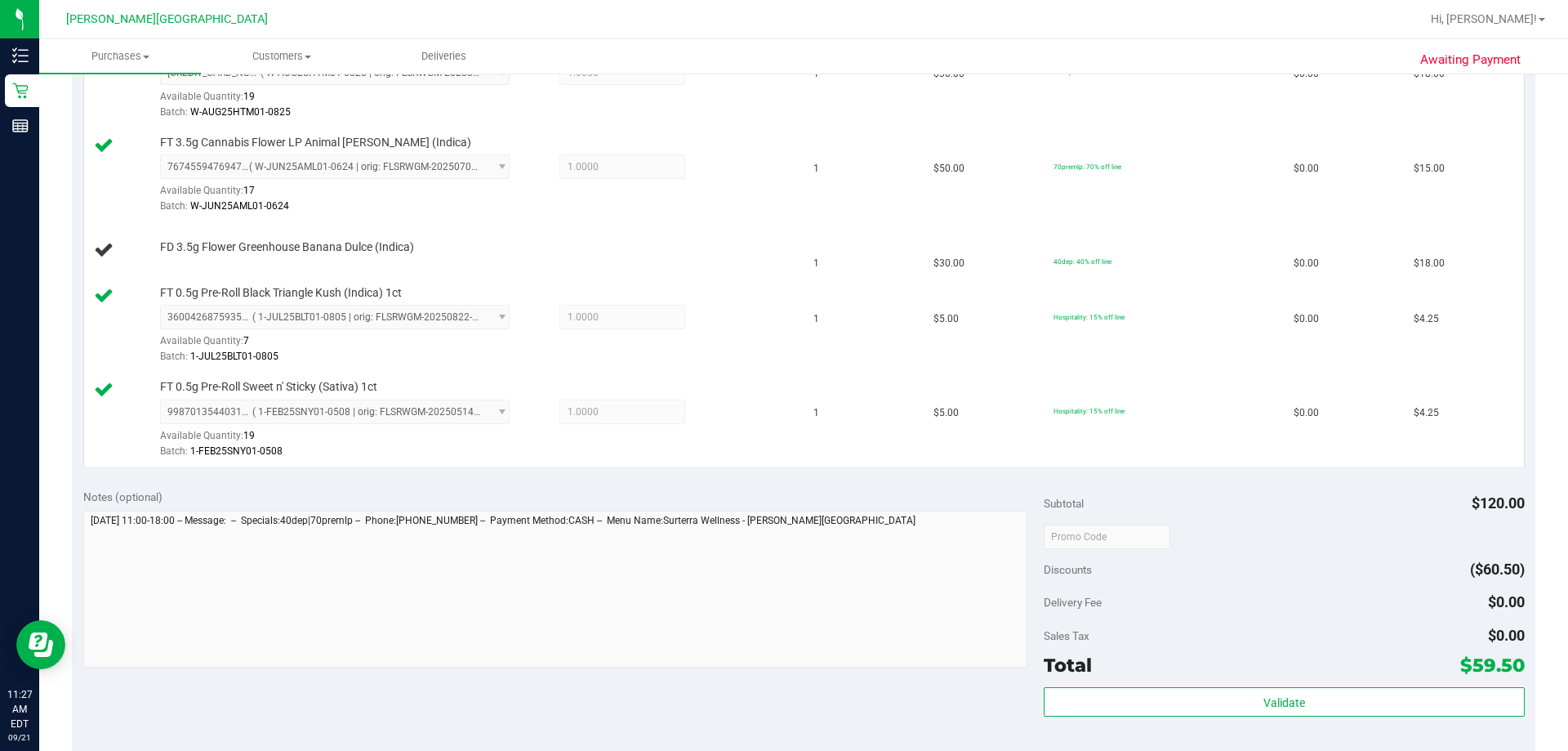
click at [758, 708] on div "Notes (optional) Subtotal $120.00 Discounts ($60.50) Delivery Fee $0.00 Sales T…" at bounding box center [804, 624] width 1464 height 295
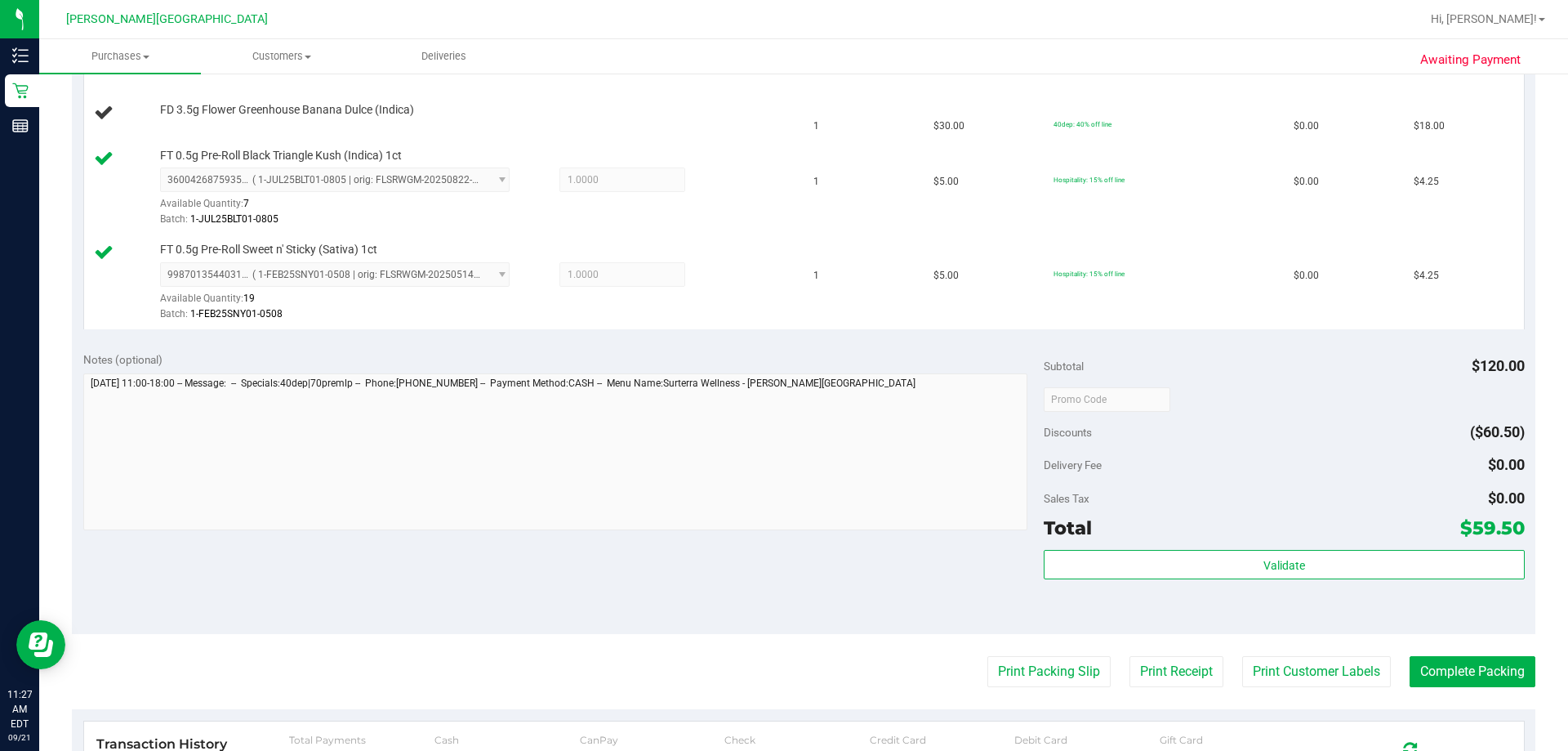
scroll to position [817, 0]
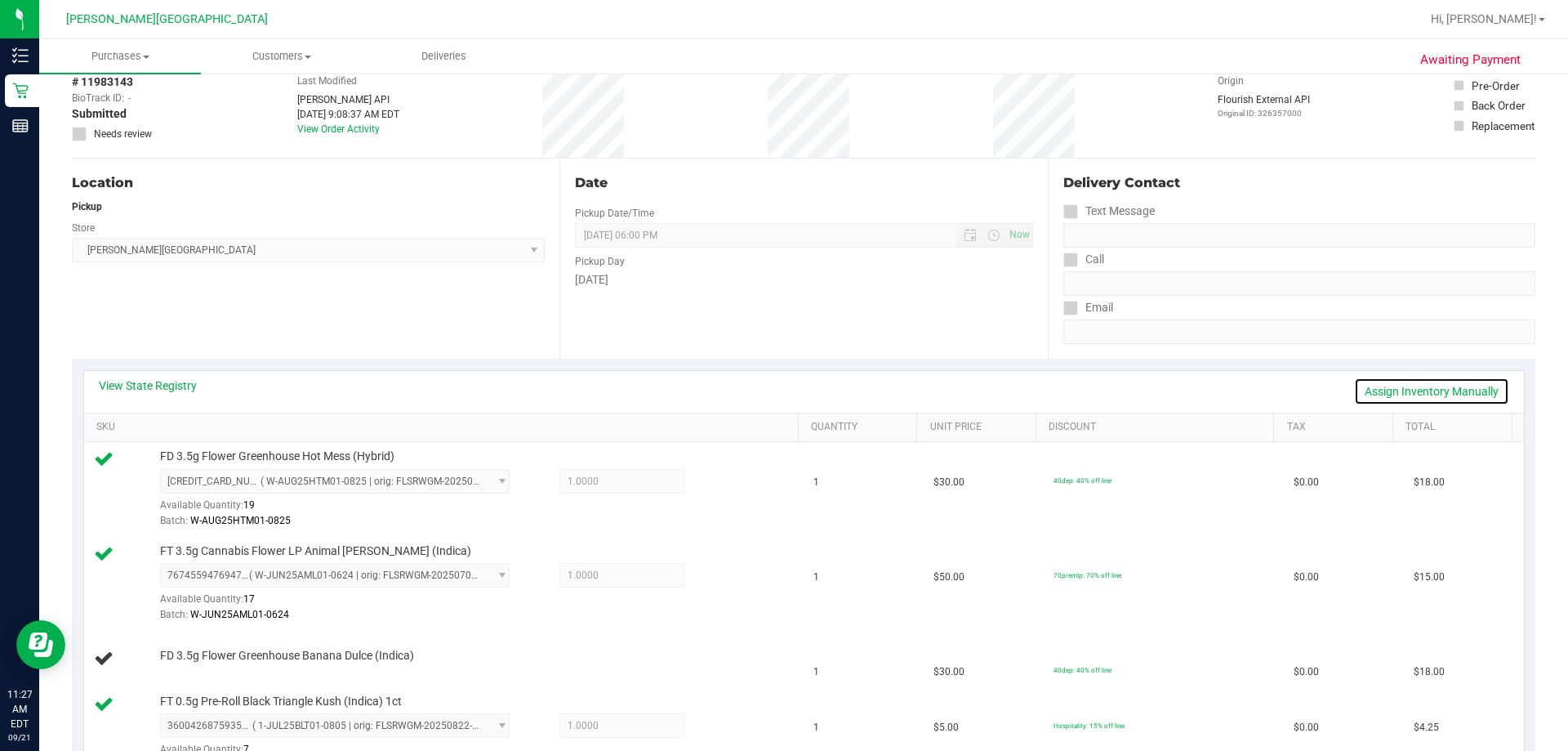
click at [758, 386] on link "Assign Inventory Manually" at bounding box center [1432, 391] width 155 height 28
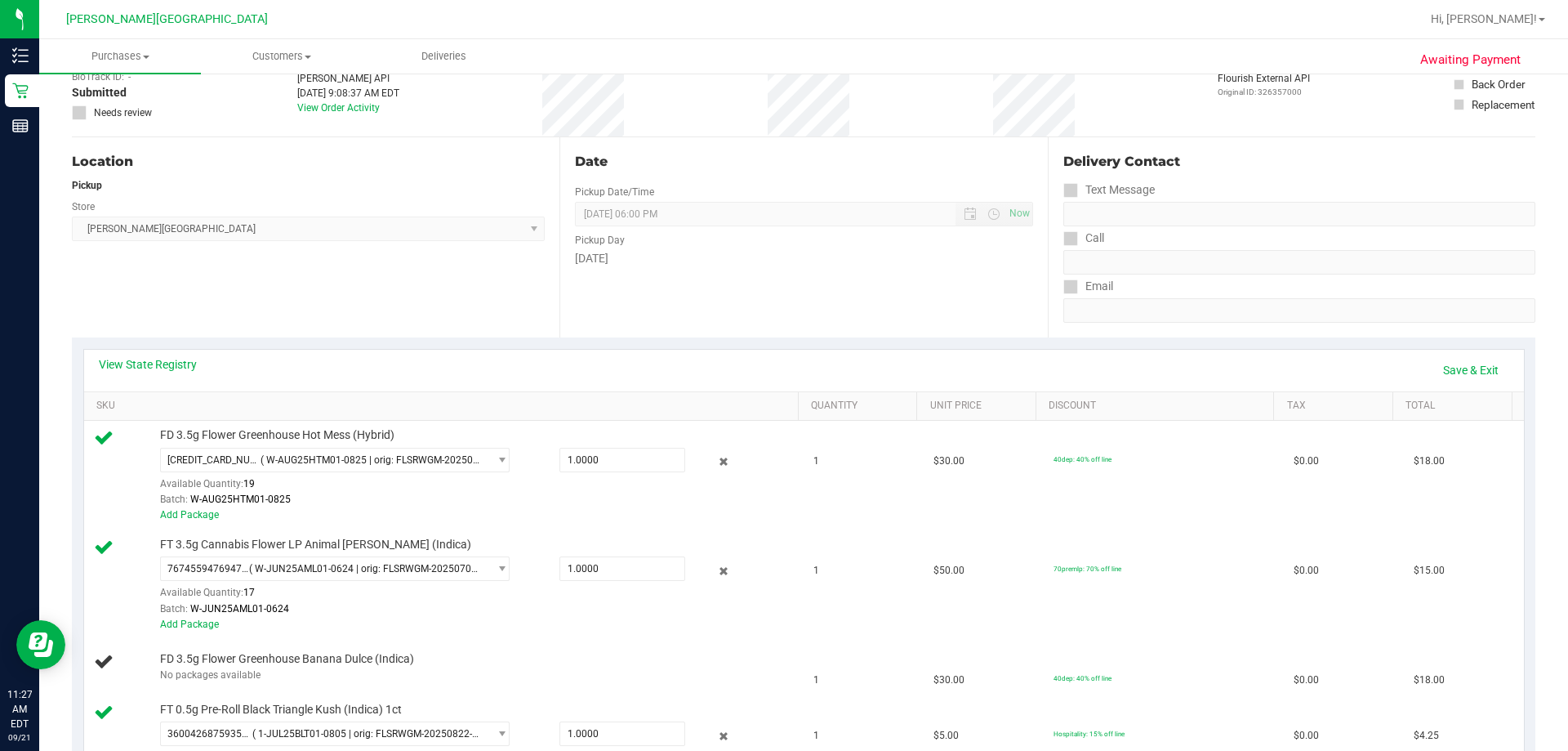
scroll to position [82, 0]
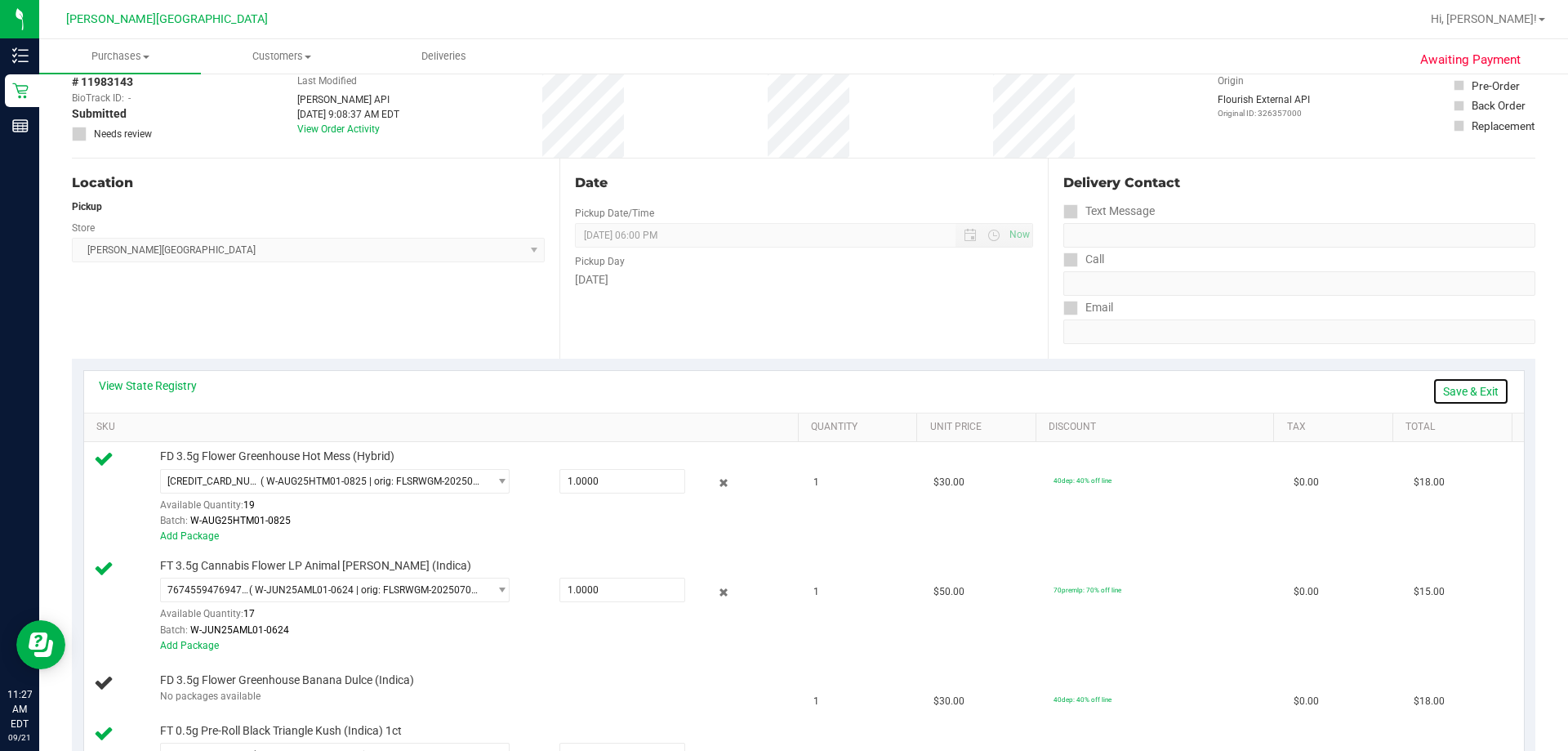
click at [758, 389] on link "Save & Exit" at bounding box center [1471, 391] width 76 height 28
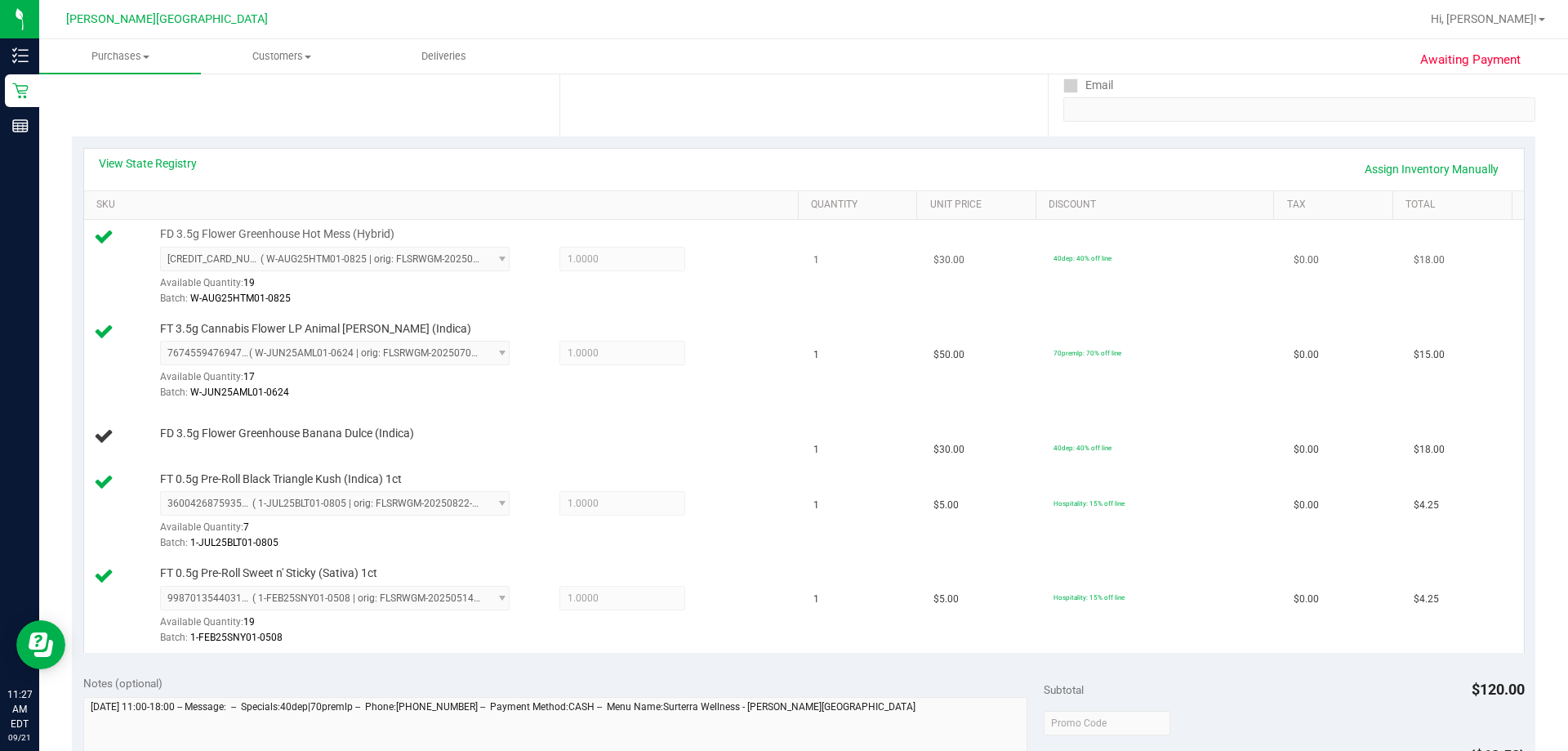
scroll to position [327, 0]
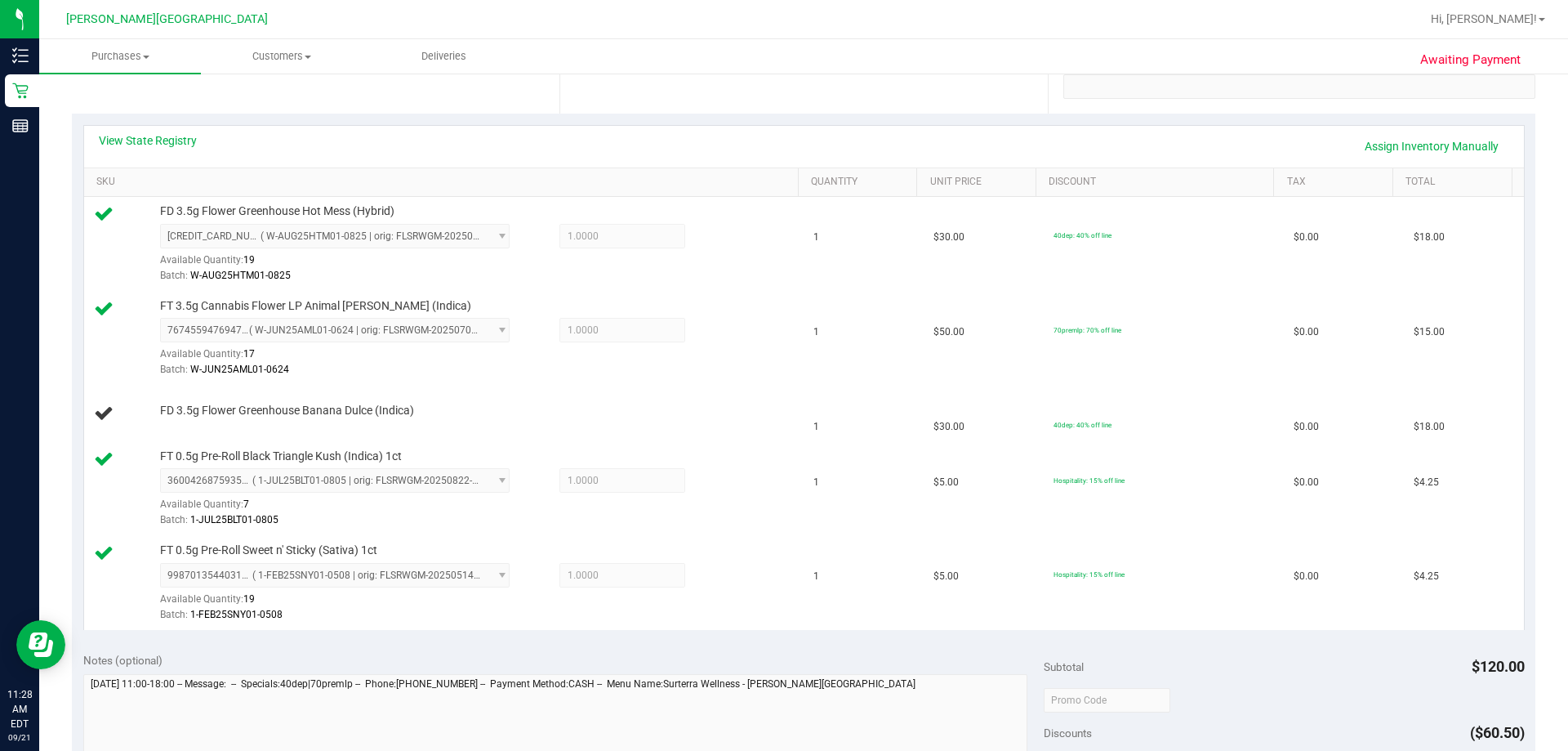
click at [758, 653] on div "Notes (optional)" at bounding box center [564, 660] width 962 height 17
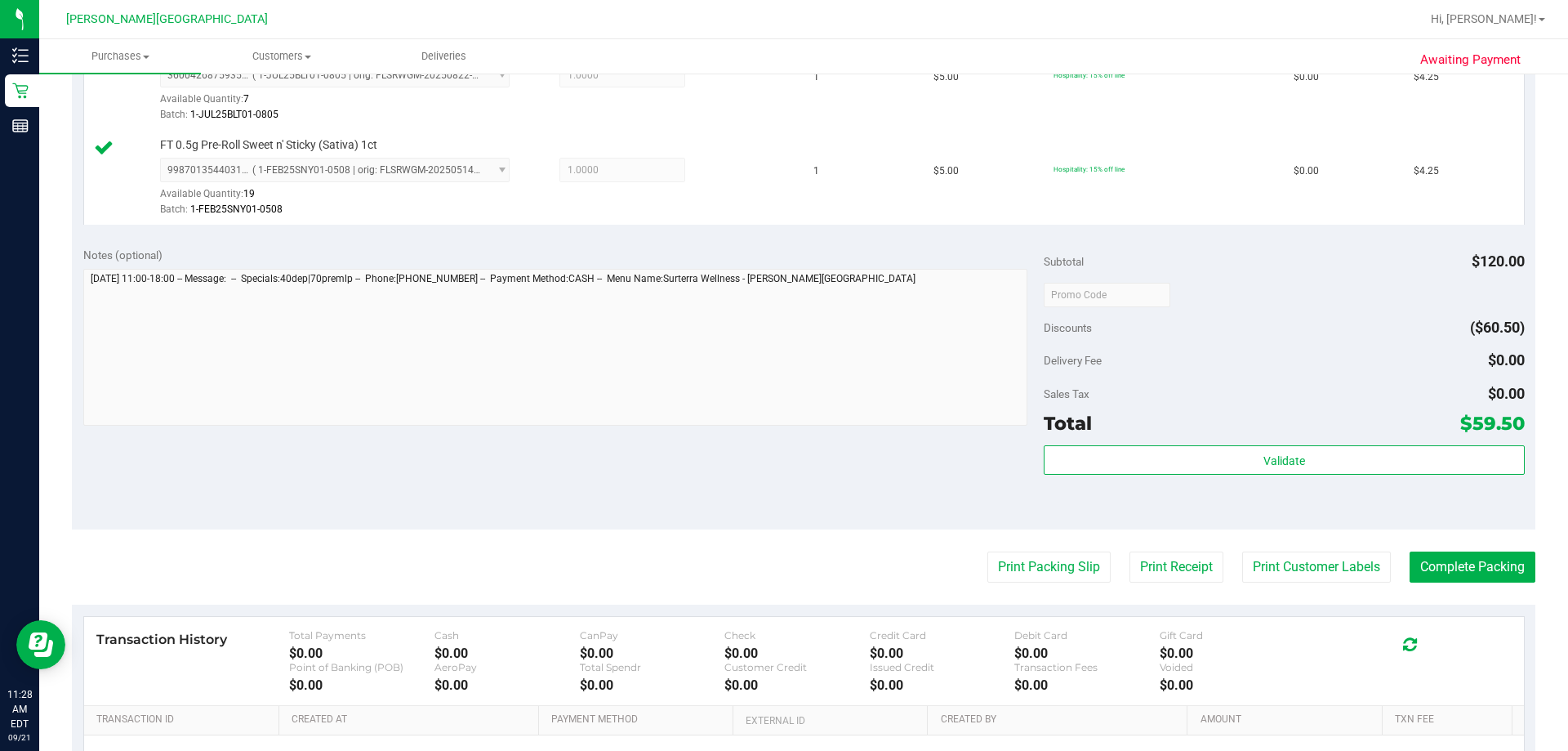
scroll to position [735, 0]
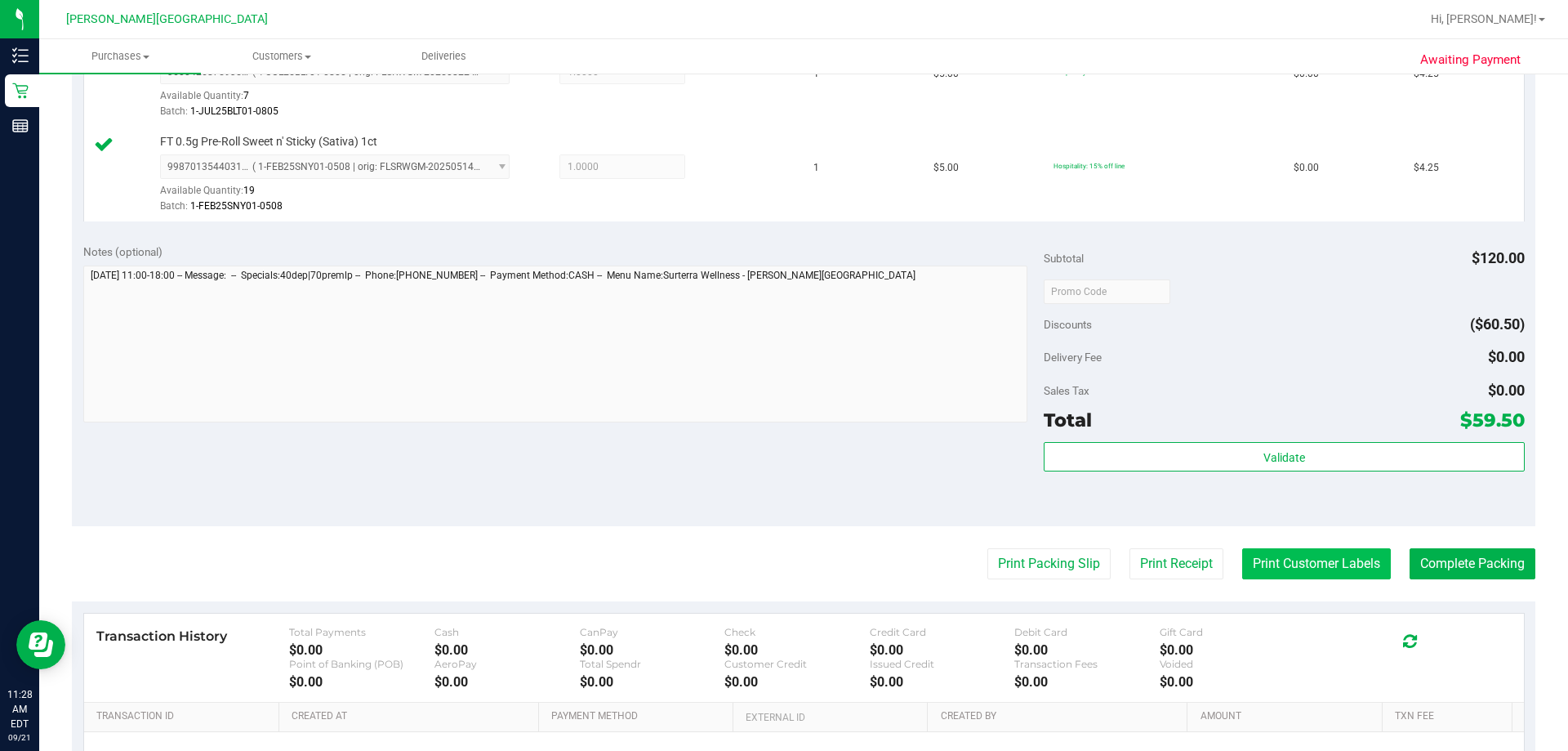
click at [758, 563] on button "Print Customer Labels" at bounding box center [1316, 564] width 149 height 31
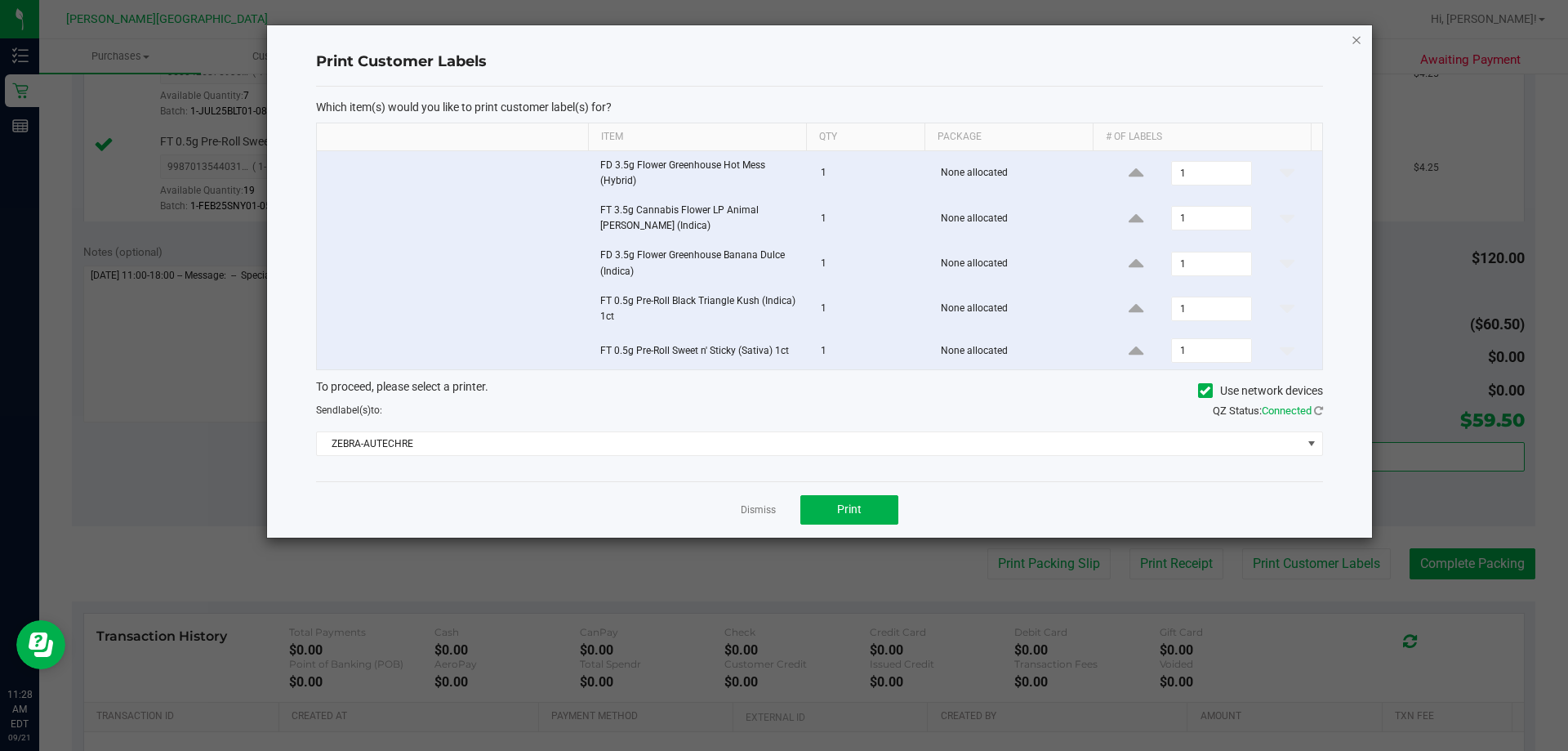
click at [758, 40] on icon "button" at bounding box center [1356, 39] width 11 height 20
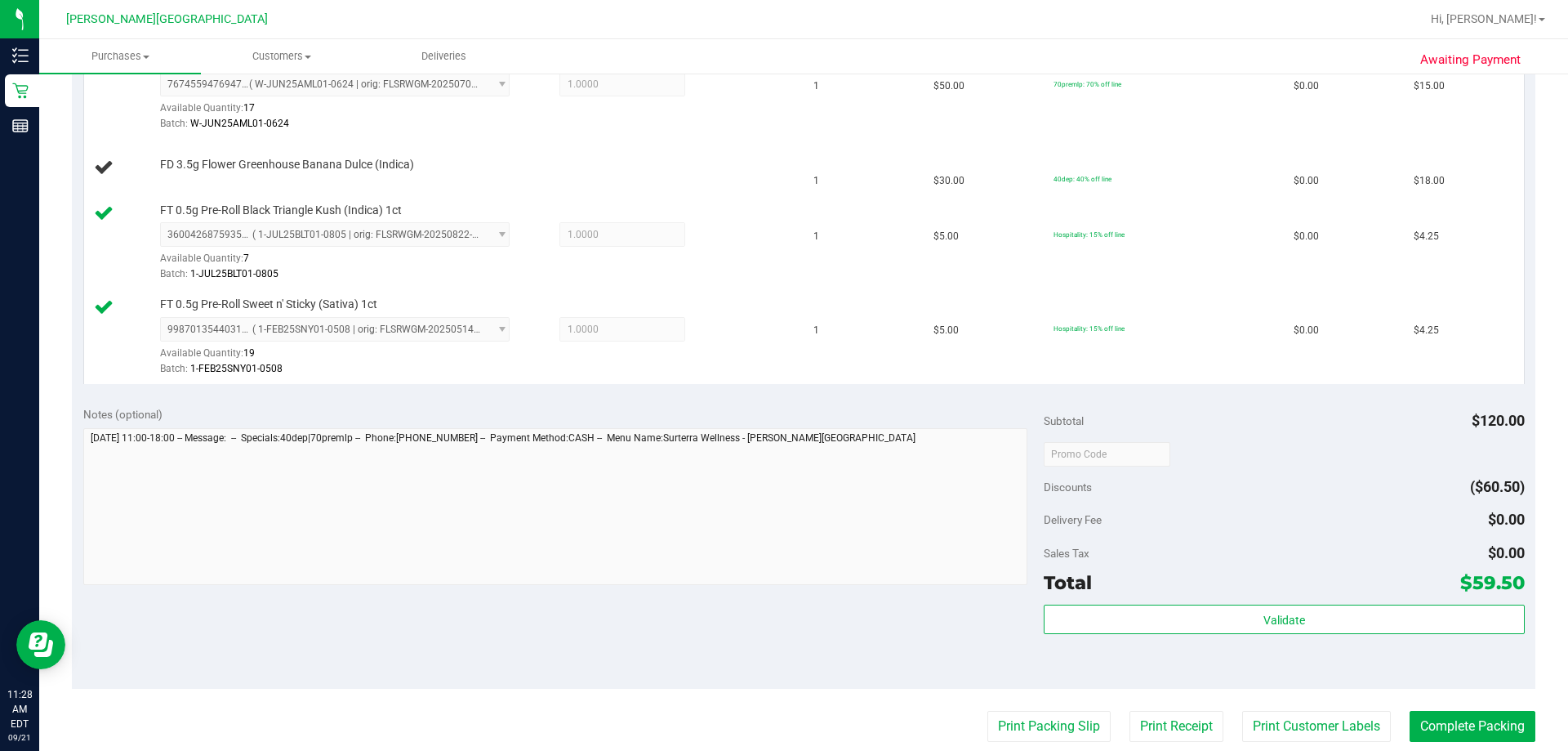
scroll to position [572, 0]
click at [758, 407] on div "Notes (optional)" at bounding box center [564, 415] width 962 height 17
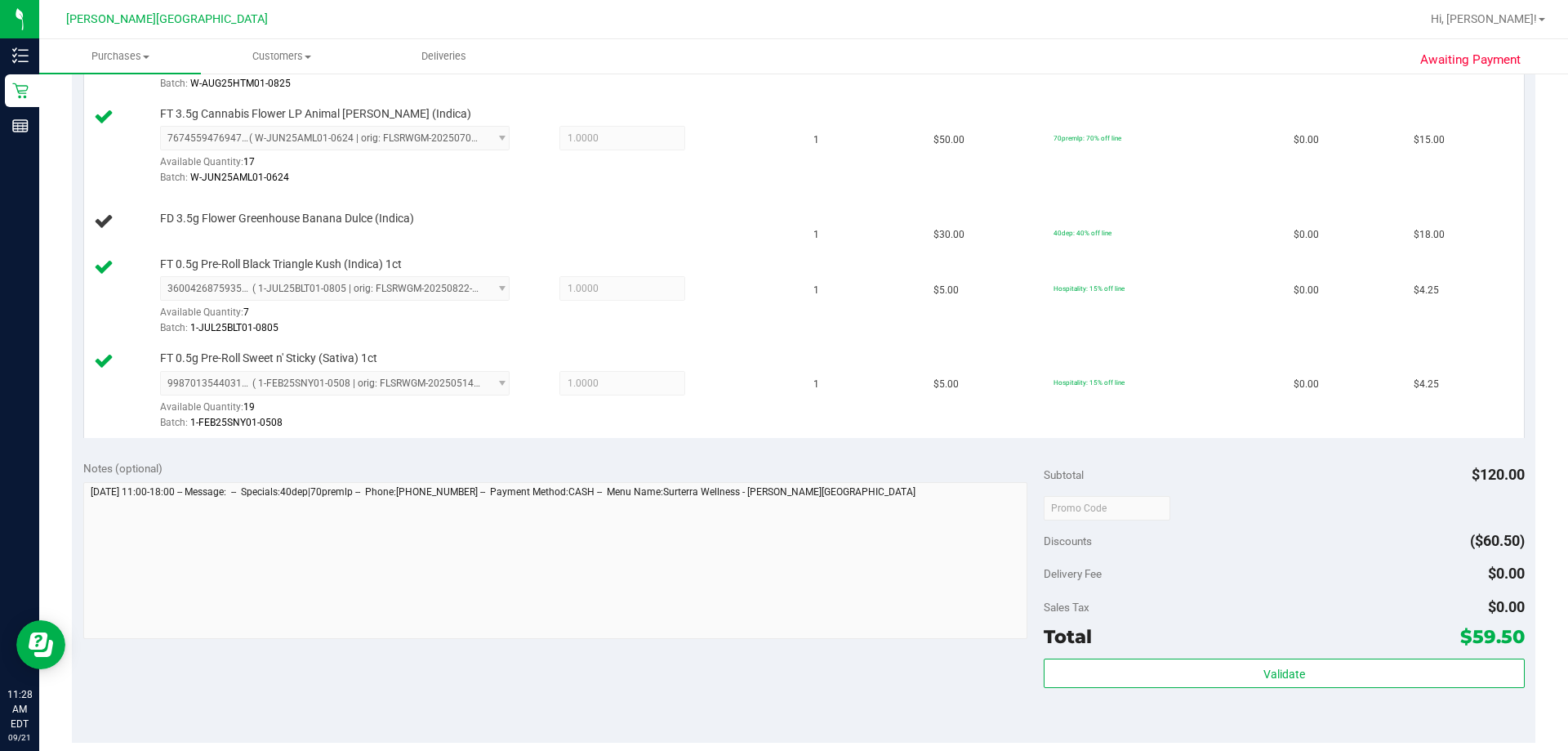
scroll to position [490, 0]
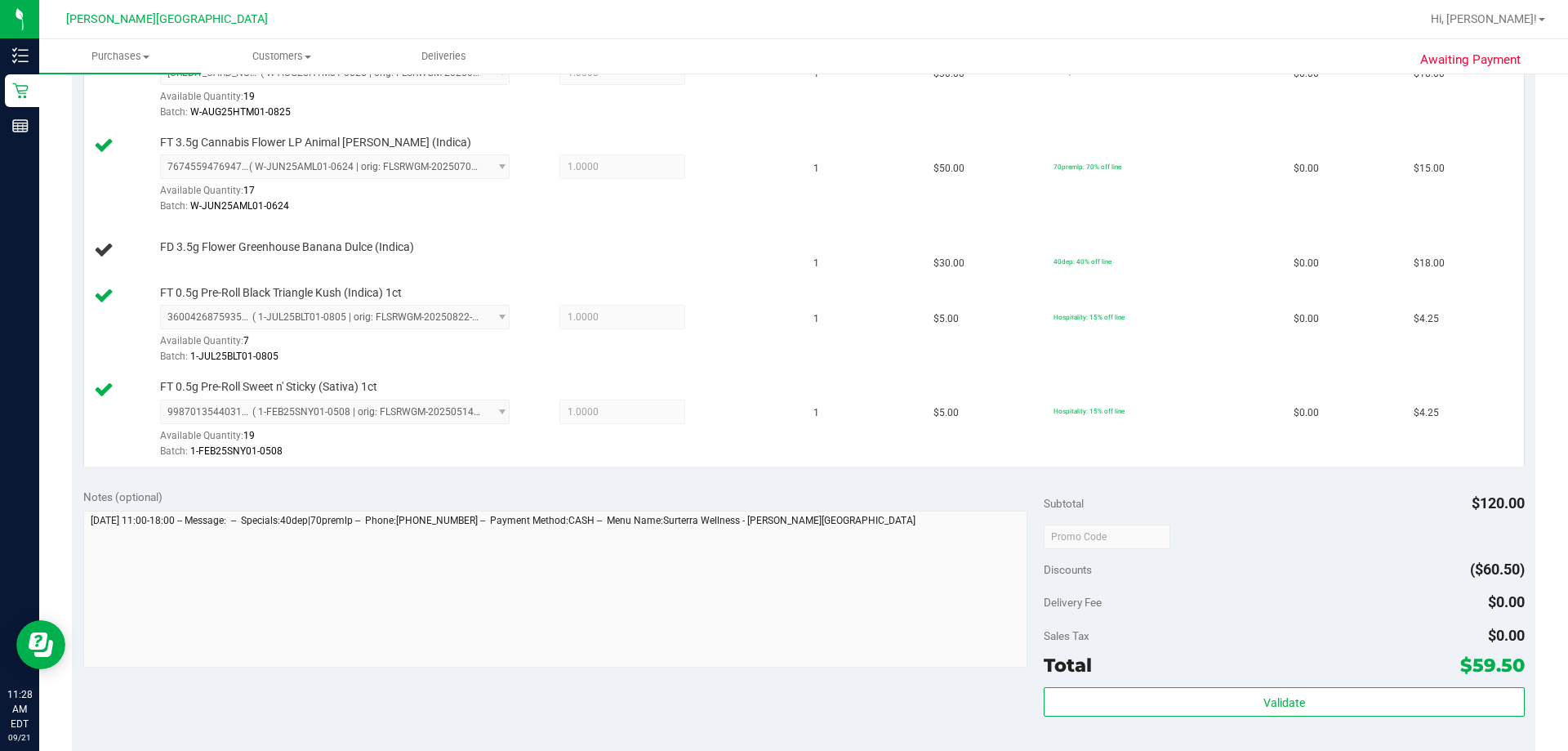
click at [703, 497] on div "Notes (optional)" at bounding box center [564, 496] width 962 height 17
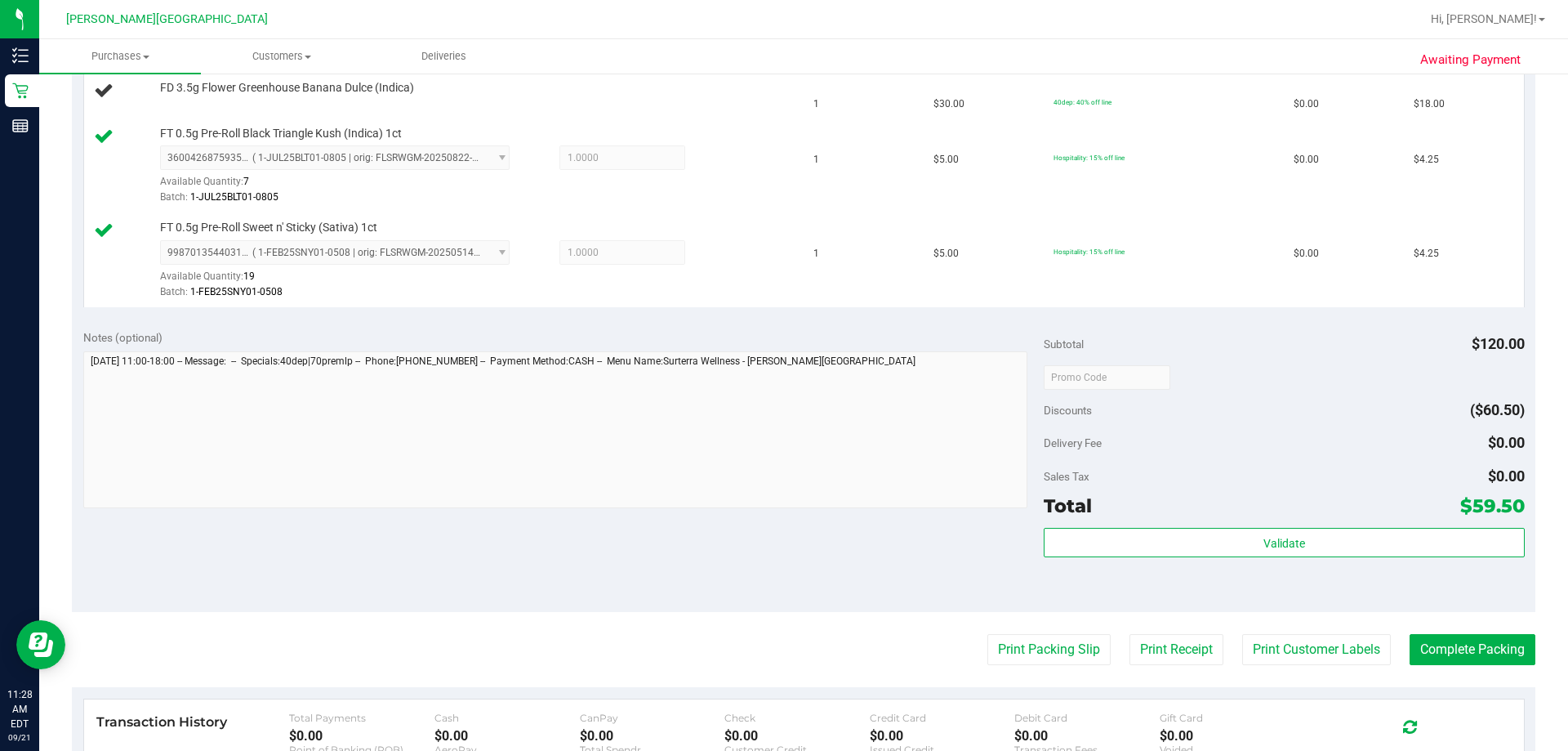
scroll to position [654, 0]
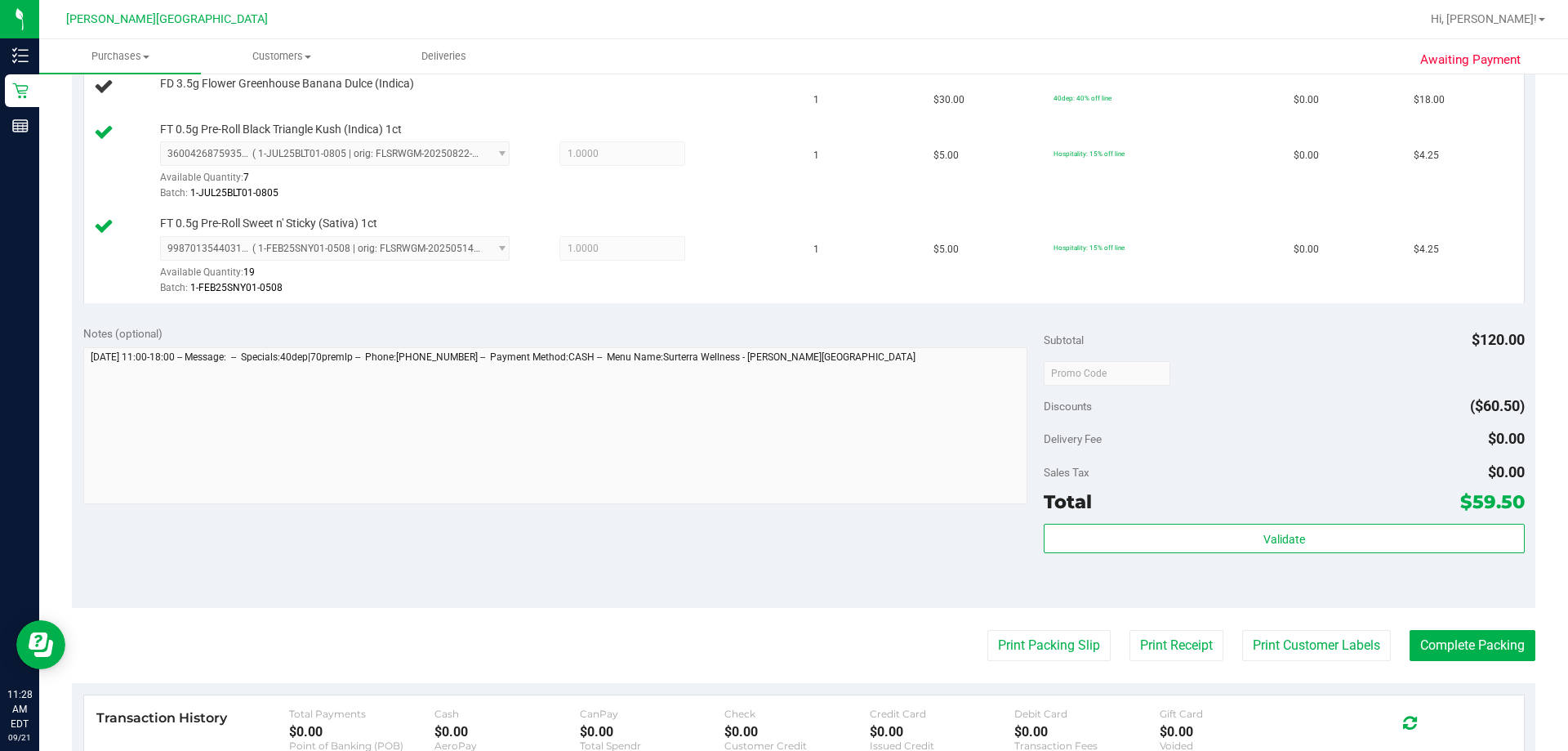
click at [758, 589] on div "Notes (optional) Subtotal $120.00 Discounts ($60.50) Delivery Fee $0.00 Sales T…" at bounding box center [804, 461] width 1464 height 295
